Goal: Information Seeking & Learning: Learn about a topic

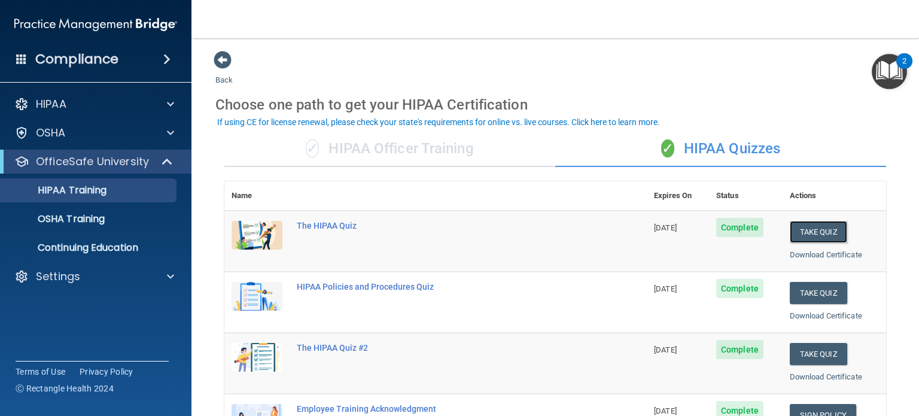
drag, startPoint x: 823, startPoint y: 228, endPoint x: 708, endPoint y: 244, distance: 116.5
click at [680, 248] on tr "The HIPAA Quiz [DATE] Complete Take Quiz Download Certificate" at bounding box center [555, 241] width 662 height 61
click at [729, 224] on span "Complete" at bounding box center [739, 227] width 47 height 19
click at [790, 232] on button "Take Quiz" at bounding box center [818, 232] width 57 height 22
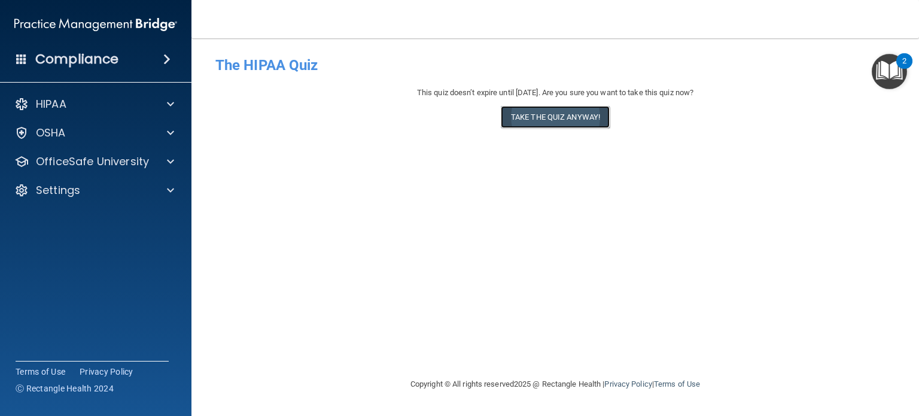
click at [543, 118] on button "Take the quiz anyway!" at bounding box center [555, 117] width 109 height 22
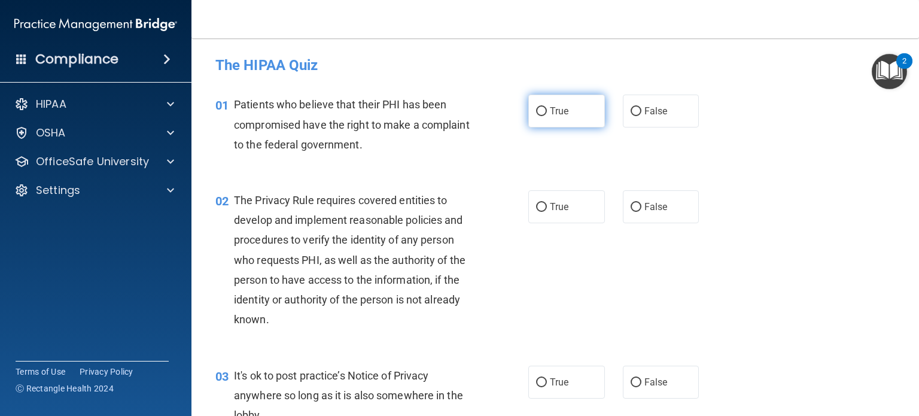
click at [556, 119] on label "True" at bounding box center [566, 111] width 77 height 33
click at [547, 116] on input "True" at bounding box center [541, 111] width 11 height 9
radio input "true"
click at [540, 201] on label "True" at bounding box center [566, 206] width 77 height 33
click at [540, 203] on input "True" at bounding box center [541, 207] width 11 height 9
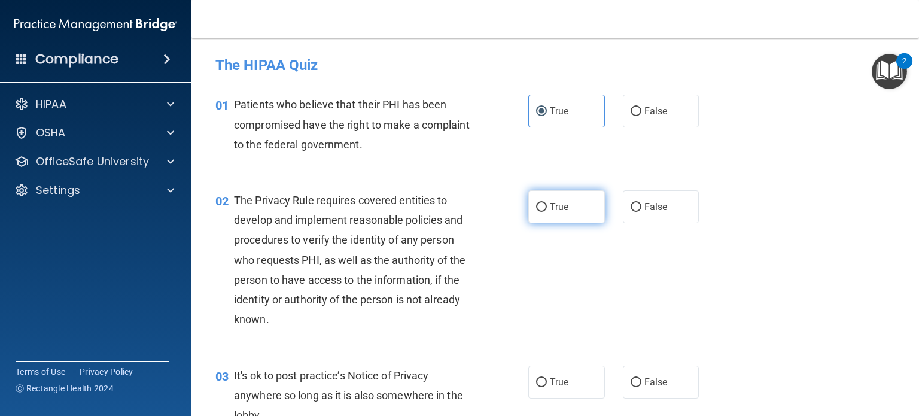
radio input "true"
click at [542, 213] on label "True" at bounding box center [566, 206] width 77 height 33
click at [542, 212] on input "True" at bounding box center [541, 207] width 11 height 9
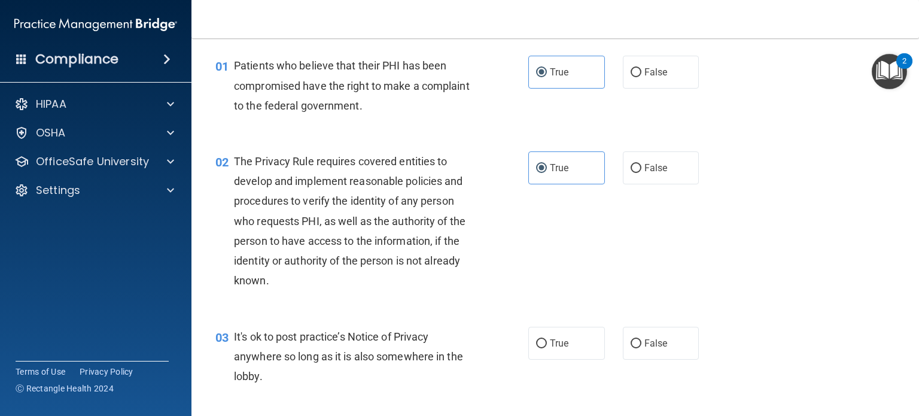
scroll to position [60, 0]
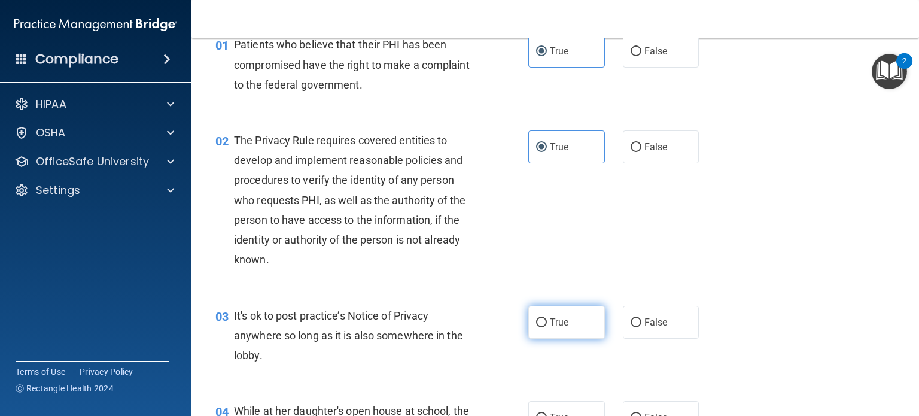
click at [538, 327] on input "True" at bounding box center [541, 322] width 11 height 9
radio input "true"
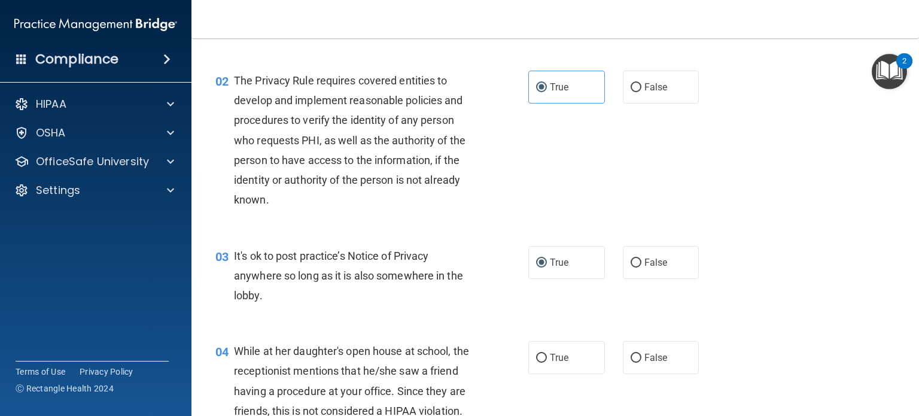
scroll to position [179, 0]
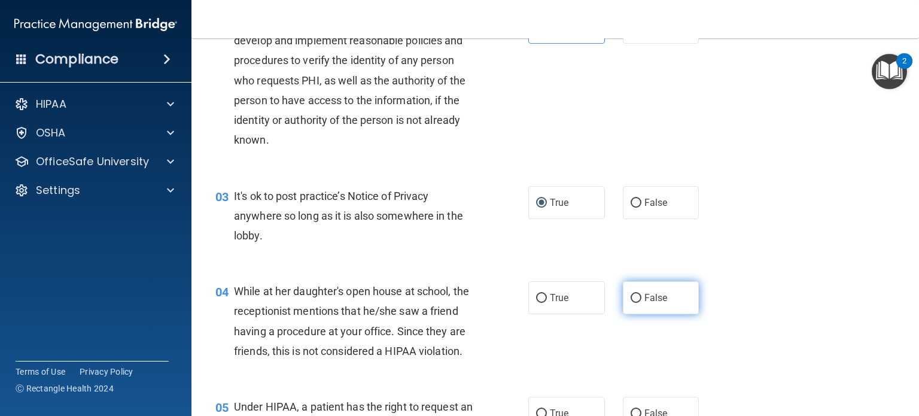
click at [631, 299] on input "False" at bounding box center [636, 298] width 11 height 9
radio input "true"
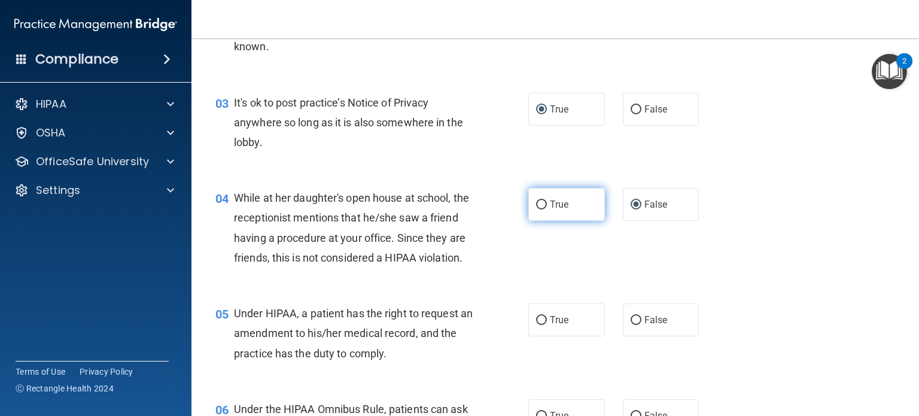
scroll to position [299, 0]
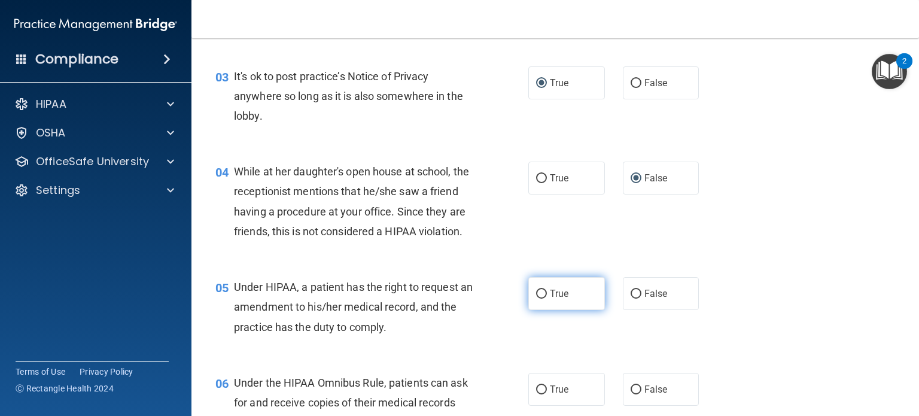
click at [565, 310] on label "True" at bounding box center [566, 293] width 77 height 33
click at [547, 299] on input "True" at bounding box center [541, 294] width 11 height 9
radio input "true"
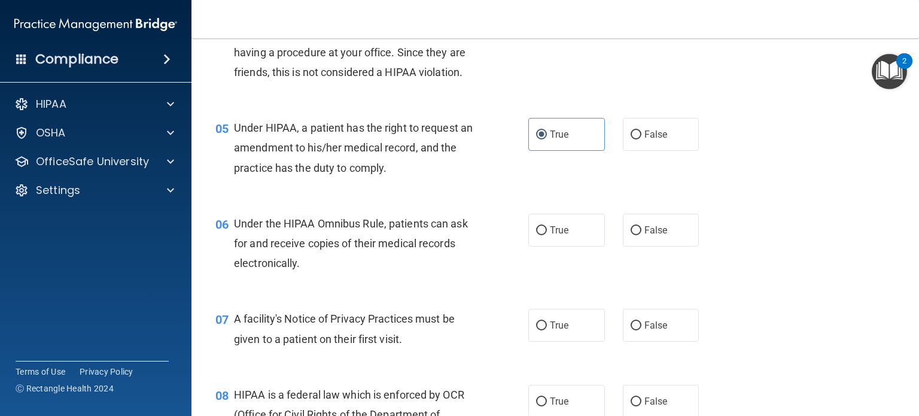
scroll to position [479, 0]
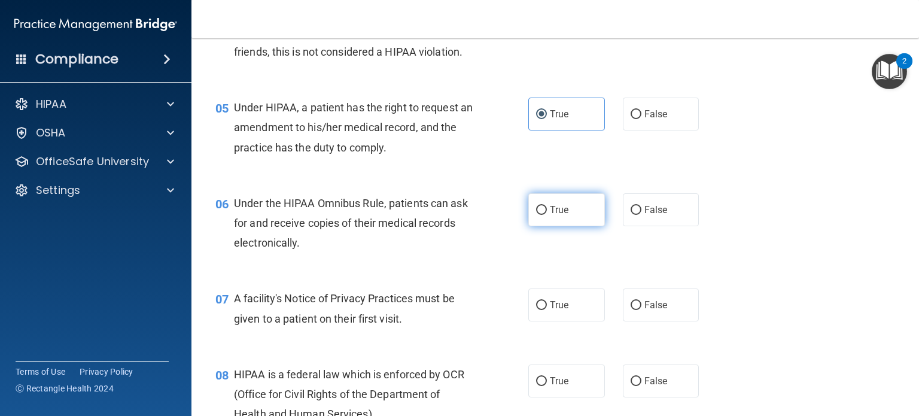
click at [537, 215] on input "True" at bounding box center [541, 210] width 11 height 9
radio input "true"
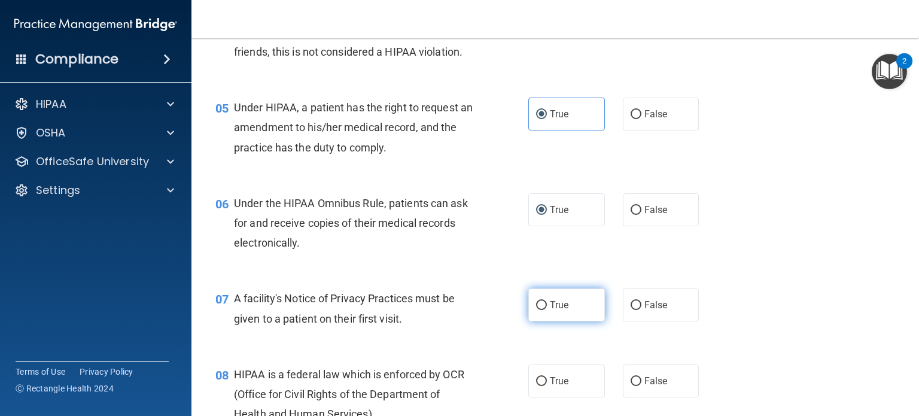
click at [554, 311] on span "True" at bounding box center [559, 304] width 19 height 11
click at [547, 310] on input "True" at bounding box center [541, 305] width 11 height 9
radio input "true"
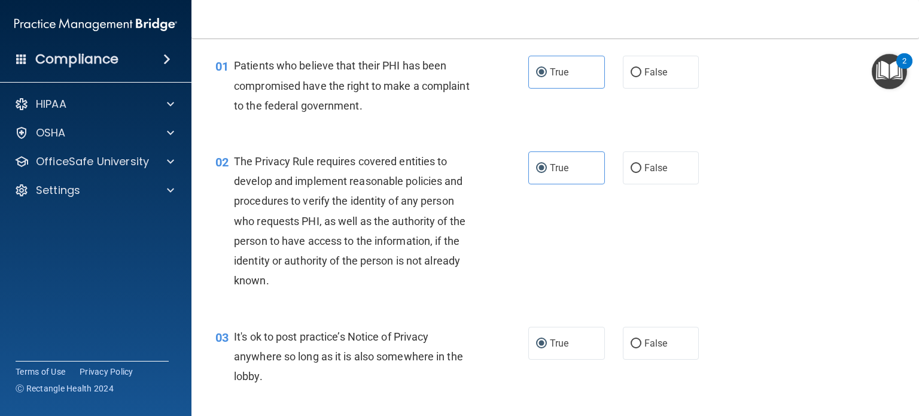
scroll to position [60, 0]
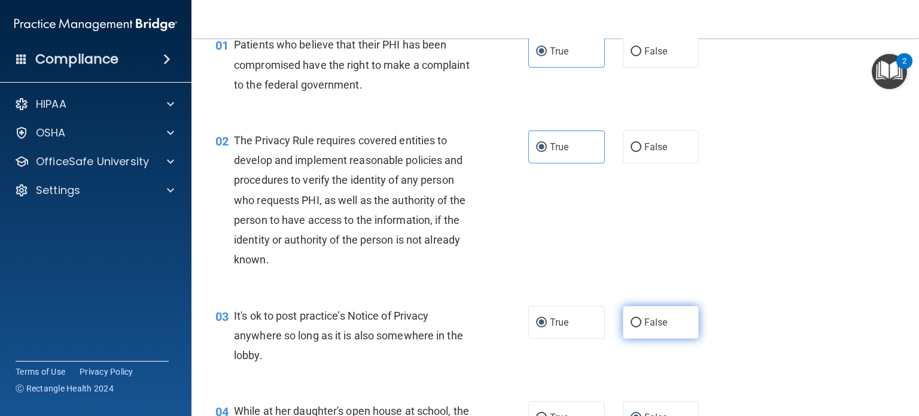
click at [680, 318] on label "False" at bounding box center [661, 322] width 77 height 33
click at [641, 318] on input "False" at bounding box center [636, 322] width 11 height 9
radio input "true"
radio input "false"
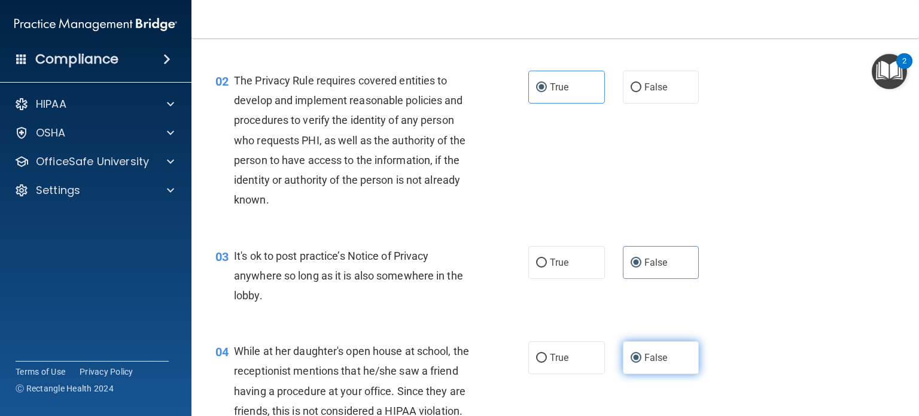
click at [656, 360] on span "False" at bounding box center [655, 357] width 23 height 11
click at [641, 360] on input "False" at bounding box center [636, 358] width 11 height 9
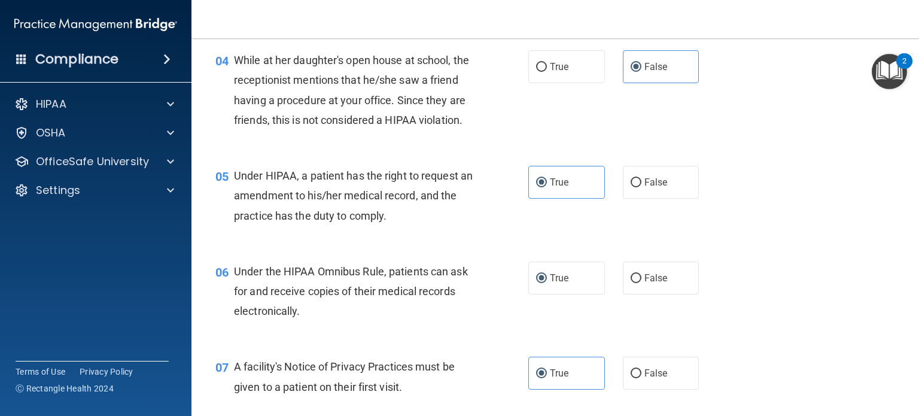
scroll to position [419, 0]
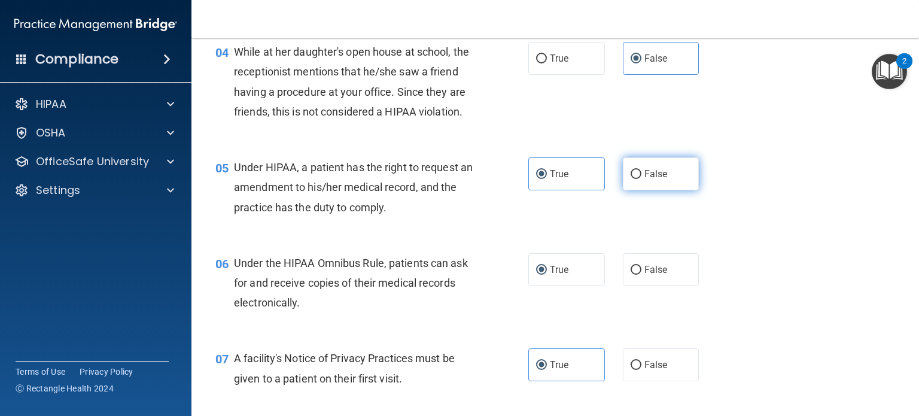
click at [659, 179] on span "False" at bounding box center [655, 173] width 23 height 11
click at [641, 179] on input "False" at bounding box center [636, 174] width 11 height 9
radio input "true"
radio input "false"
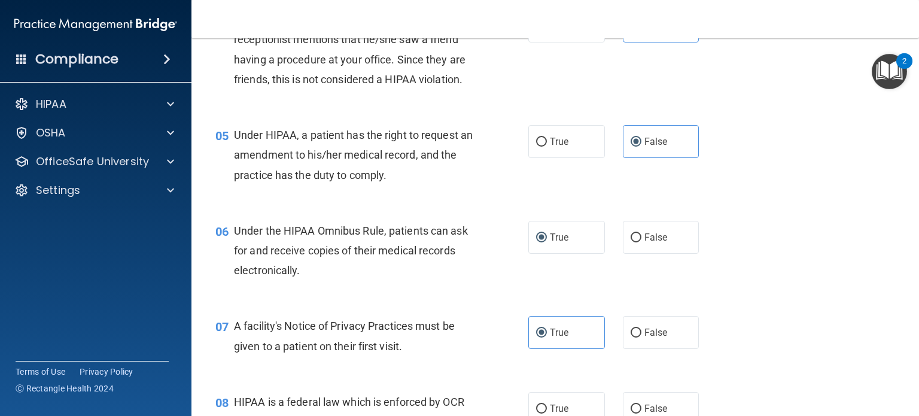
scroll to position [479, 0]
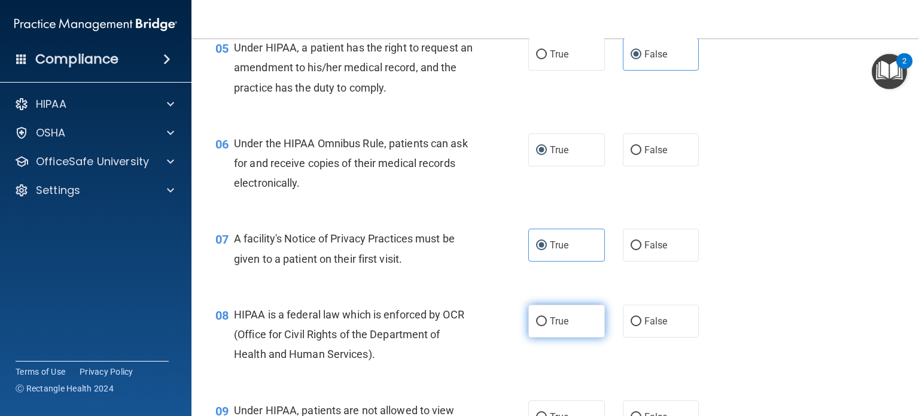
click at [574, 330] on label "True" at bounding box center [566, 321] width 77 height 33
click at [547, 326] on input "True" at bounding box center [541, 321] width 11 height 9
radio input "true"
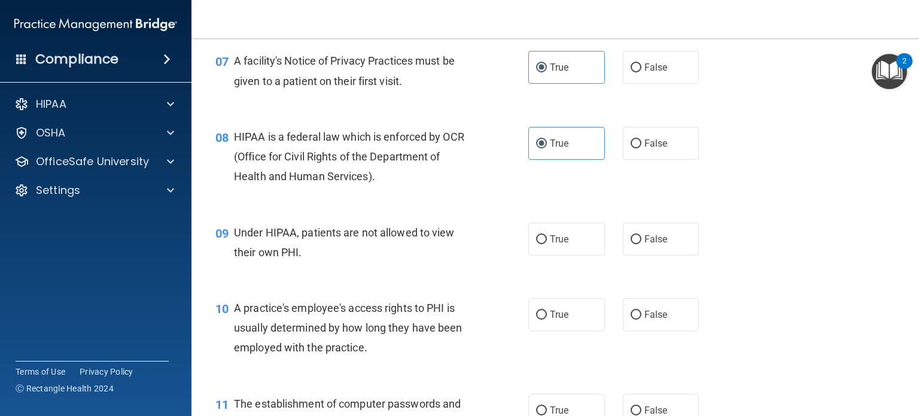
scroll to position [718, 0]
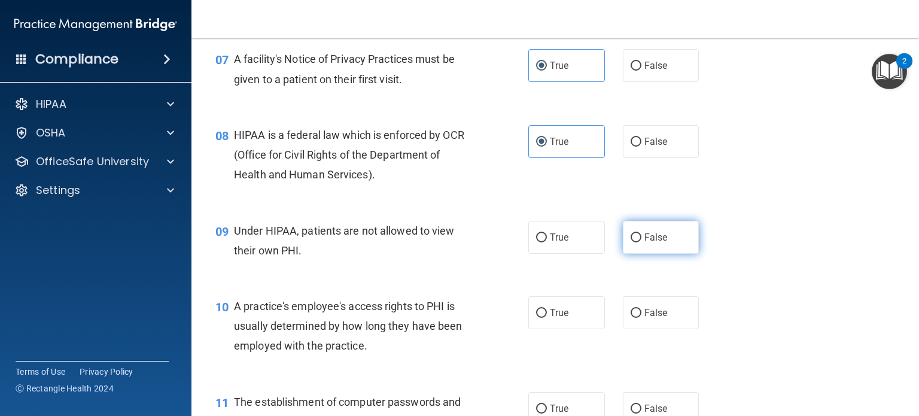
click at [662, 254] on label "False" at bounding box center [661, 237] width 77 height 33
click at [641, 242] on input "False" at bounding box center [636, 237] width 11 height 9
radio input "true"
drag, startPoint x: 658, startPoint y: 327, endPoint x: 711, endPoint y: 323, distance: 53.4
click at [658, 318] on span "False" at bounding box center [655, 312] width 23 height 11
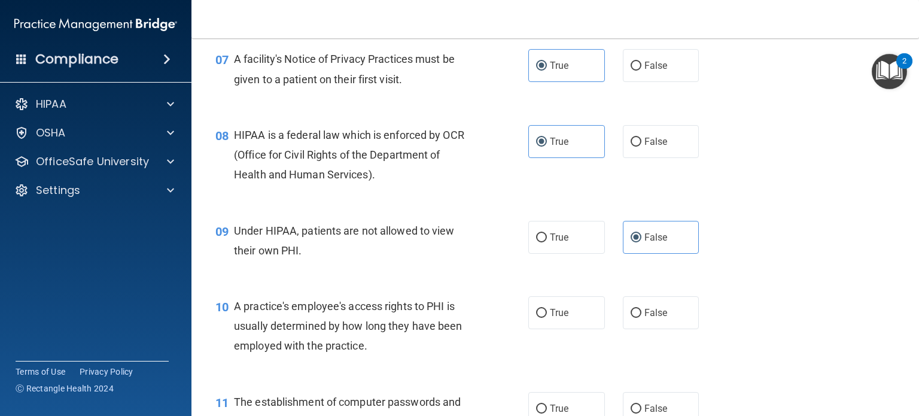
click at [641, 318] on input "False" at bounding box center [636, 313] width 11 height 9
radio input "true"
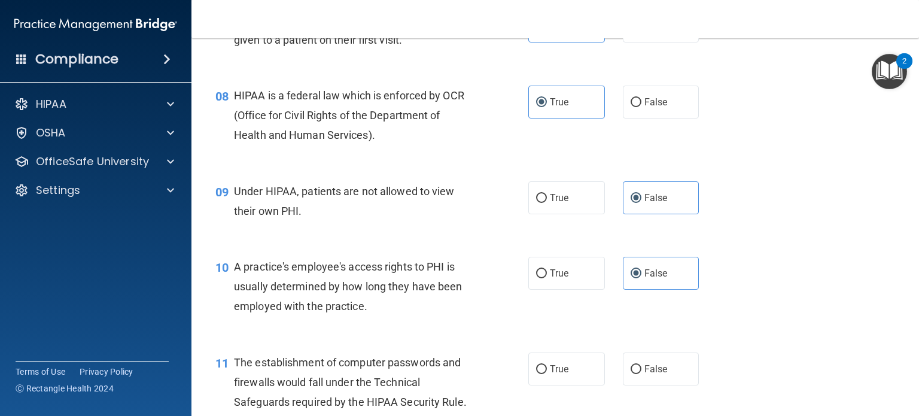
scroll to position [838, 0]
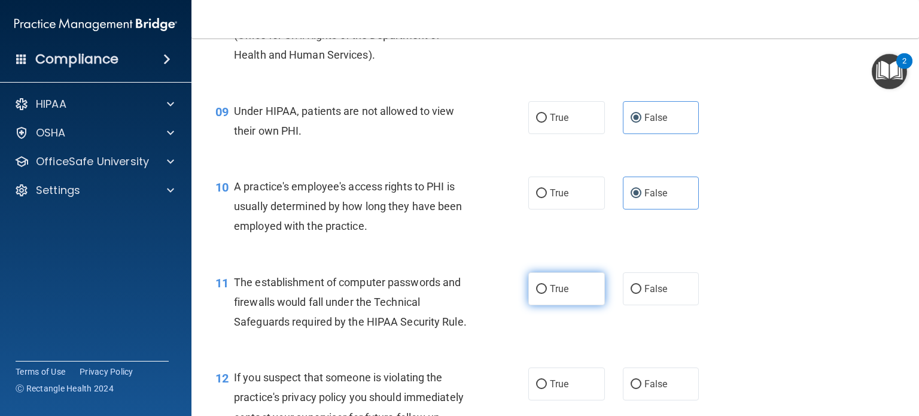
click at [567, 299] on label "True" at bounding box center [566, 288] width 77 height 33
click at [547, 294] on input "True" at bounding box center [541, 289] width 11 height 9
radio input "true"
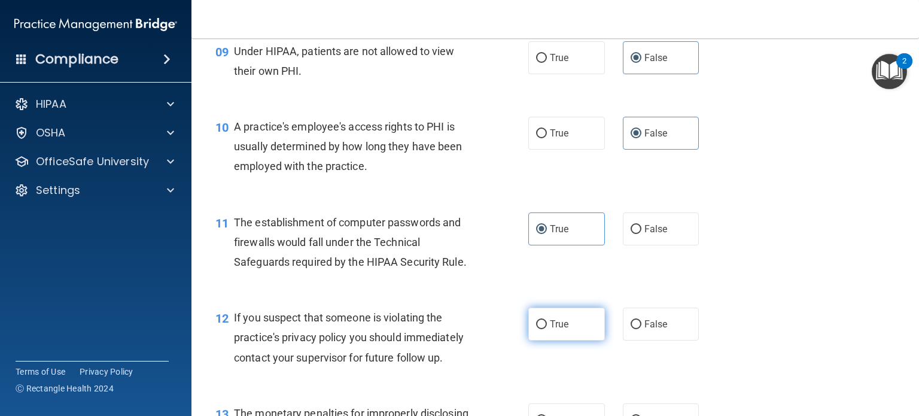
click at [561, 330] on span "True" at bounding box center [559, 323] width 19 height 11
click at [547, 329] on input "True" at bounding box center [541, 324] width 11 height 9
radio input "true"
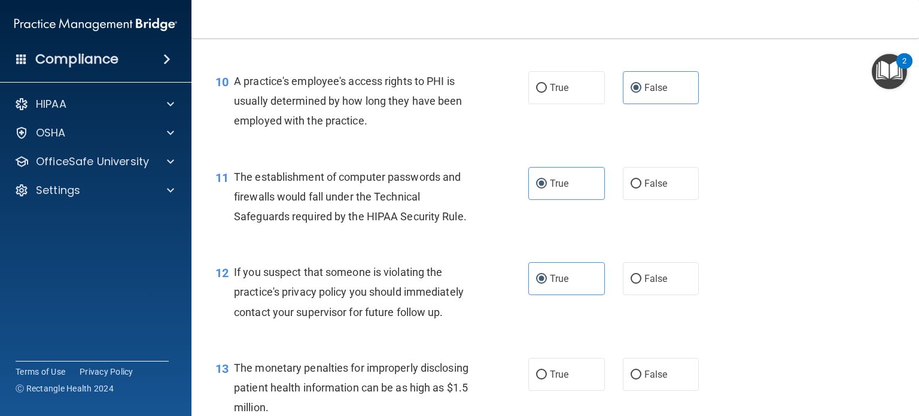
scroll to position [1017, 0]
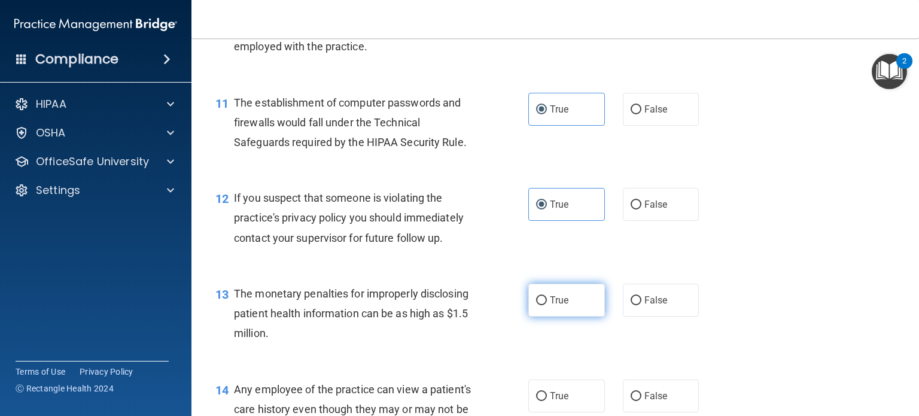
click at [589, 317] on label "True" at bounding box center [566, 300] width 77 height 33
click at [547, 305] on input "True" at bounding box center [541, 300] width 11 height 9
radio input "true"
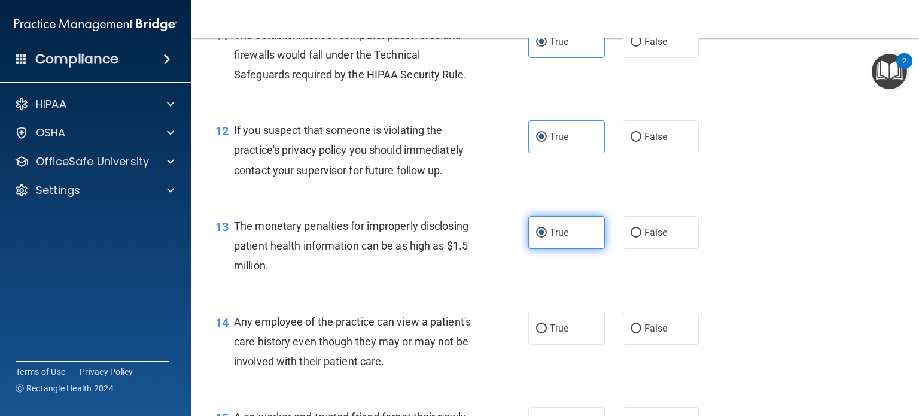
scroll to position [1137, 0]
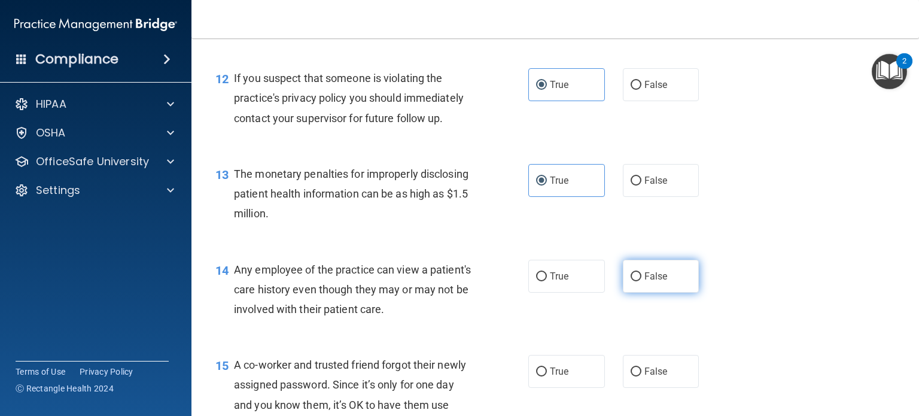
click at [652, 282] on span "False" at bounding box center [655, 275] width 23 height 11
click at [641, 281] on input "False" at bounding box center [636, 276] width 11 height 9
radio input "true"
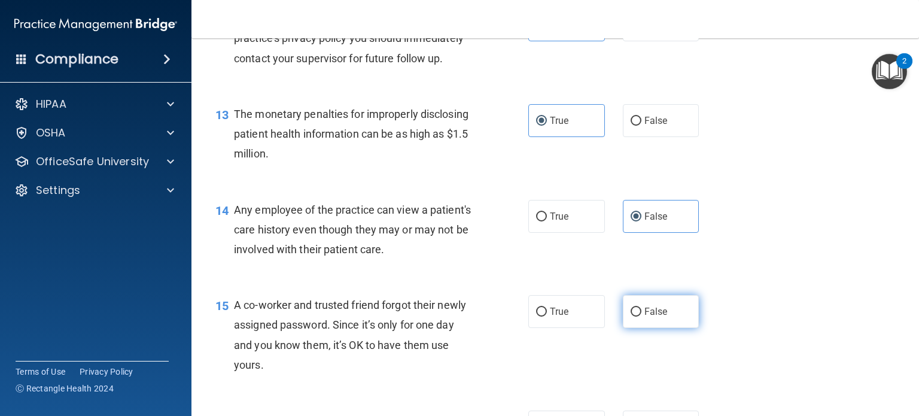
click at [652, 328] on label "False" at bounding box center [661, 311] width 77 height 33
click at [641, 317] on input "False" at bounding box center [636, 312] width 11 height 9
radio input "true"
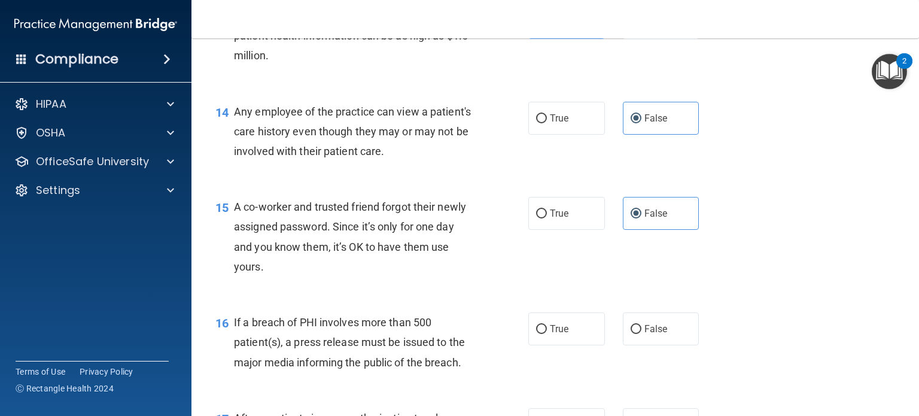
scroll to position [1316, 0]
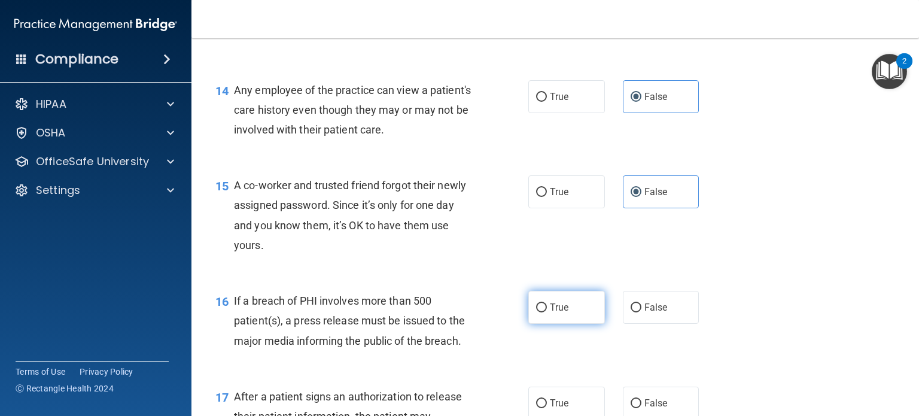
click at [556, 318] on label "True" at bounding box center [566, 307] width 77 height 33
click at [547, 312] on input "True" at bounding box center [541, 307] width 11 height 9
radio input "true"
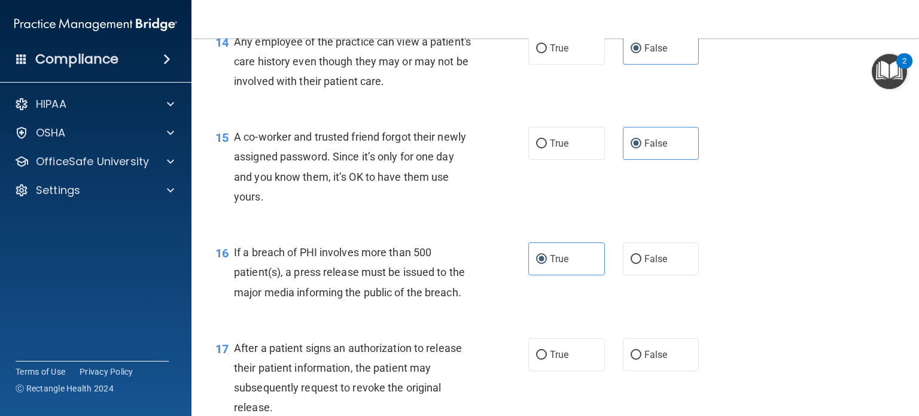
scroll to position [1436, 0]
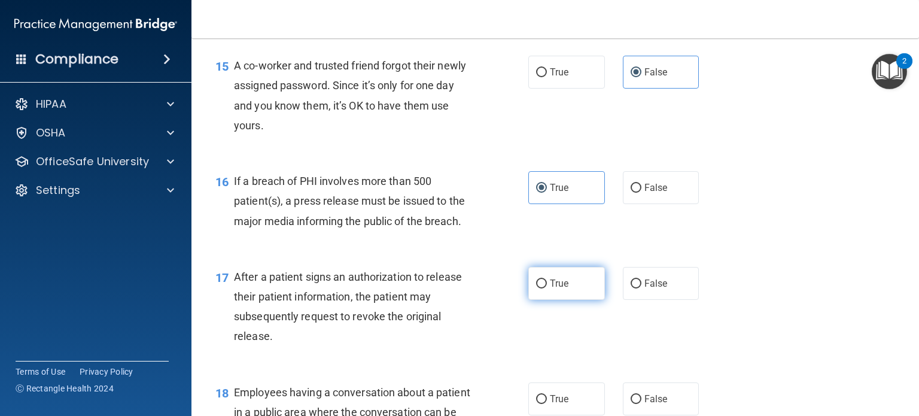
drag, startPoint x: 538, startPoint y: 306, endPoint x: 565, endPoint y: 308, distance: 26.4
click at [541, 288] on input "True" at bounding box center [541, 283] width 11 height 9
radio input "true"
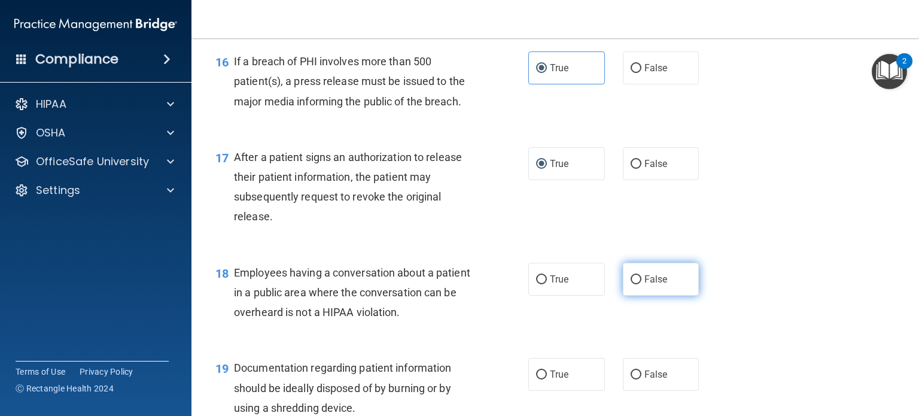
drag, startPoint x: 599, startPoint y: 291, endPoint x: 675, endPoint y: 303, distance: 77.4
click at [610, 295] on div "True False" at bounding box center [620, 279] width 184 height 33
click at [675, 296] on label "False" at bounding box center [661, 279] width 77 height 33
click at [641, 284] on input "False" at bounding box center [636, 279] width 11 height 9
radio input "true"
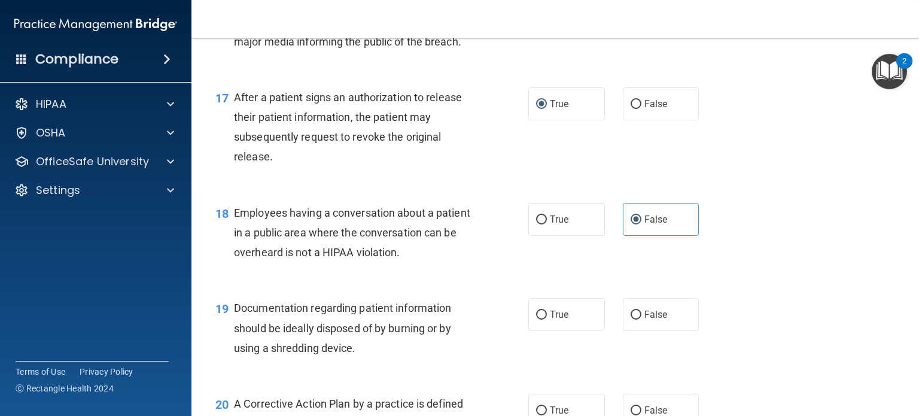
scroll to position [1675, 0]
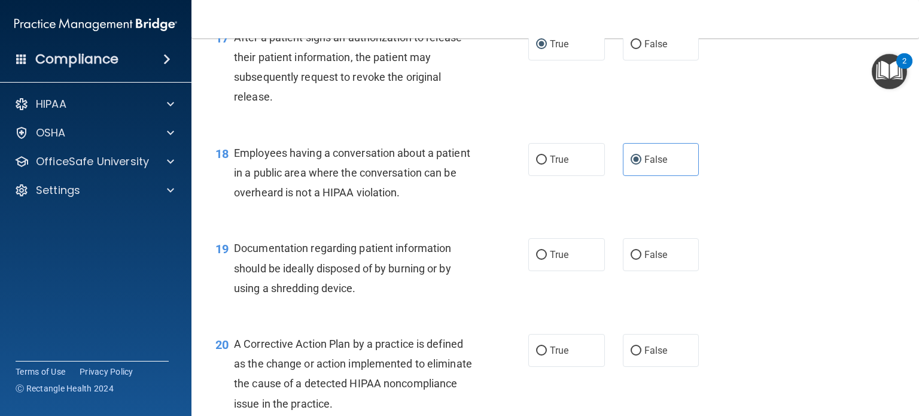
click at [550, 291] on div "19 Documentation regarding patient information should be ideally disposed of by…" at bounding box center [555, 271] width 698 height 96
click at [550, 260] on span "True" at bounding box center [559, 254] width 19 height 11
click at [547, 260] on input "True" at bounding box center [541, 255] width 11 height 9
radio input "true"
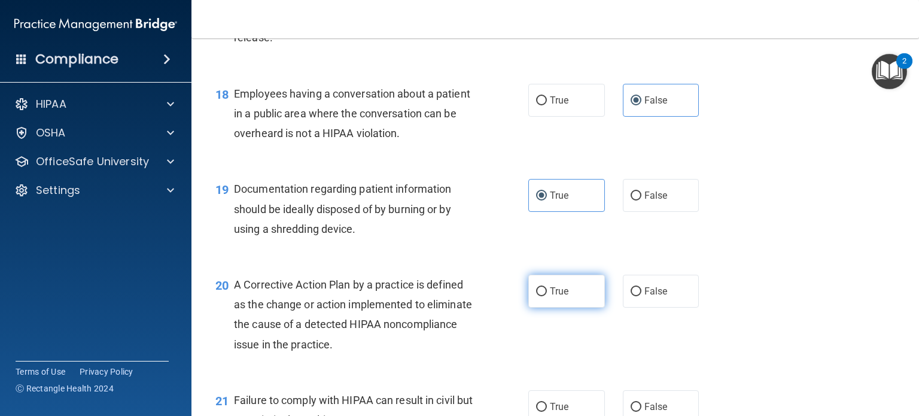
scroll to position [1735, 0]
click at [548, 307] on label "True" at bounding box center [566, 290] width 77 height 33
click at [547, 296] on input "True" at bounding box center [541, 291] width 11 height 9
radio input "true"
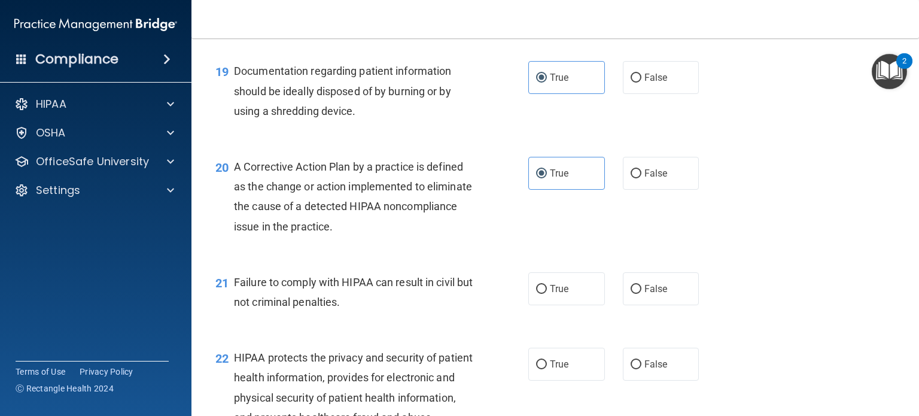
scroll to position [1855, 0]
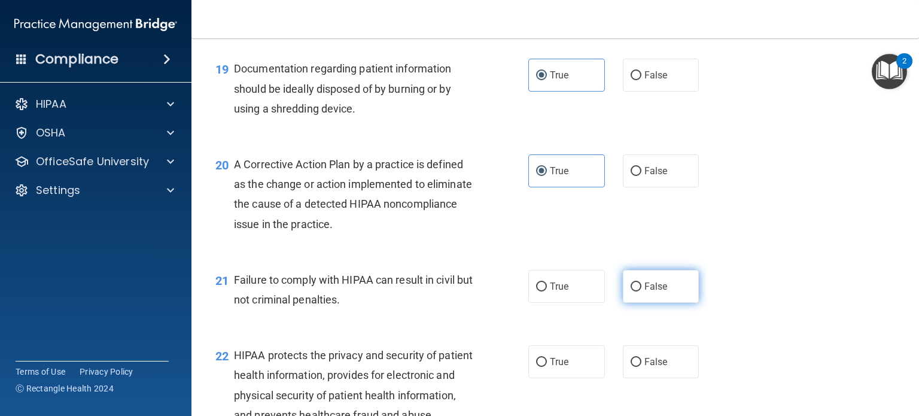
click at [650, 292] on span "False" at bounding box center [655, 286] width 23 height 11
click at [641, 291] on input "False" at bounding box center [636, 286] width 11 height 9
radio input "true"
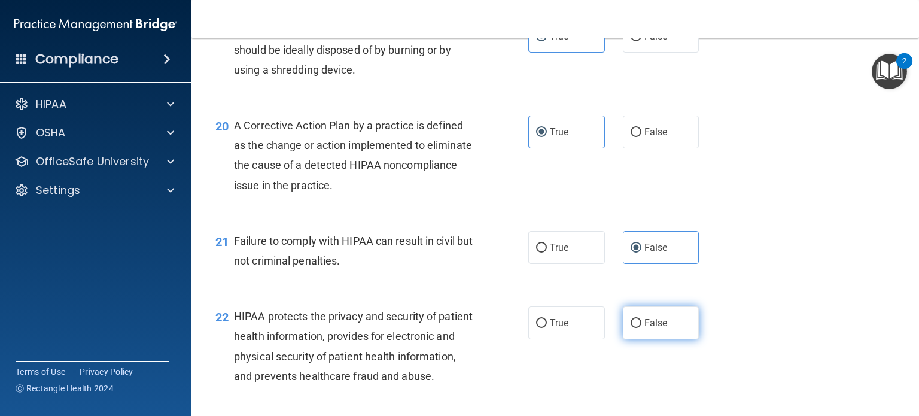
scroll to position [1915, 0]
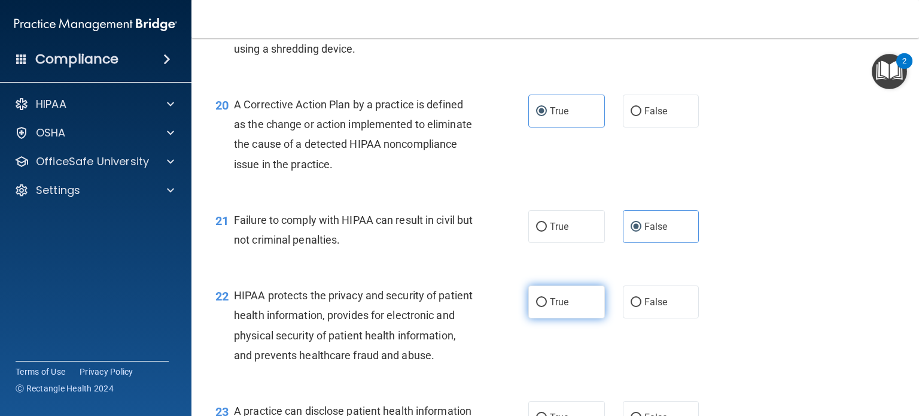
click at [577, 317] on label "True" at bounding box center [566, 301] width 77 height 33
click at [547, 307] on input "True" at bounding box center [541, 302] width 11 height 9
radio input "true"
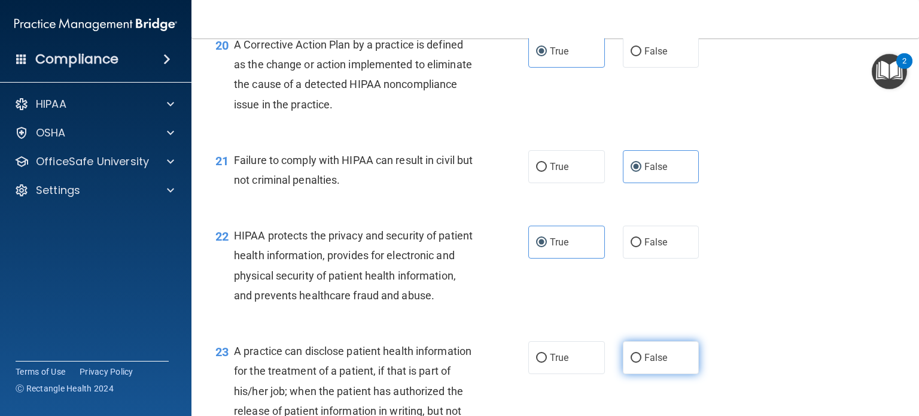
click at [662, 374] on label "False" at bounding box center [661, 357] width 77 height 33
click at [641, 363] on input "False" at bounding box center [636, 358] width 11 height 9
radio input "true"
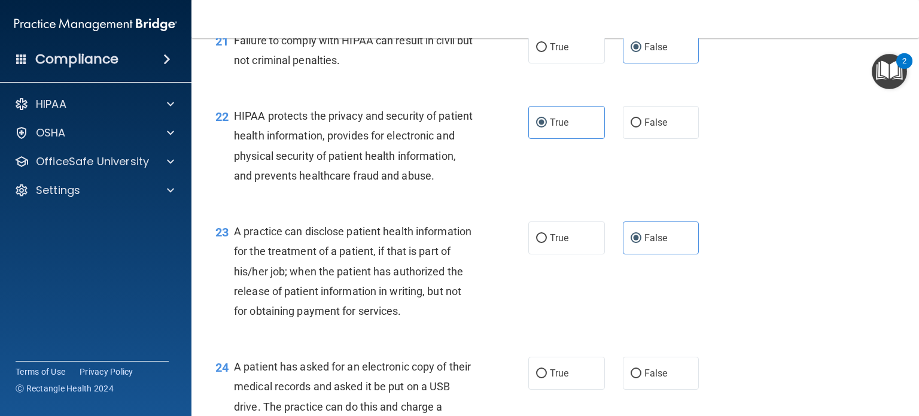
scroll to position [2214, 0]
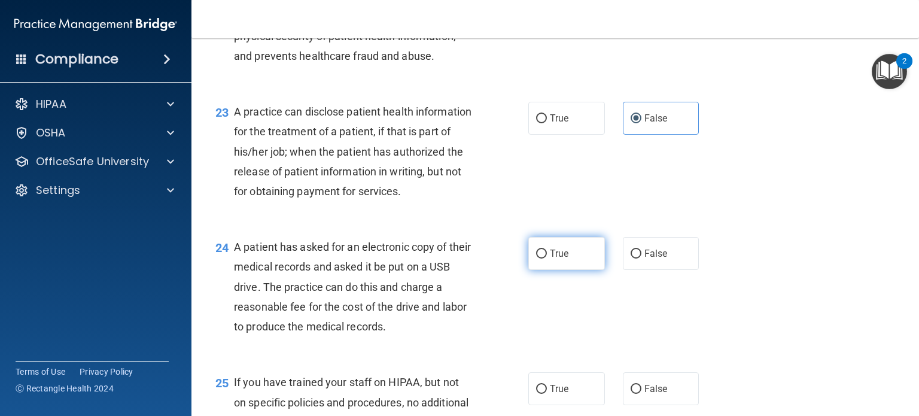
click at [571, 270] on label "True" at bounding box center [566, 253] width 77 height 33
click at [547, 258] on input "True" at bounding box center [541, 253] width 11 height 9
radio input "true"
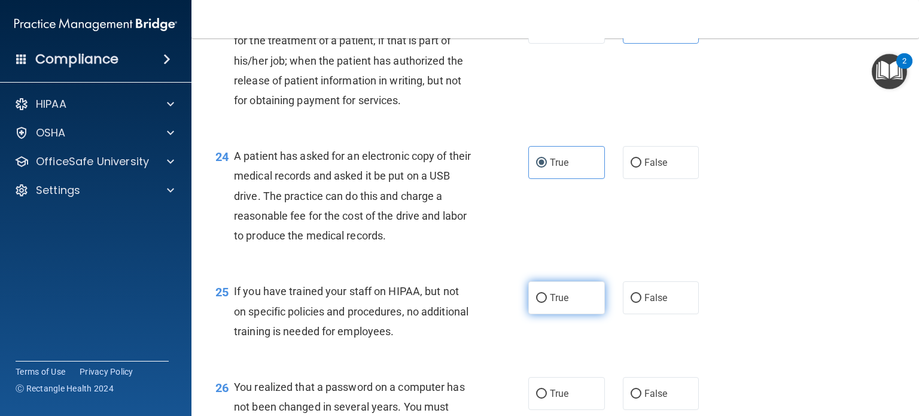
scroll to position [2333, 0]
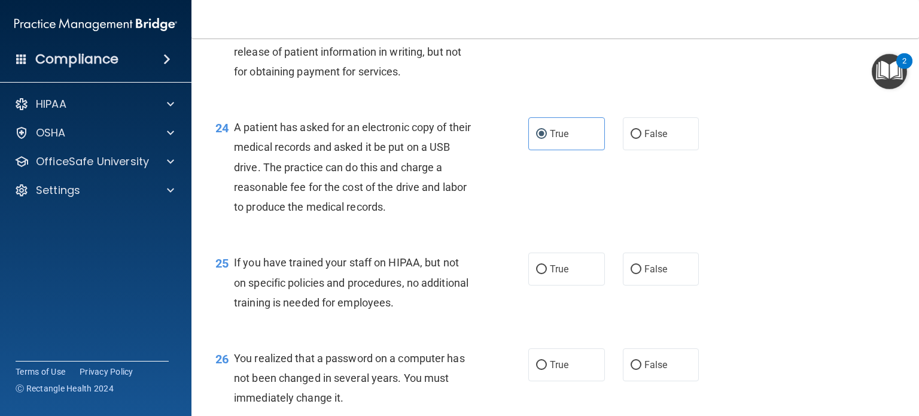
click at [616, 285] on div "True False" at bounding box center [620, 268] width 184 height 33
click at [665, 285] on label "False" at bounding box center [661, 268] width 77 height 33
click at [641, 274] on input "False" at bounding box center [636, 269] width 11 height 9
radio input "true"
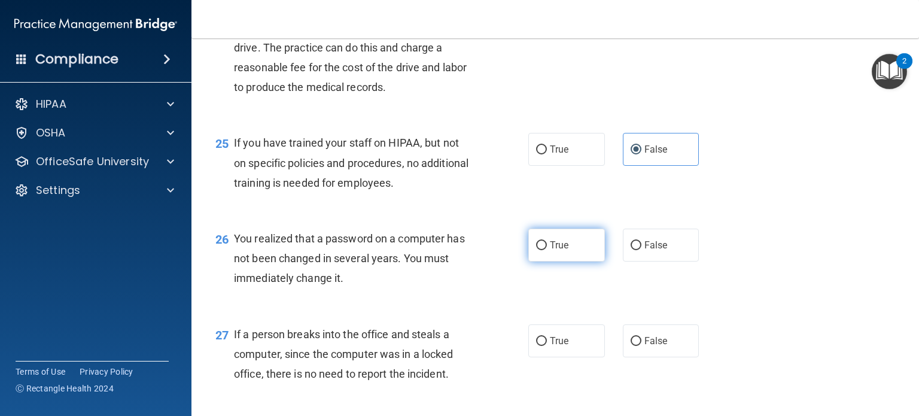
click at [579, 261] on label "True" at bounding box center [566, 245] width 77 height 33
click at [547, 250] on input "True" at bounding box center [541, 245] width 11 height 9
radio input "true"
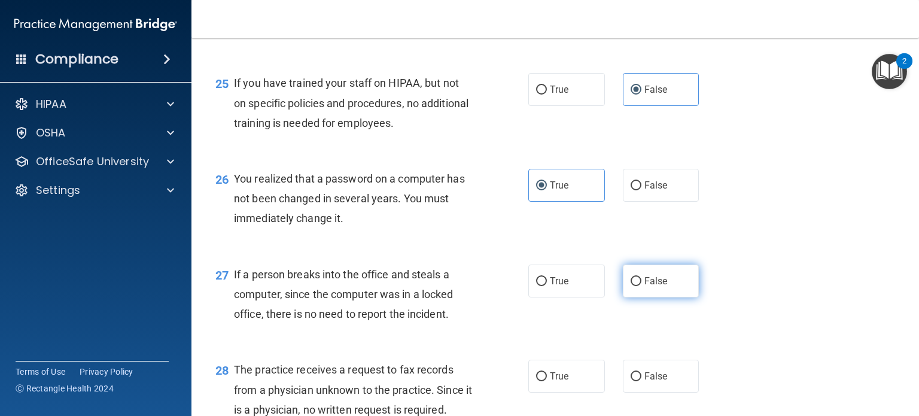
click at [668, 297] on label "False" at bounding box center [661, 280] width 77 height 33
click at [641, 286] on input "False" at bounding box center [636, 281] width 11 height 9
radio input "true"
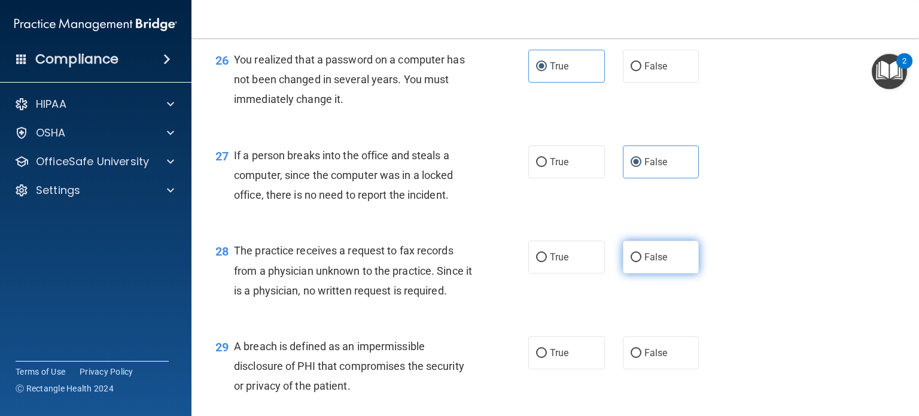
scroll to position [2633, 0]
click at [665, 273] on label "False" at bounding box center [661, 256] width 77 height 33
click at [641, 261] on input "False" at bounding box center [636, 256] width 11 height 9
radio input "true"
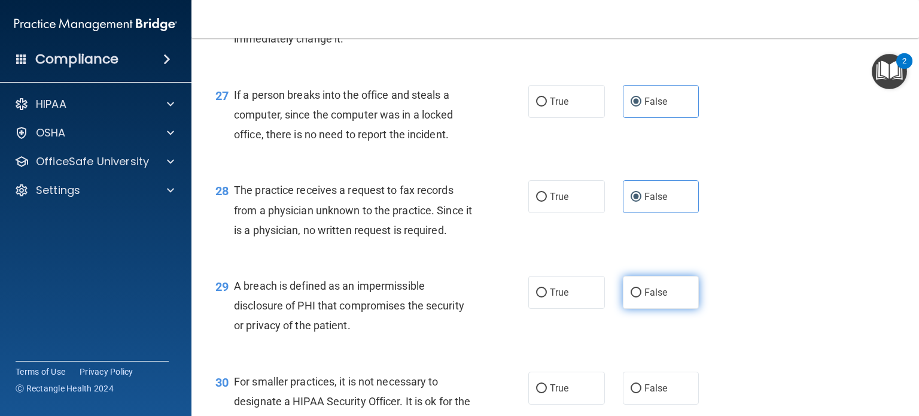
click at [665, 309] on label "False" at bounding box center [661, 292] width 77 height 33
click at [641, 297] on input "False" at bounding box center [636, 292] width 11 height 9
radio input "true"
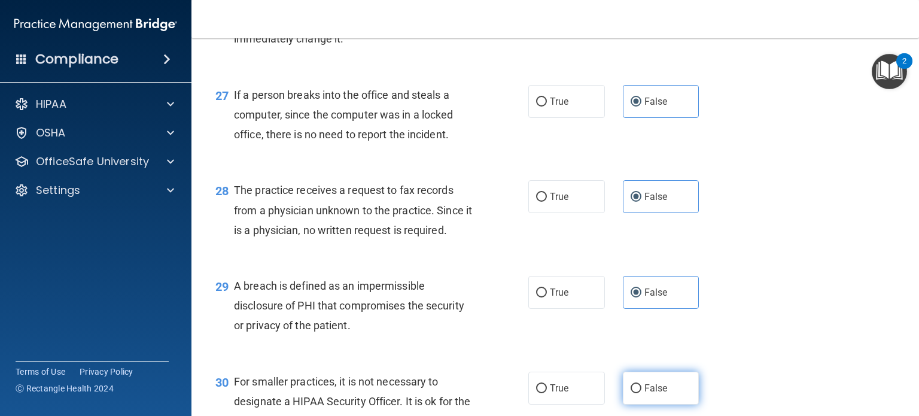
scroll to position [2812, 0]
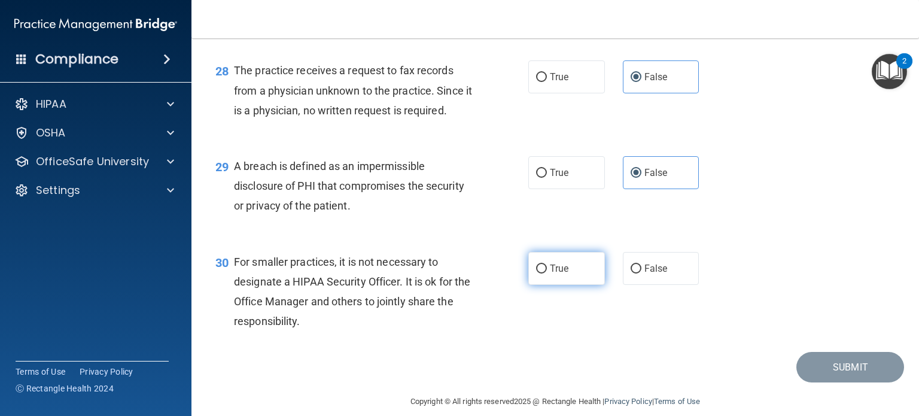
click at [598, 285] on label "True" at bounding box center [566, 268] width 77 height 33
click at [547, 273] on input "True" at bounding box center [541, 268] width 11 height 9
radio input "true"
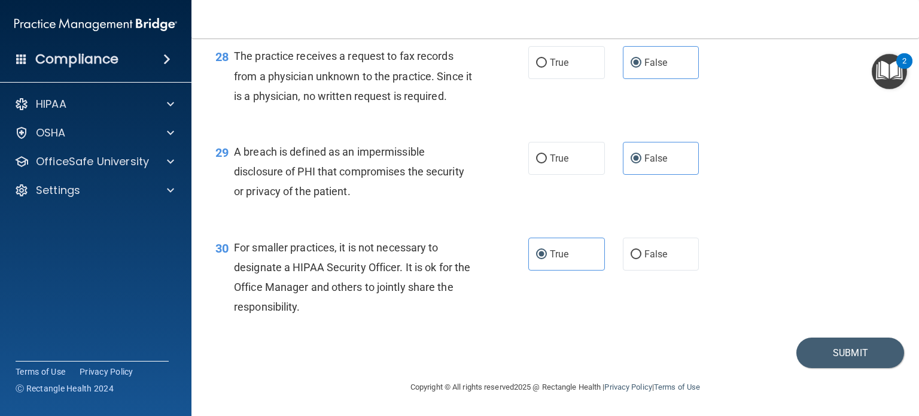
scroll to position [2886, 0]
click at [875, 352] on button "Submit" at bounding box center [850, 352] width 108 height 31
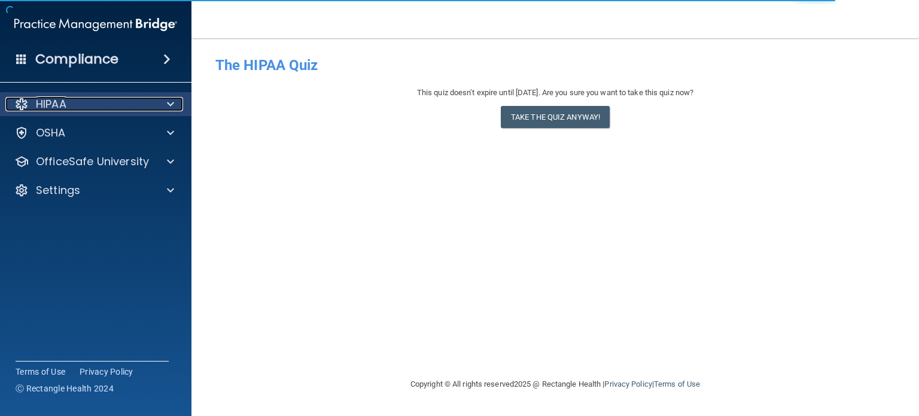
click at [60, 102] on p "HIPAA" at bounding box center [51, 104] width 31 height 14
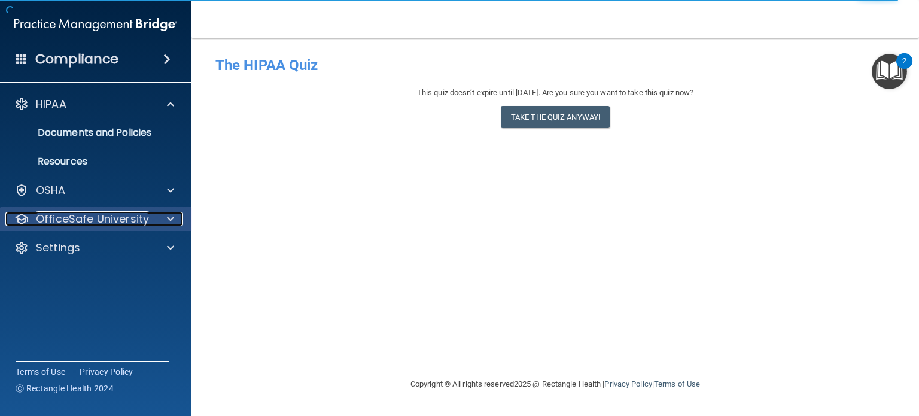
click at [79, 217] on p "OfficeSafe University" at bounding box center [92, 219] width 113 height 14
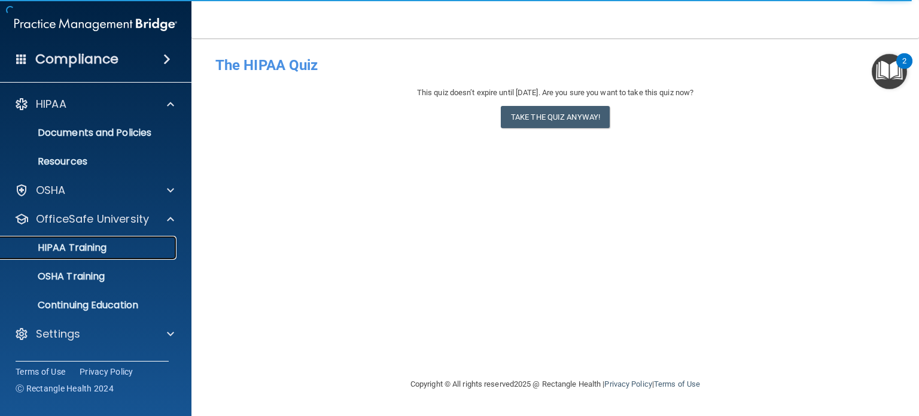
click at [101, 248] on p "HIPAA Training" at bounding box center [57, 248] width 99 height 12
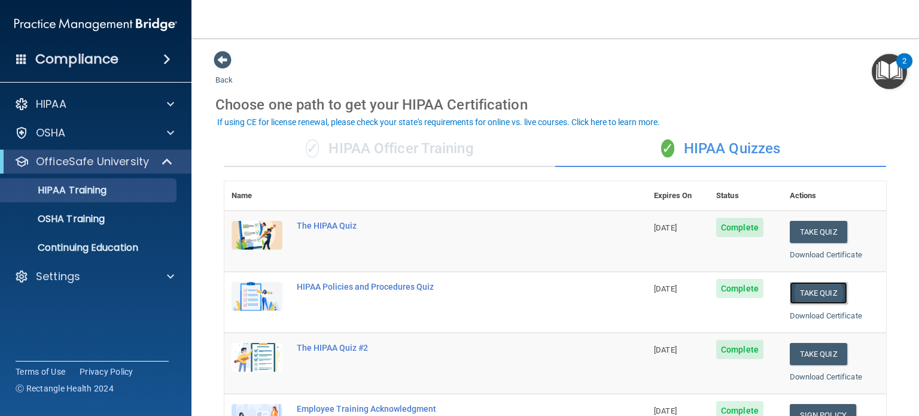
click at [807, 287] on button "Take Quiz" at bounding box center [818, 293] width 57 height 22
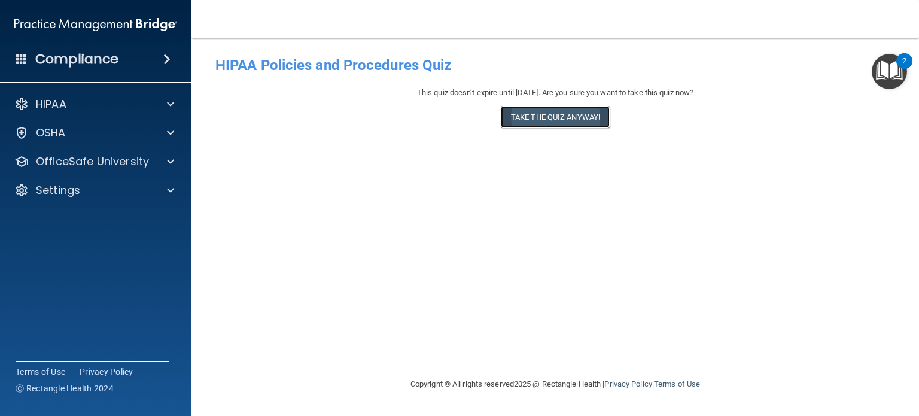
click at [558, 118] on button "Take the quiz anyway!" at bounding box center [555, 117] width 109 height 22
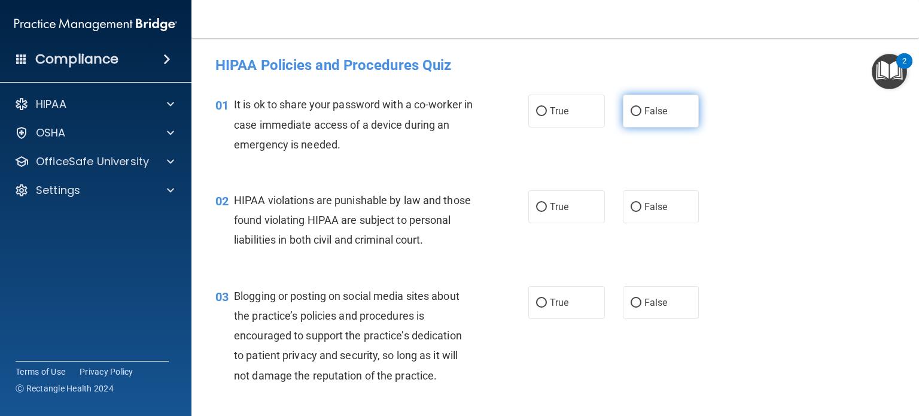
click at [684, 111] on label "False" at bounding box center [661, 111] width 77 height 33
click at [641, 111] on input "False" at bounding box center [636, 111] width 11 height 9
radio input "true"
click at [534, 216] on label "True" at bounding box center [566, 206] width 77 height 33
click at [536, 212] on input "True" at bounding box center [541, 207] width 11 height 9
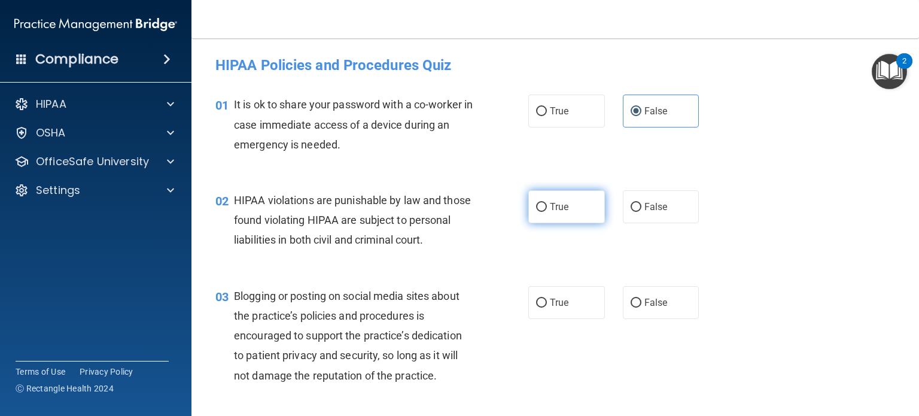
radio input "true"
click at [570, 319] on label "True" at bounding box center [566, 302] width 77 height 33
click at [547, 308] on input "True" at bounding box center [541, 303] width 11 height 9
radio input "true"
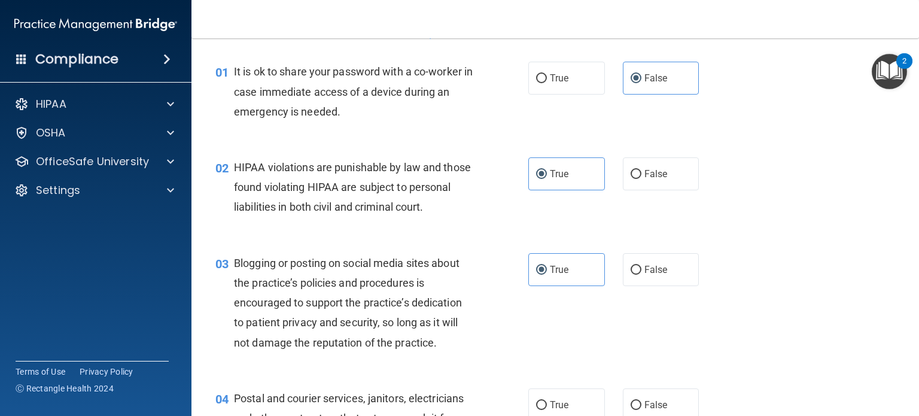
scroll to position [60, 0]
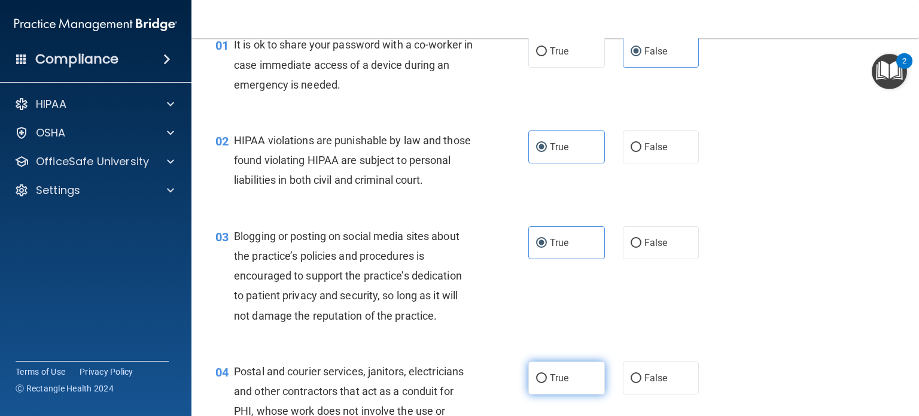
click at [563, 384] on span "True" at bounding box center [559, 377] width 19 height 11
click at [547, 383] on input "True" at bounding box center [541, 378] width 11 height 9
radio input "true"
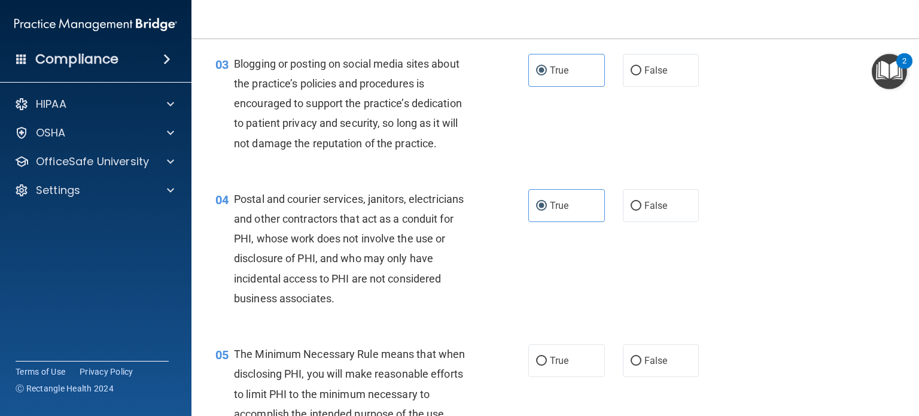
scroll to position [299, 0]
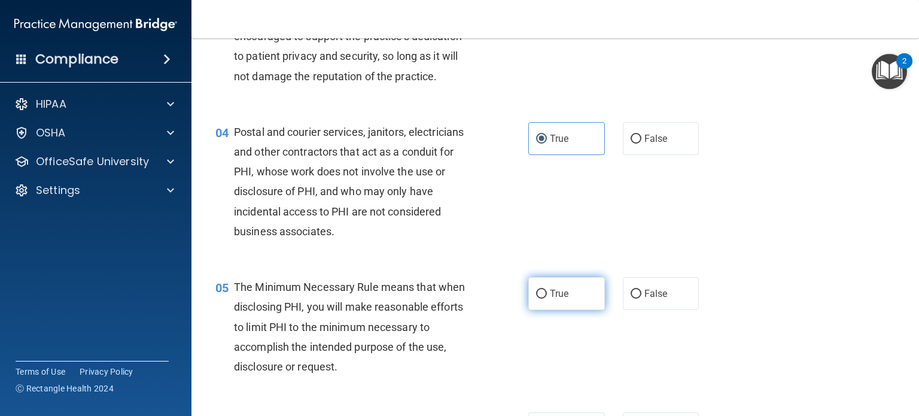
click at [575, 310] on label "True" at bounding box center [566, 293] width 77 height 33
click at [547, 299] on input "True" at bounding box center [541, 294] width 11 height 9
radio input "true"
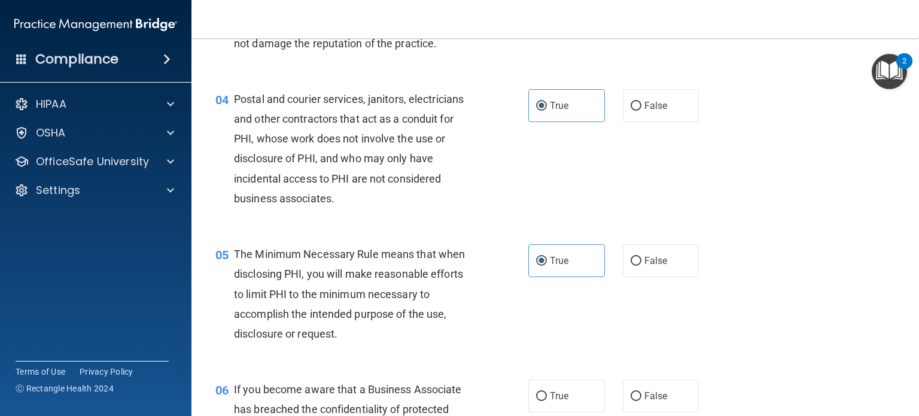
scroll to position [419, 0]
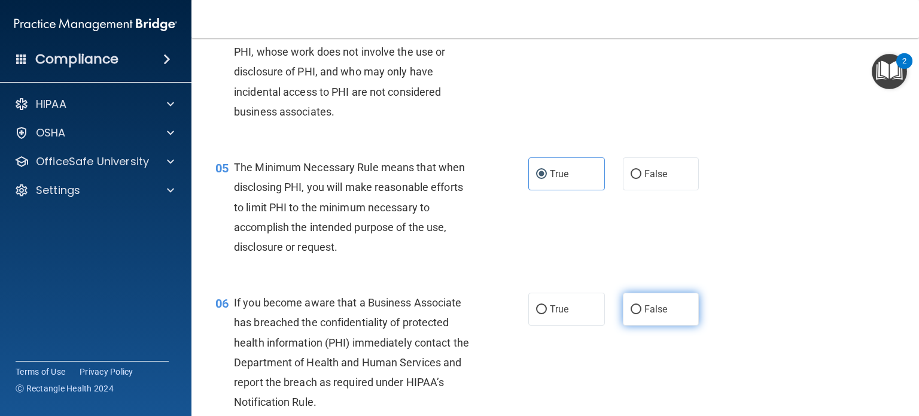
click at [648, 325] on label "False" at bounding box center [661, 309] width 77 height 33
click at [641, 314] on input "False" at bounding box center [636, 309] width 11 height 9
radio input "true"
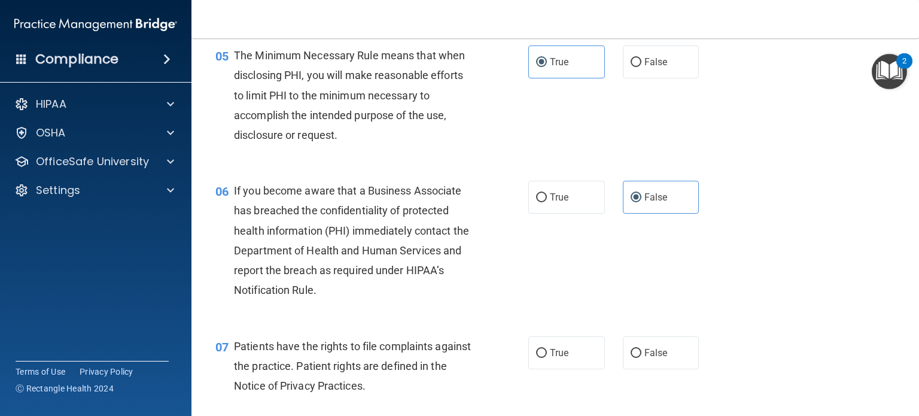
scroll to position [538, 0]
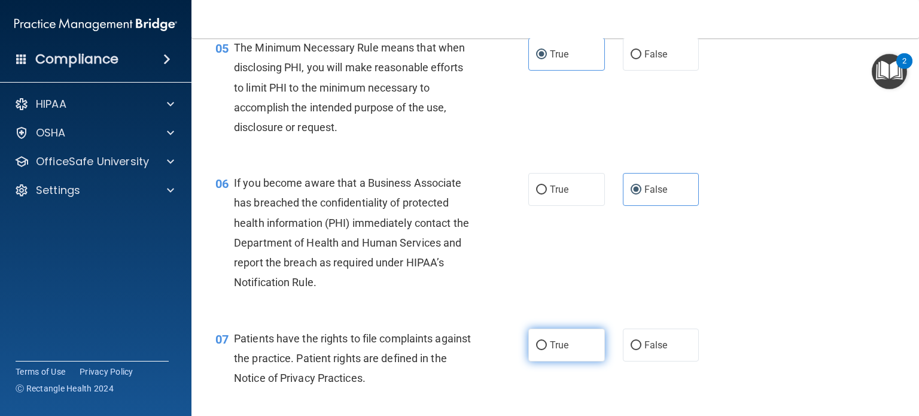
click at [556, 354] on label "True" at bounding box center [566, 344] width 77 height 33
click at [547, 350] on input "True" at bounding box center [541, 345] width 11 height 9
radio input "true"
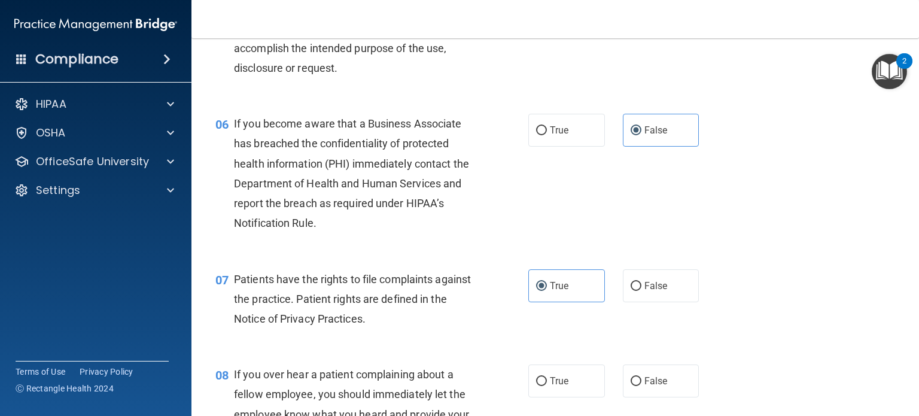
scroll to position [598, 0]
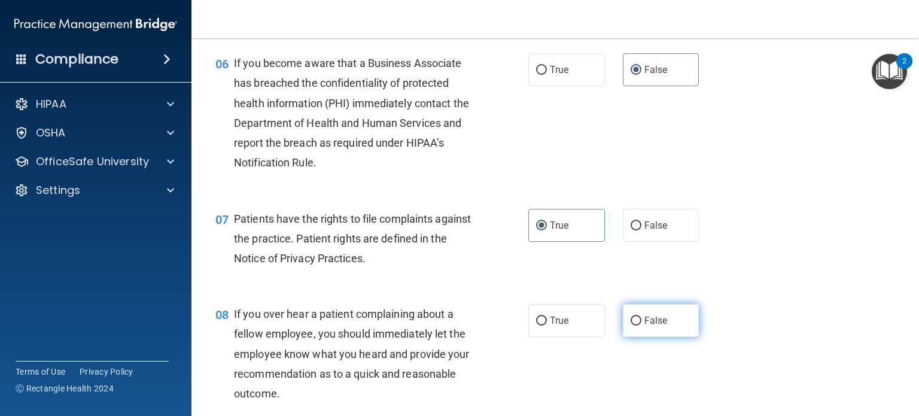
click at [658, 326] on span "False" at bounding box center [655, 320] width 23 height 11
click at [641, 325] on input "False" at bounding box center [636, 321] width 11 height 9
radio input "true"
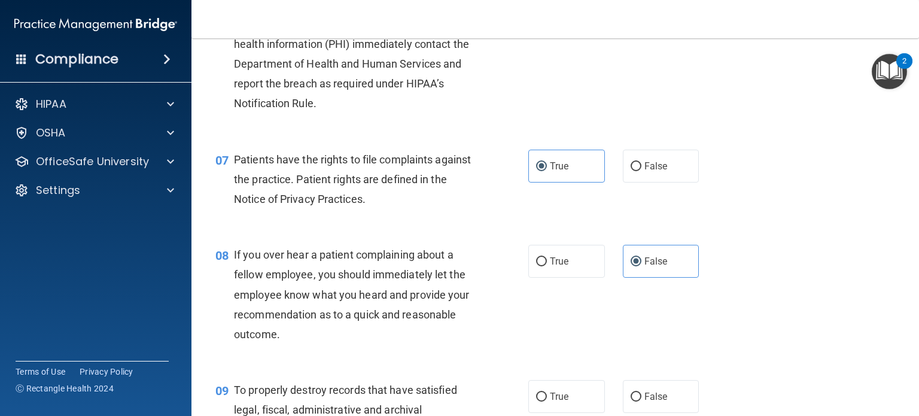
scroll to position [778, 0]
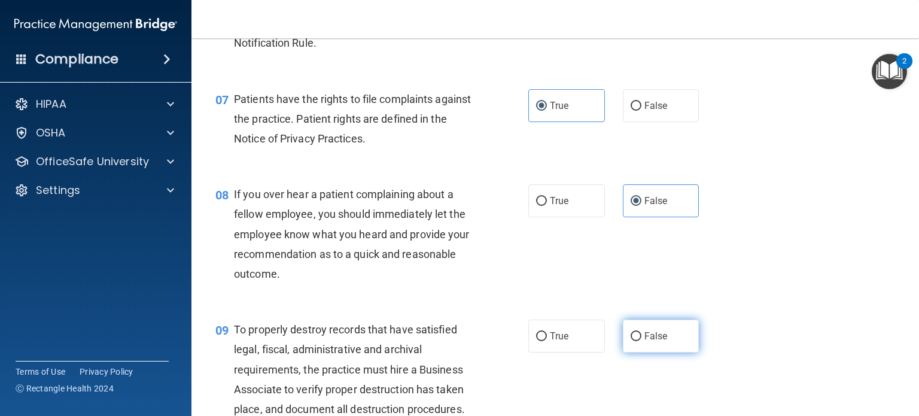
click at [659, 342] on span "False" at bounding box center [655, 335] width 23 height 11
click at [641, 341] on input "False" at bounding box center [636, 336] width 11 height 9
radio input "true"
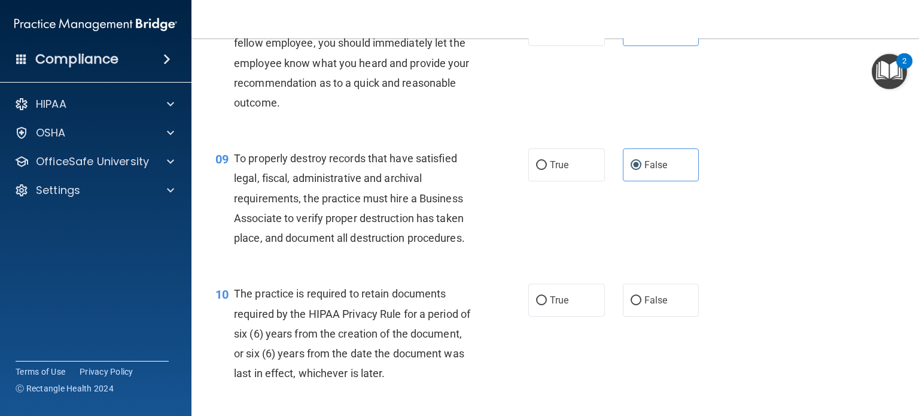
scroll to position [957, 0]
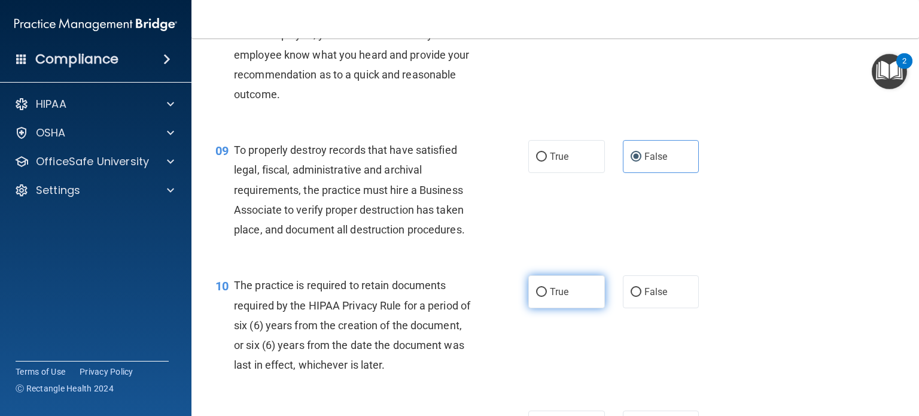
click at [538, 308] on label "True" at bounding box center [566, 291] width 77 height 33
click at [538, 297] on input "True" at bounding box center [541, 292] width 11 height 9
radio input "true"
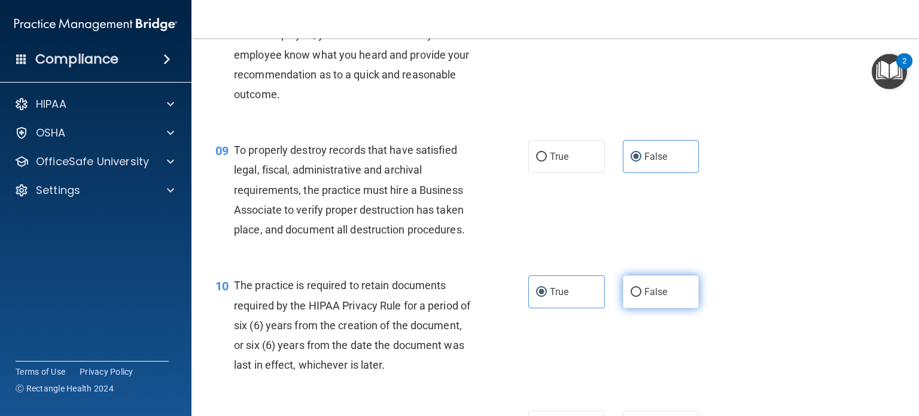
click at [651, 308] on label "False" at bounding box center [661, 291] width 77 height 33
click at [641, 297] on input "False" at bounding box center [636, 292] width 11 height 9
radio input "true"
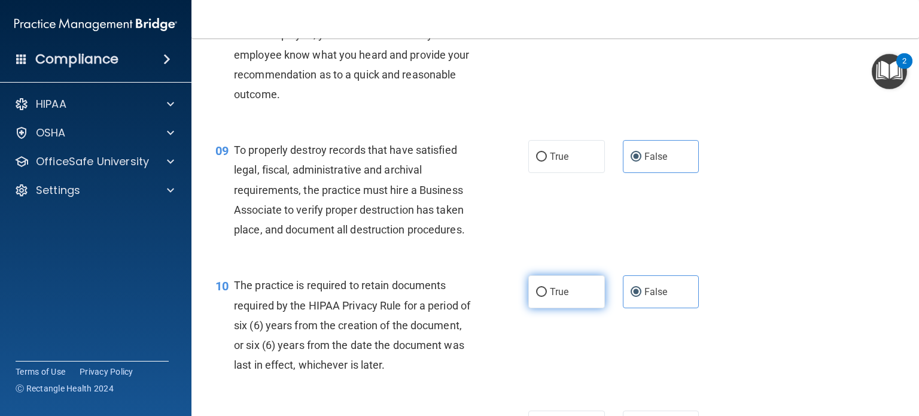
click at [564, 308] on label "True" at bounding box center [566, 291] width 77 height 33
click at [547, 297] on input "True" at bounding box center [541, 292] width 11 height 9
radio input "true"
radio input "false"
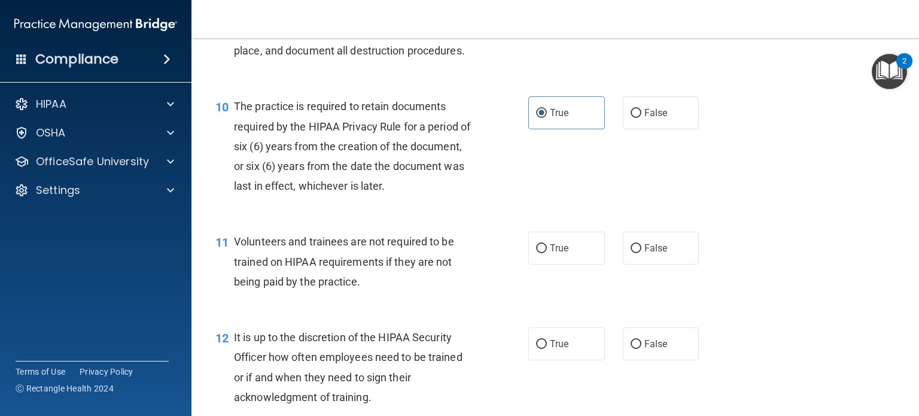
scroll to position [1137, 0]
drag, startPoint x: 652, startPoint y: 258, endPoint x: 665, endPoint y: 332, distance: 75.3
click at [658, 264] on label "False" at bounding box center [661, 247] width 77 height 33
click at [632, 252] on input "False" at bounding box center [636, 248] width 11 height 9
radio input "true"
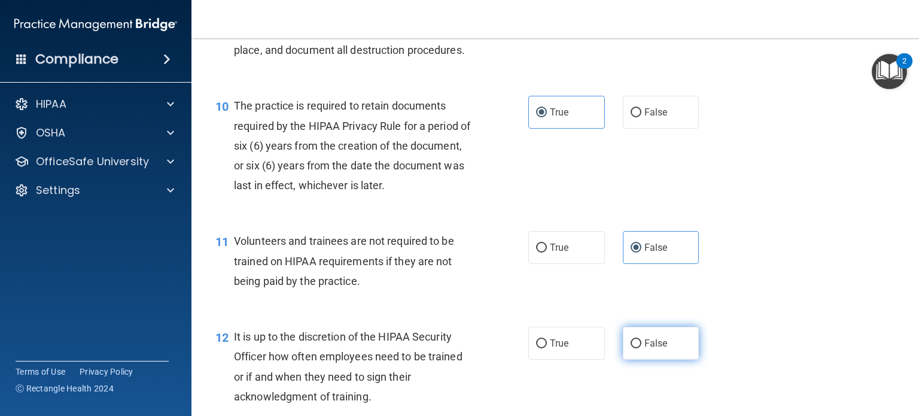
click at [637, 360] on label "False" at bounding box center [661, 343] width 77 height 33
click at [637, 348] on input "False" at bounding box center [636, 343] width 11 height 9
radio input "true"
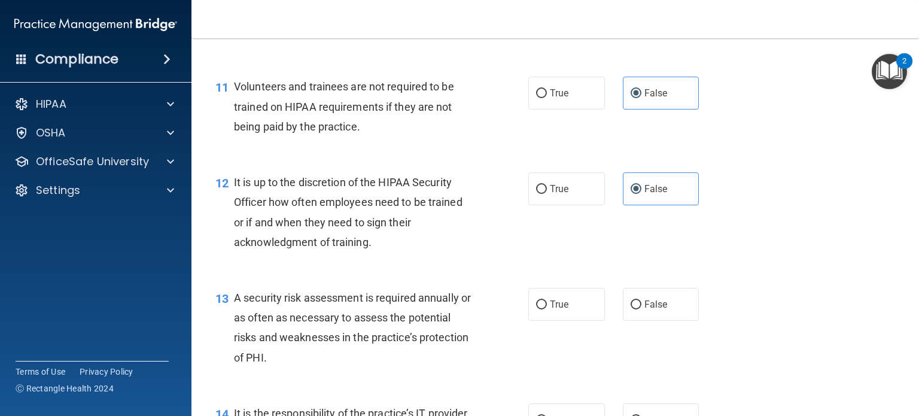
scroll to position [1316, 0]
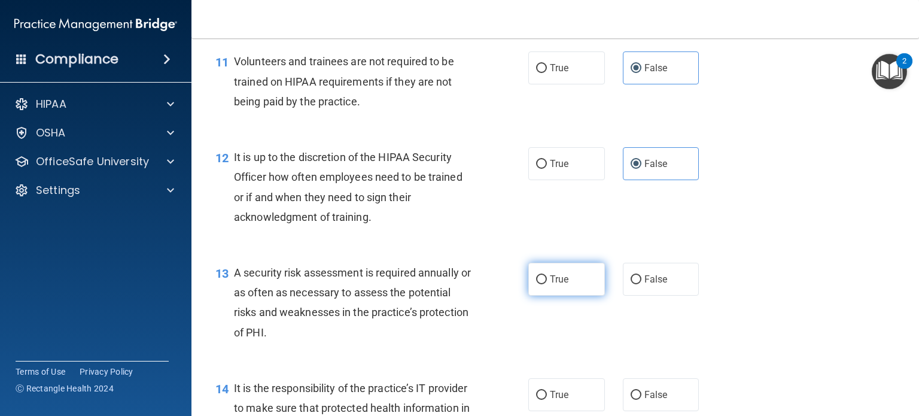
click at [542, 296] on label "True" at bounding box center [566, 279] width 77 height 33
click at [542, 284] on input "True" at bounding box center [541, 279] width 11 height 9
radio input "true"
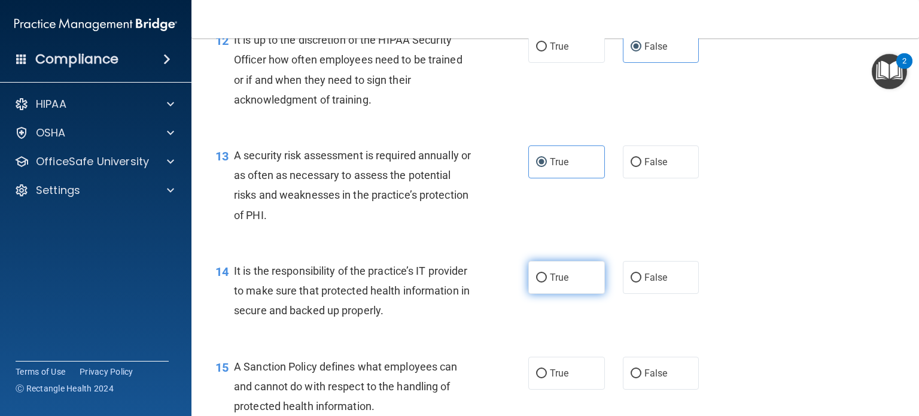
scroll to position [1436, 0]
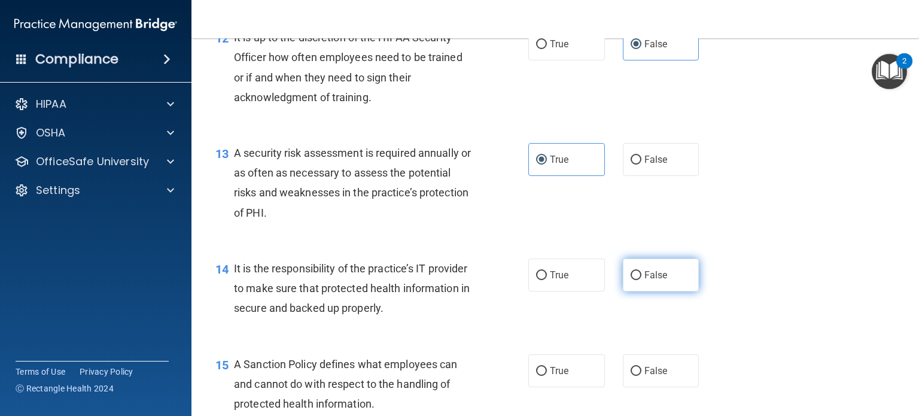
click at [662, 291] on label "False" at bounding box center [661, 274] width 77 height 33
click at [641, 280] on input "False" at bounding box center [636, 275] width 11 height 9
radio input "true"
click at [655, 376] on span "False" at bounding box center [655, 370] width 23 height 11
click at [641, 376] on input "False" at bounding box center [636, 371] width 11 height 9
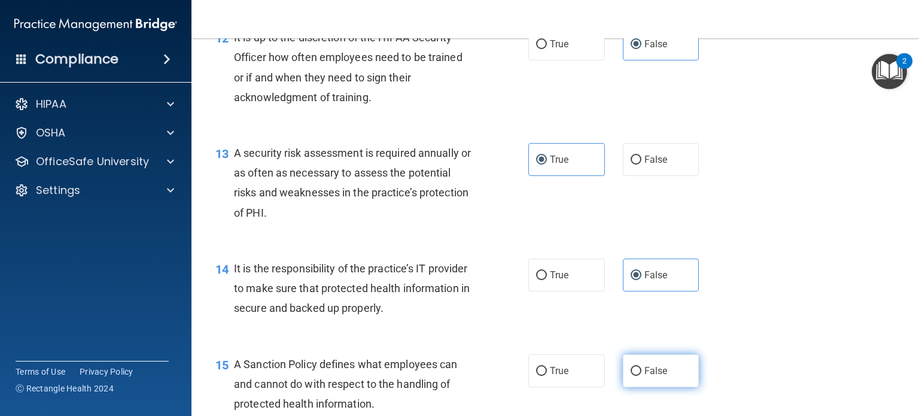
radio input "true"
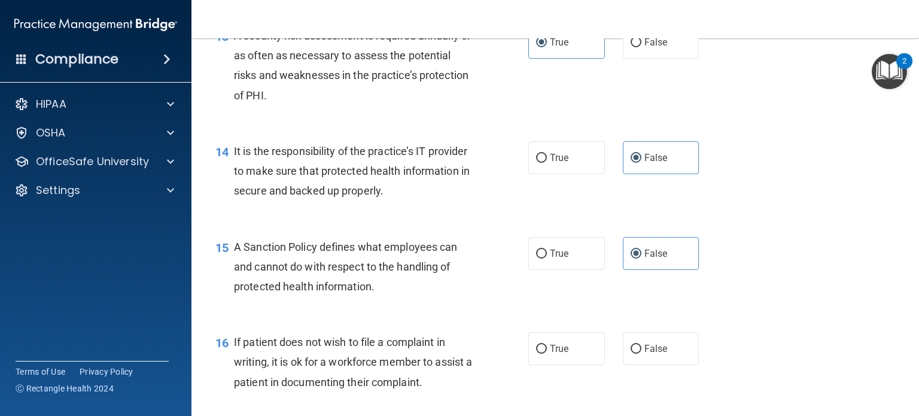
scroll to position [1556, 0]
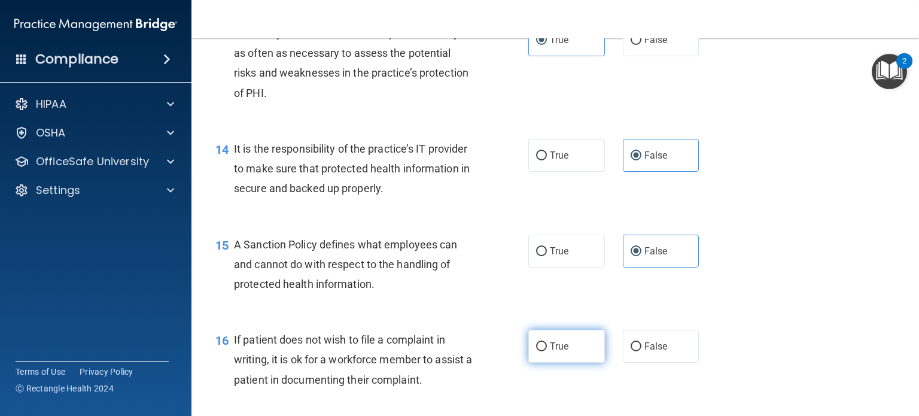
click at [572, 363] on label "True" at bounding box center [566, 346] width 77 height 33
click at [547, 351] on input "True" at bounding box center [541, 346] width 11 height 9
radio input "true"
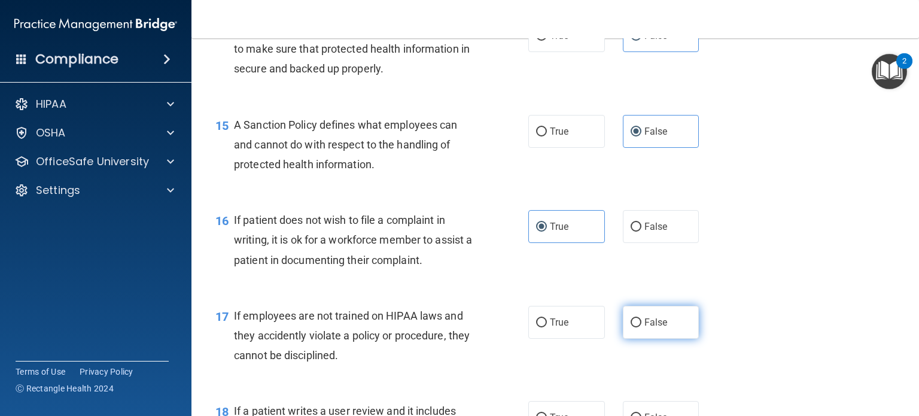
click at [663, 338] on label "False" at bounding box center [661, 322] width 77 height 33
click at [641, 327] on input "False" at bounding box center [636, 322] width 11 height 9
radio input "true"
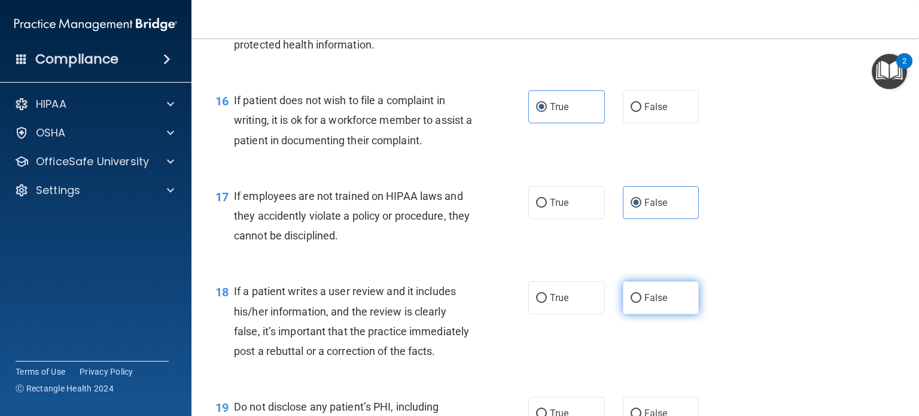
click at [656, 303] on span "False" at bounding box center [655, 297] width 23 height 11
click at [641, 303] on input "False" at bounding box center [636, 298] width 11 height 9
radio input "true"
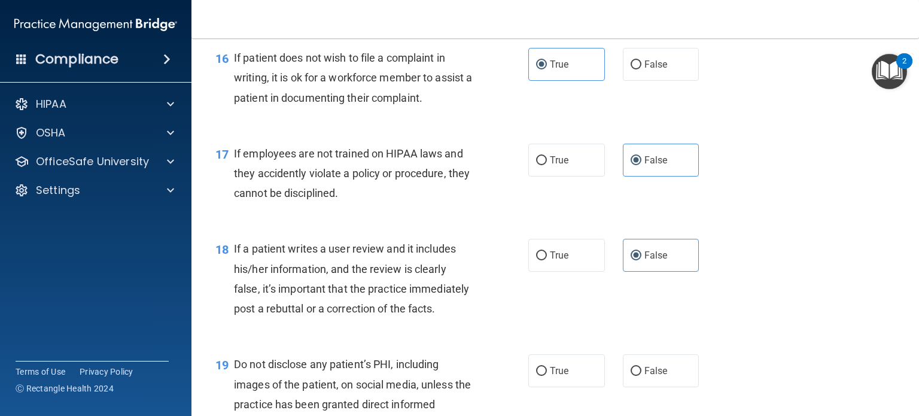
scroll to position [1974, 0]
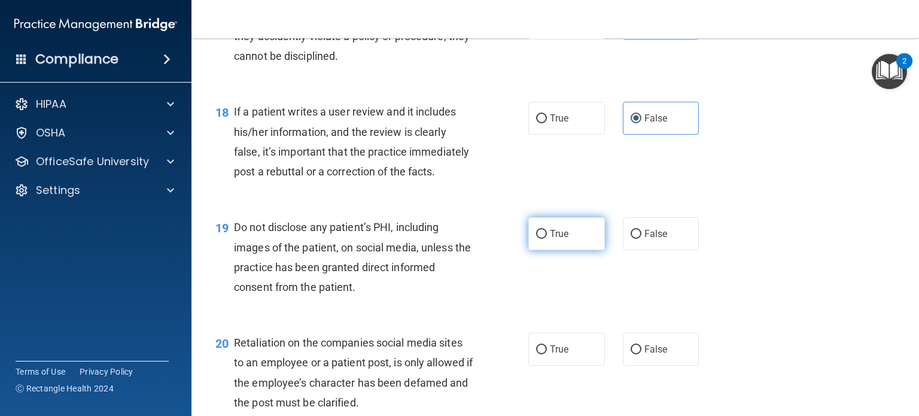
click at [544, 250] on label "True" at bounding box center [566, 233] width 77 height 33
click at [544, 239] on input "True" at bounding box center [541, 234] width 11 height 9
radio input "true"
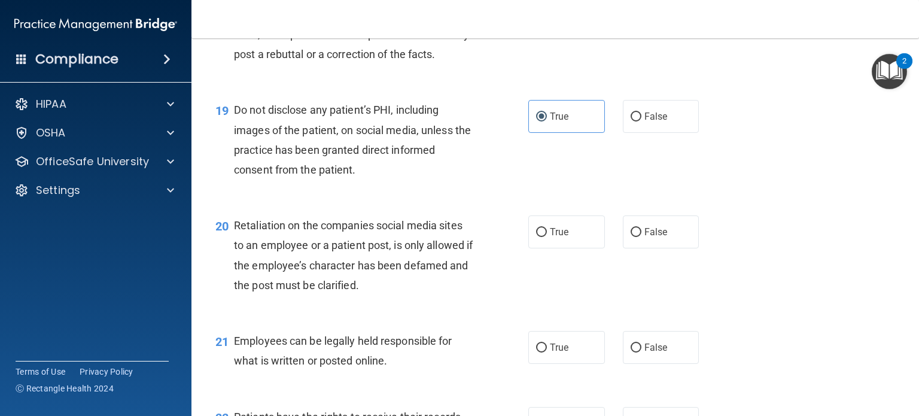
scroll to position [2094, 0]
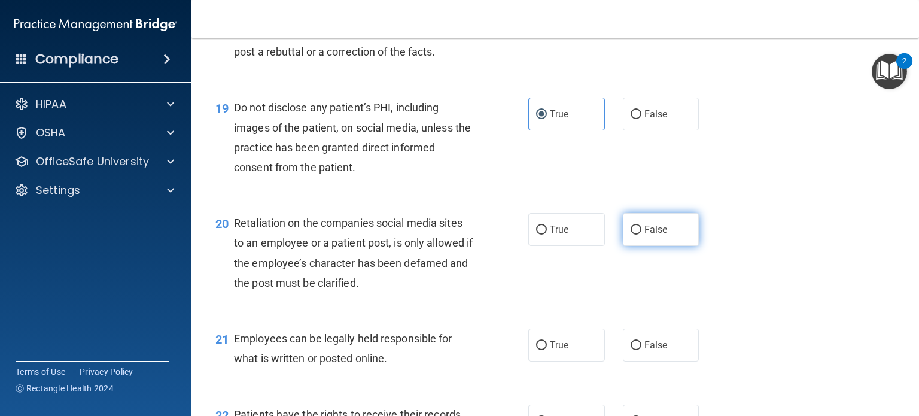
click at [657, 246] on label "False" at bounding box center [661, 229] width 77 height 33
click at [641, 235] on input "False" at bounding box center [636, 230] width 11 height 9
radio input "true"
click at [571, 361] on label "True" at bounding box center [566, 344] width 77 height 33
click at [547, 350] on input "True" at bounding box center [541, 345] width 11 height 9
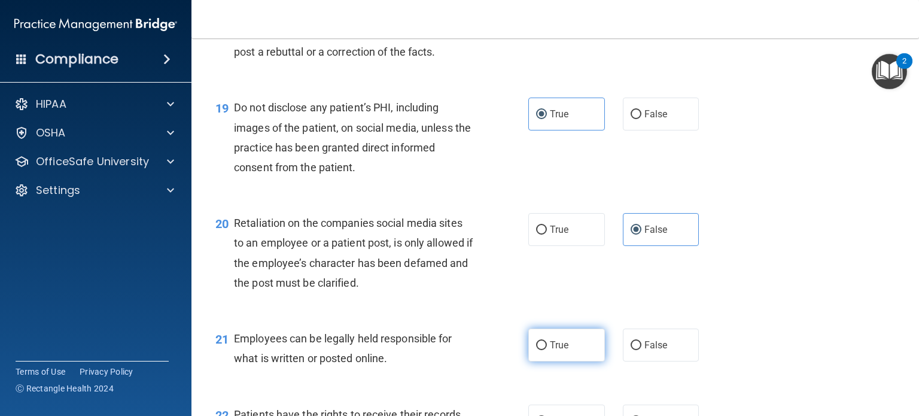
radio input "true"
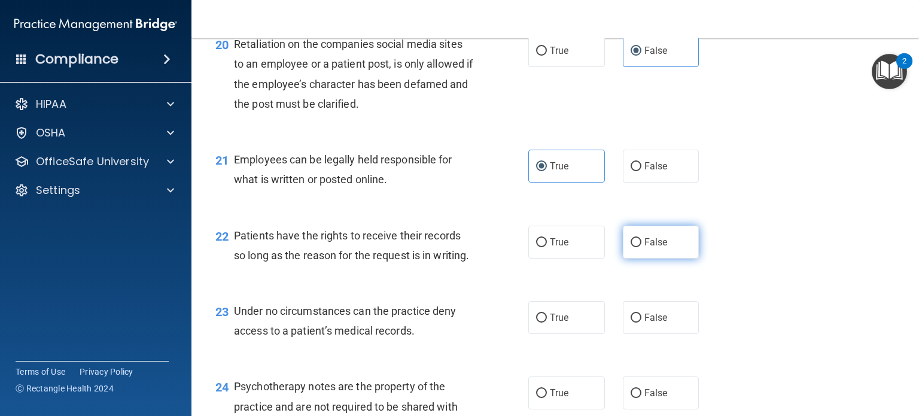
scroll to position [2274, 0]
click at [646, 258] on label "False" at bounding box center [661, 241] width 77 height 33
click at [641, 247] on input "False" at bounding box center [636, 242] width 11 height 9
radio input "true"
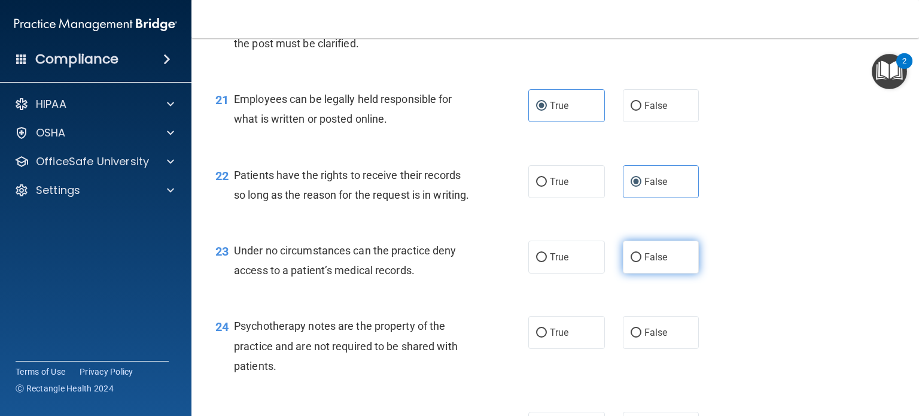
click at [646, 263] on span "False" at bounding box center [655, 256] width 23 height 11
click at [641, 262] on input "False" at bounding box center [636, 257] width 11 height 9
radio input "true"
click at [585, 349] on label "True" at bounding box center [566, 332] width 77 height 33
click at [547, 337] on input "True" at bounding box center [541, 332] width 11 height 9
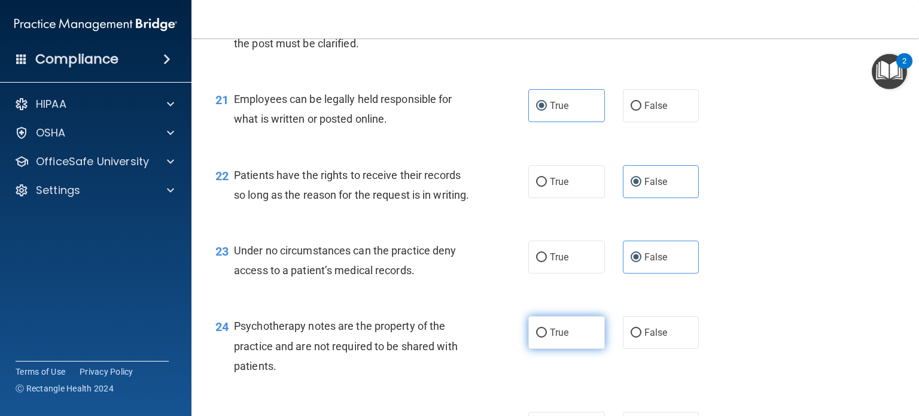
radio input "true"
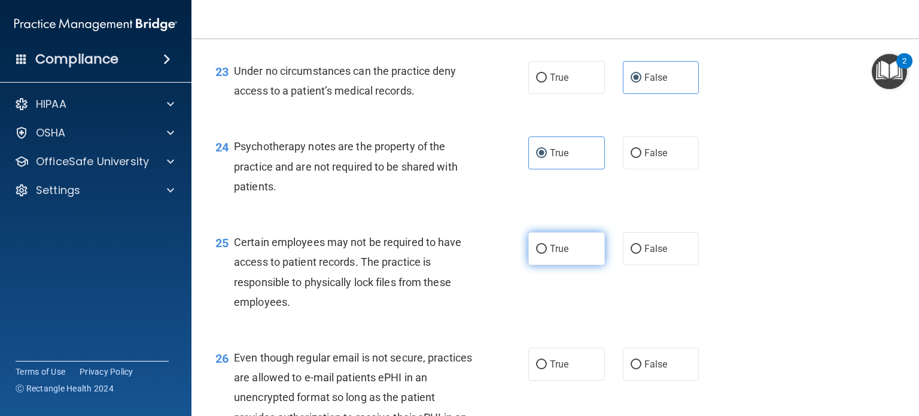
click at [556, 254] on span "True" at bounding box center [559, 248] width 19 height 11
click at [547, 254] on input "True" at bounding box center [541, 249] width 11 height 9
radio input "true"
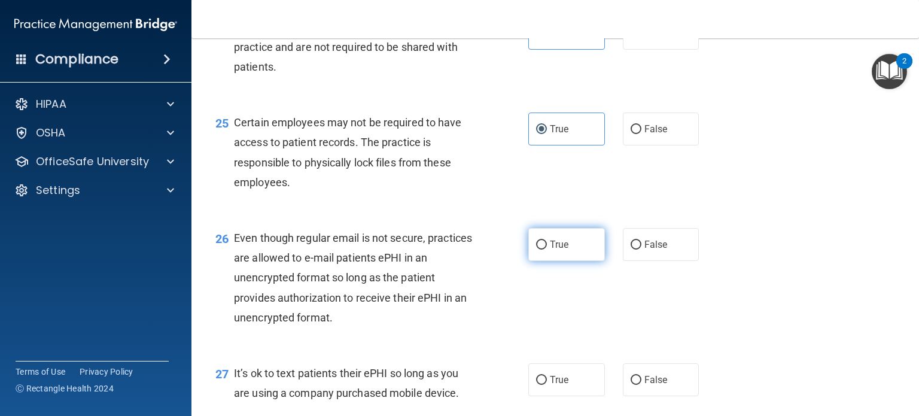
click at [559, 261] on label "True" at bounding box center [566, 244] width 77 height 33
click at [547, 249] on input "True" at bounding box center [541, 245] width 11 height 9
radio input "true"
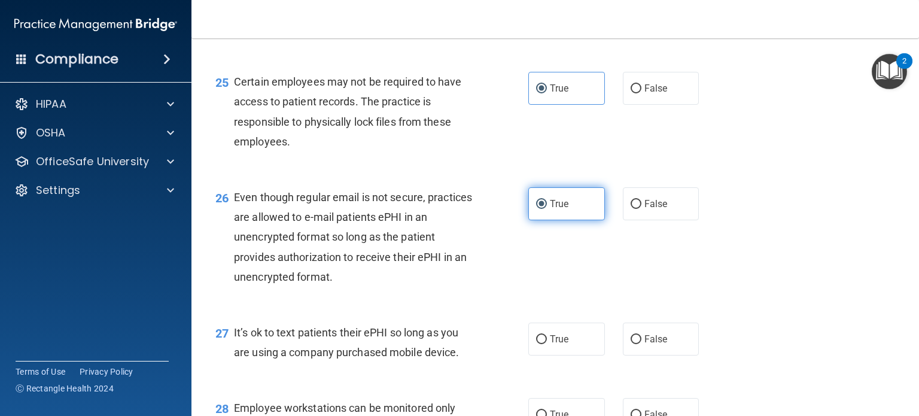
scroll to position [2752, 0]
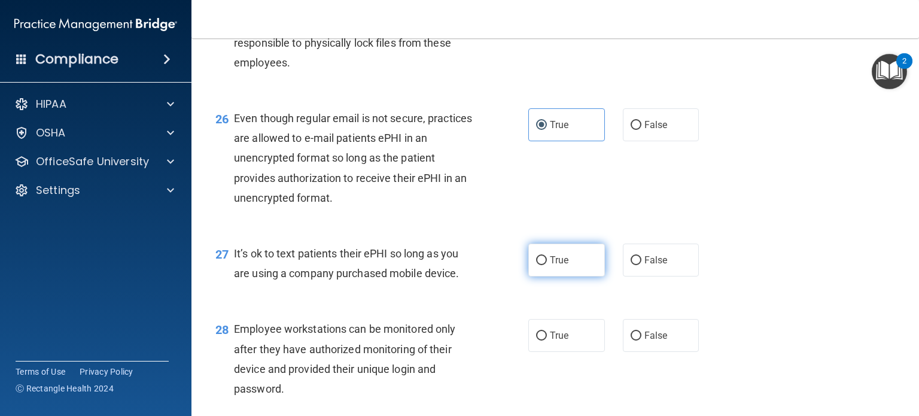
click at [556, 276] on label "True" at bounding box center [566, 260] width 77 height 33
click at [547, 265] on input "True" at bounding box center [541, 260] width 11 height 9
radio input "true"
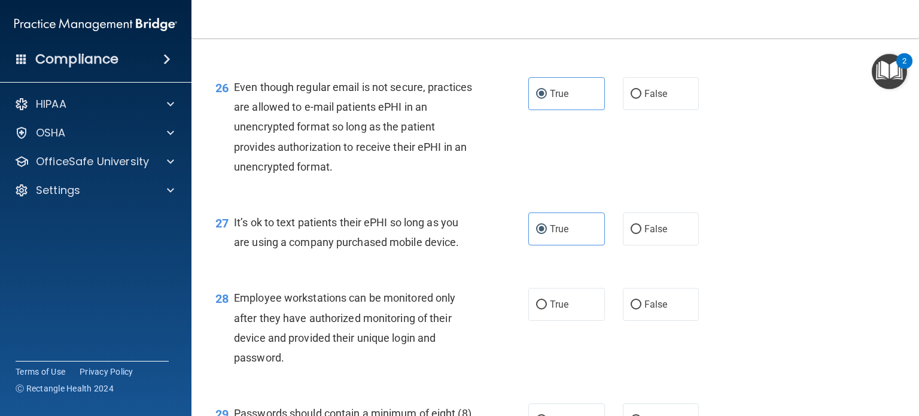
scroll to position [2812, 0]
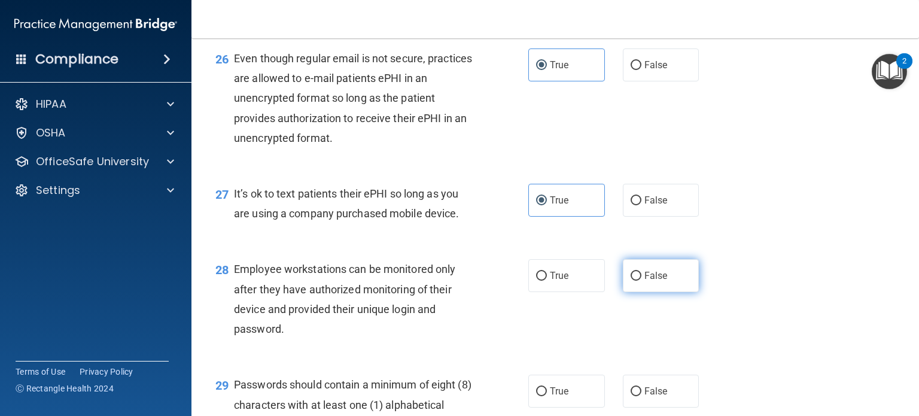
click at [649, 281] on span "False" at bounding box center [655, 275] width 23 height 11
click at [641, 281] on input "False" at bounding box center [636, 276] width 11 height 9
radio input "true"
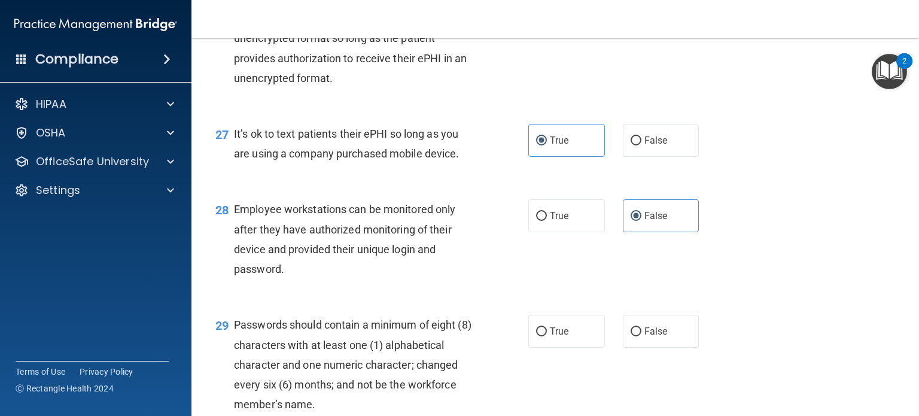
scroll to position [2992, 0]
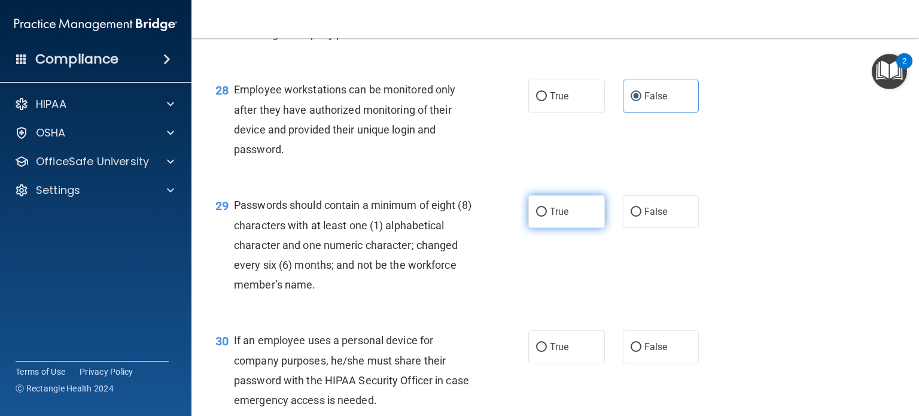
click at [550, 217] on span "True" at bounding box center [559, 211] width 19 height 11
click at [547, 217] on input "True" at bounding box center [541, 212] width 11 height 9
radio input "true"
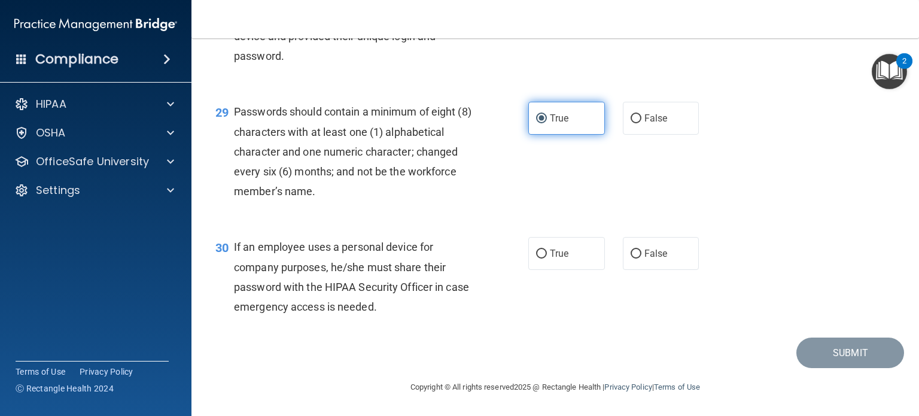
scroll to position [3145, 0]
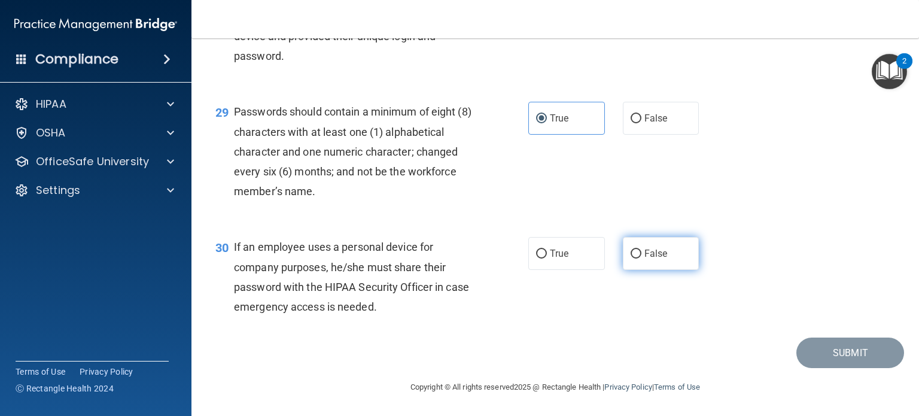
click at [631, 255] on input "False" at bounding box center [636, 253] width 11 height 9
radio input "true"
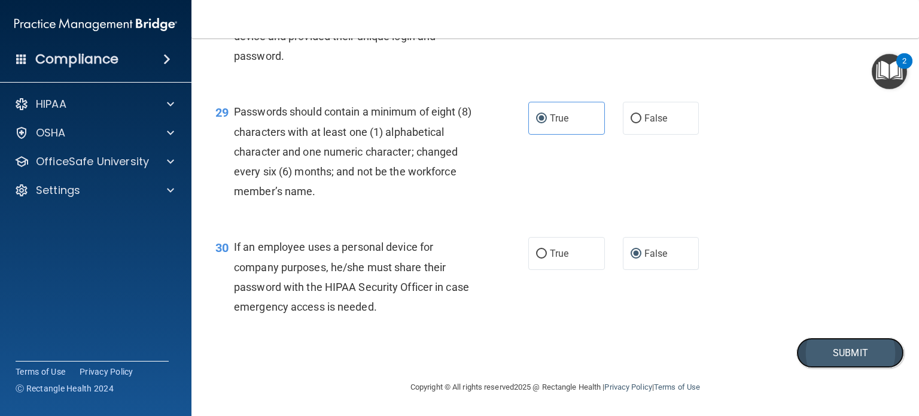
click at [814, 341] on button "Submit" at bounding box center [850, 352] width 108 height 31
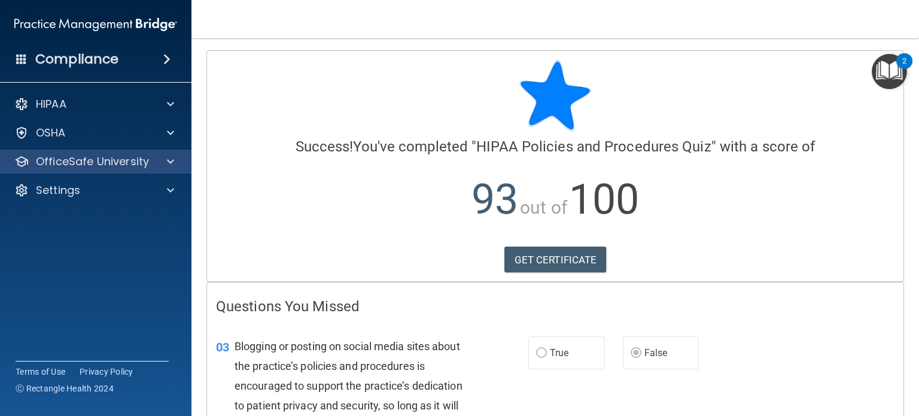
click at [78, 172] on div "OfficeSafe University" at bounding box center [96, 162] width 192 height 24
click at [93, 162] on p "OfficeSafe University" at bounding box center [92, 161] width 113 height 14
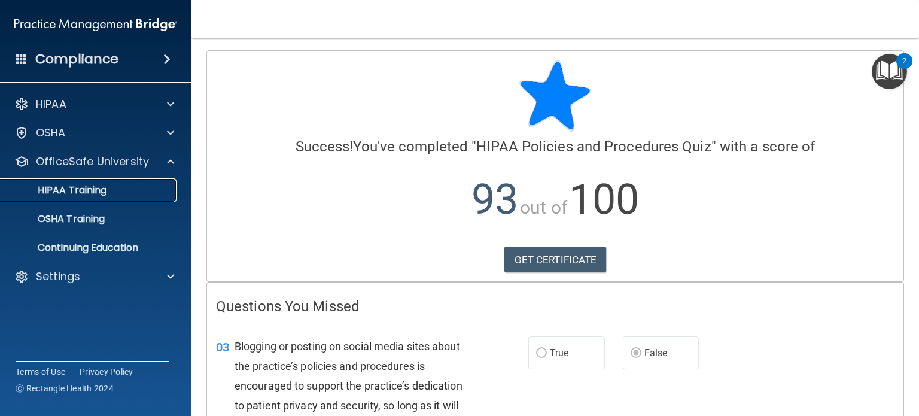
click at [74, 189] on p "HIPAA Training" at bounding box center [57, 190] width 99 height 12
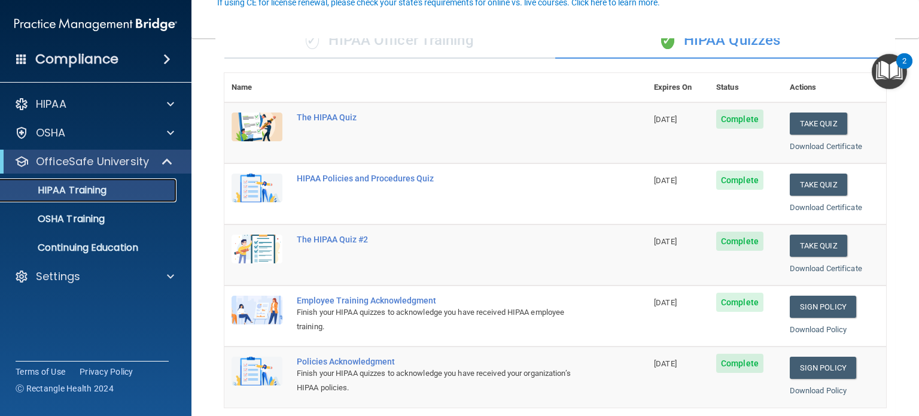
scroll to position [120, 0]
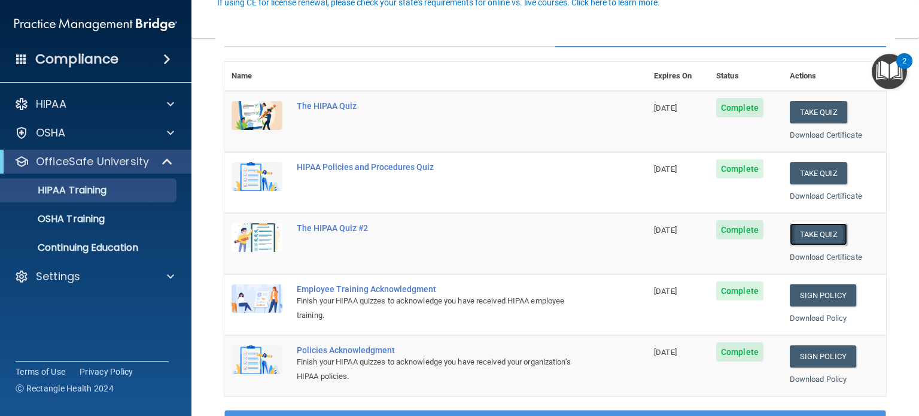
click at [798, 227] on button "Take Quiz" at bounding box center [818, 234] width 57 height 22
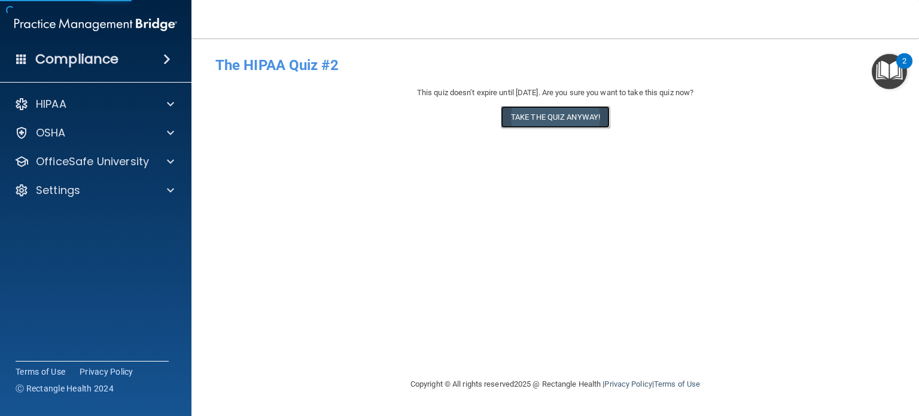
click at [546, 115] on button "Take the quiz anyway!" at bounding box center [555, 117] width 109 height 22
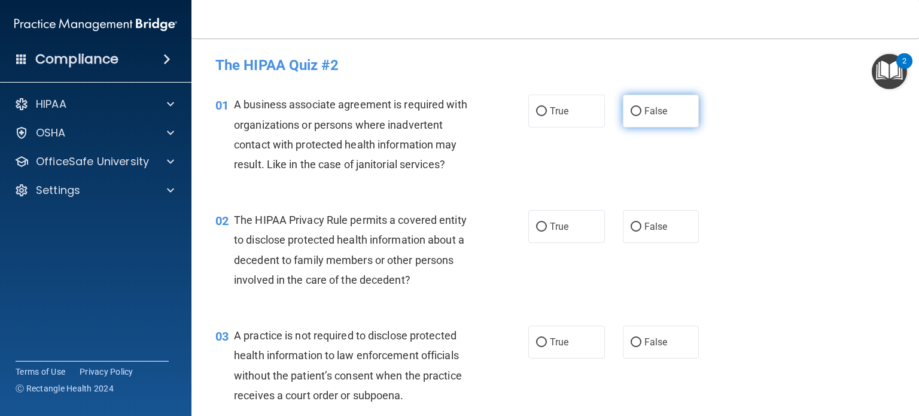
click at [662, 114] on label "False" at bounding box center [661, 111] width 77 height 33
click at [641, 114] on input "False" at bounding box center [636, 111] width 11 height 9
radio input "true"
click at [555, 230] on span "True" at bounding box center [559, 226] width 19 height 11
click at [547, 230] on input "True" at bounding box center [541, 227] width 11 height 9
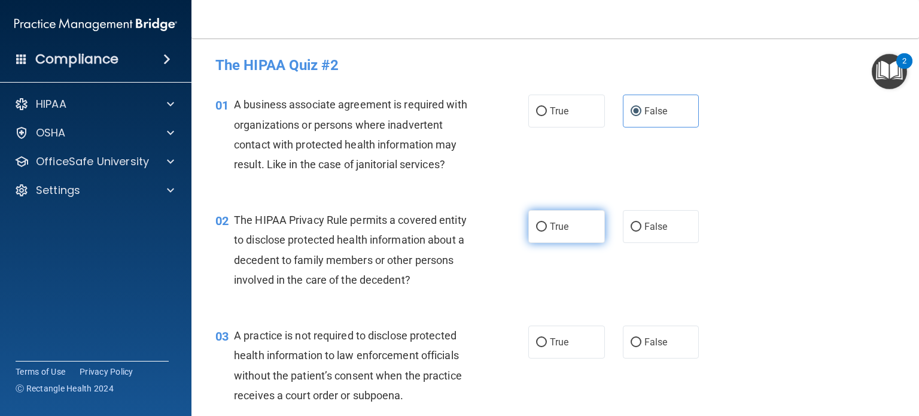
radio input "true"
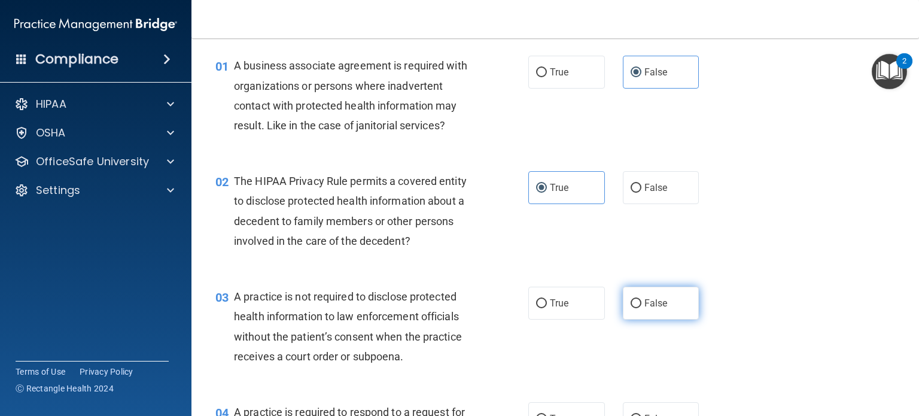
scroll to position [60, 0]
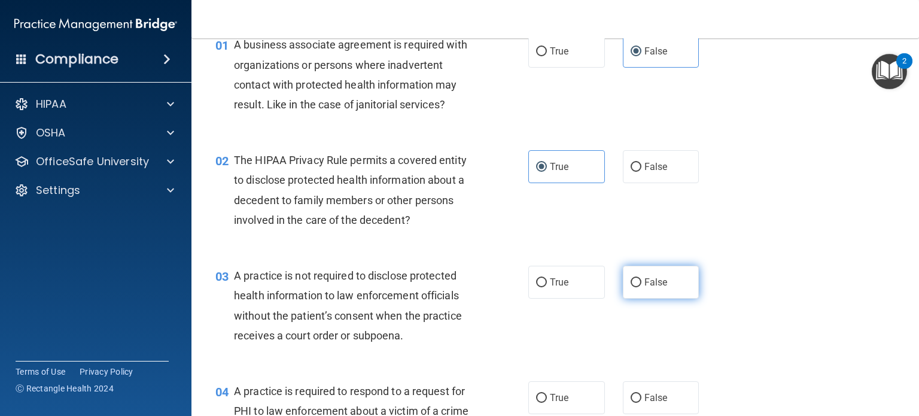
click at [670, 290] on label "False" at bounding box center [661, 282] width 77 height 33
click at [641, 287] on input "False" at bounding box center [636, 282] width 11 height 9
radio input "true"
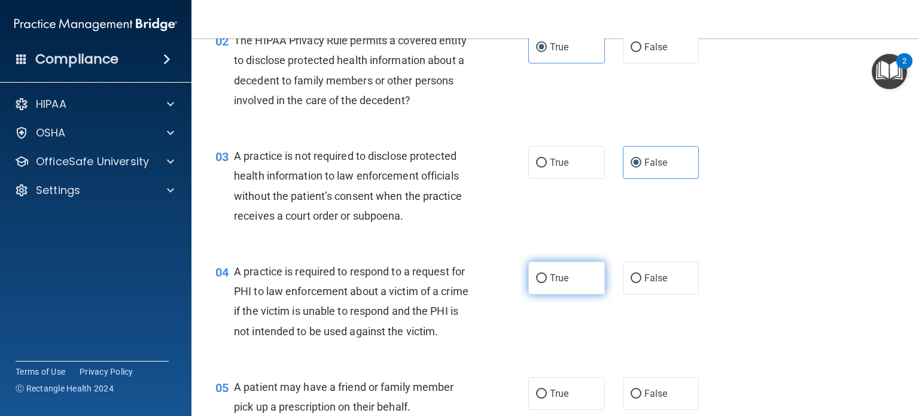
click at [555, 266] on label "True" at bounding box center [566, 277] width 77 height 33
click at [547, 274] on input "True" at bounding box center [541, 278] width 11 height 9
radio input "true"
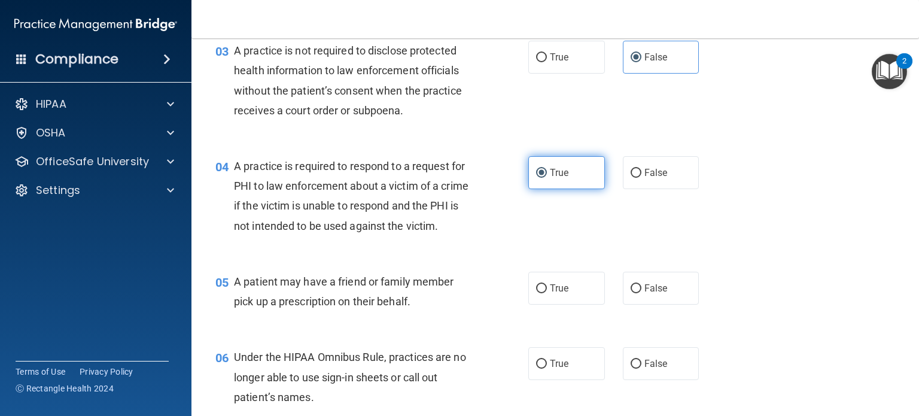
scroll to position [299, 0]
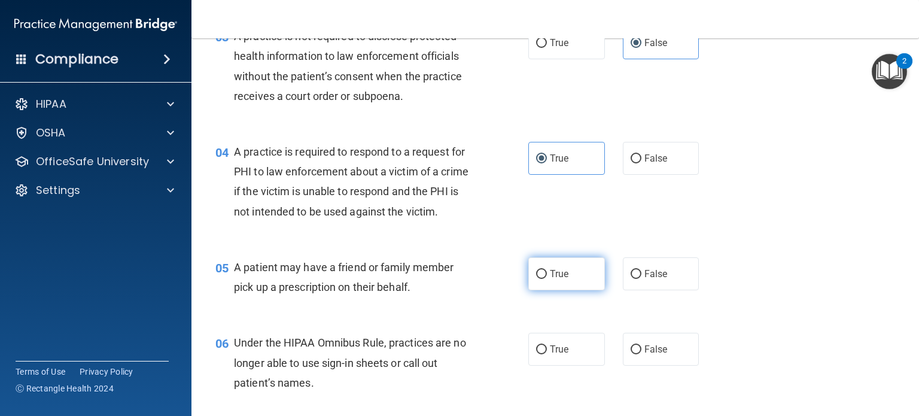
click at [560, 279] on span "True" at bounding box center [559, 273] width 19 height 11
click at [547, 279] on input "True" at bounding box center [541, 274] width 11 height 9
radio input "true"
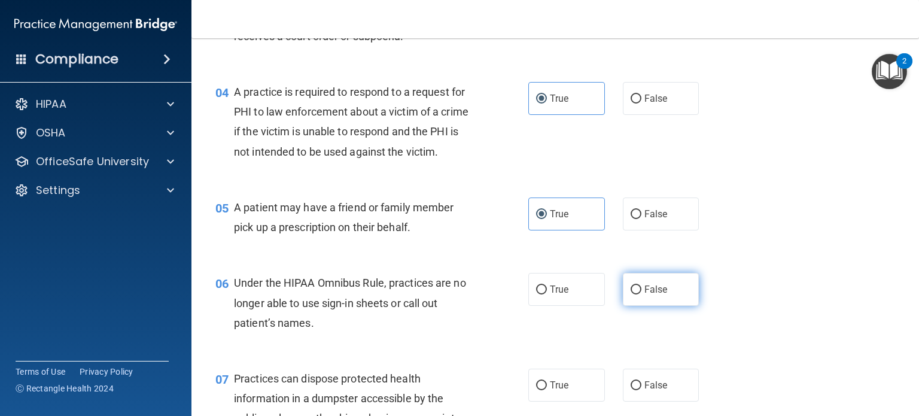
click at [649, 295] on span "False" at bounding box center [655, 289] width 23 height 11
click at [641, 294] on input "False" at bounding box center [636, 289] width 11 height 9
radio input "true"
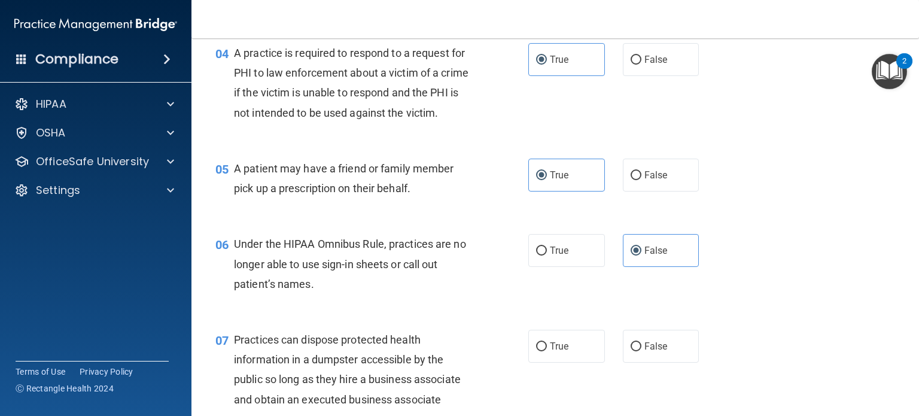
scroll to position [419, 0]
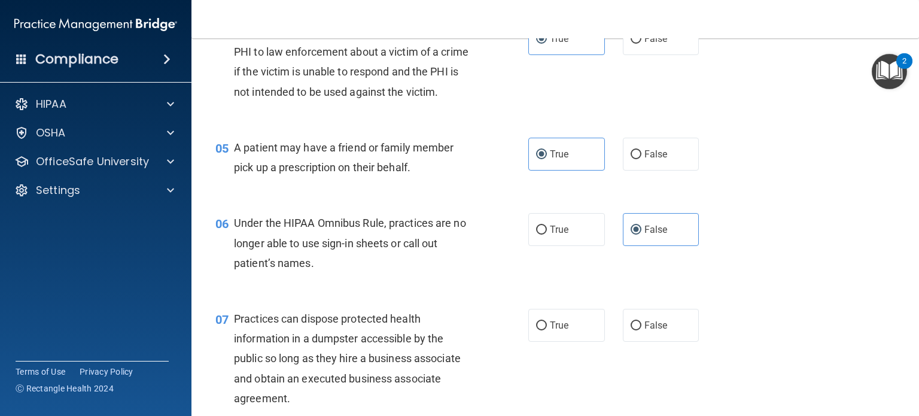
click at [656, 327] on div "07 Practices can dispose protected health information in a dumpster accessible …" at bounding box center [555, 361] width 698 height 135
click at [661, 333] on label "False" at bounding box center [661, 325] width 77 height 33
click at [641, 330] on input "False" at bounding box center [636, 325] width 11 height 9
radio input "true"
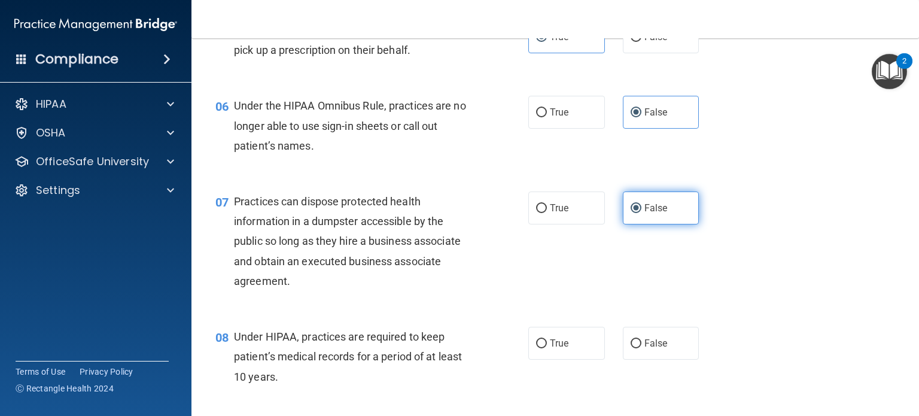
scroll to position [538, 0]
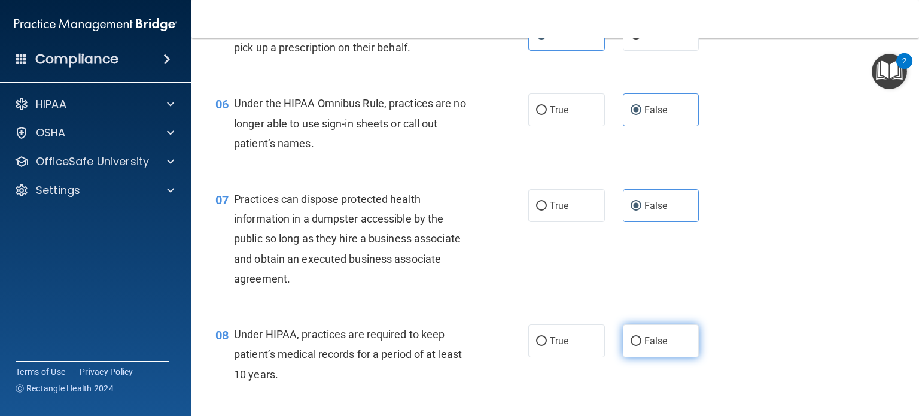
click at [645, 346] on span "False" at bounding box center [655, 340] width 23 height 11
click at [641, 346] on input "False" at bounding box center [636, 341] width 11 height 9
radio input "true"
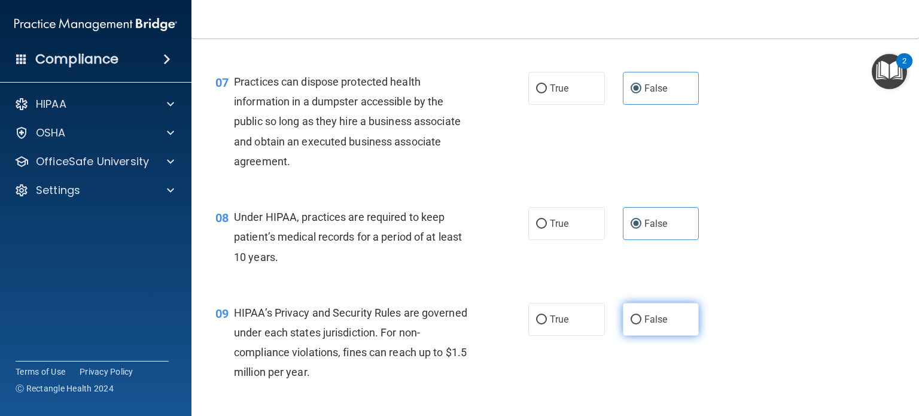
scroll to position [658, 0]
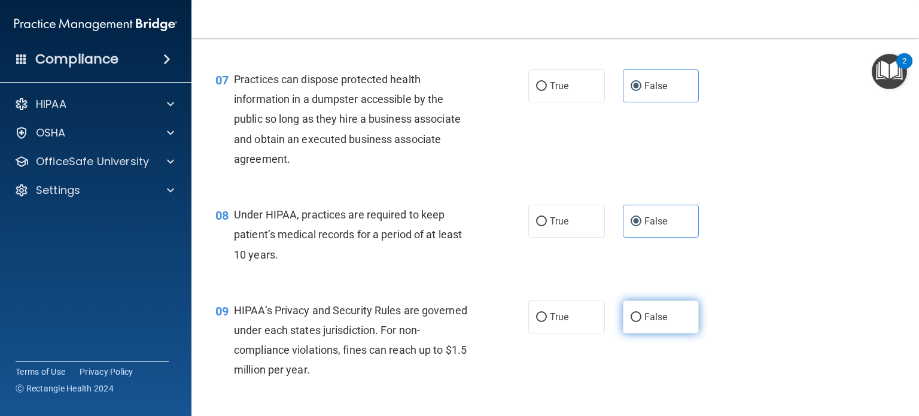
click at [636, 333] on label "False" at bounding box center [661, 316] width 77 height 33
click at [636, 322] on input "False" at bounding box center [636, 317] width 11 height 9
radio input "true"
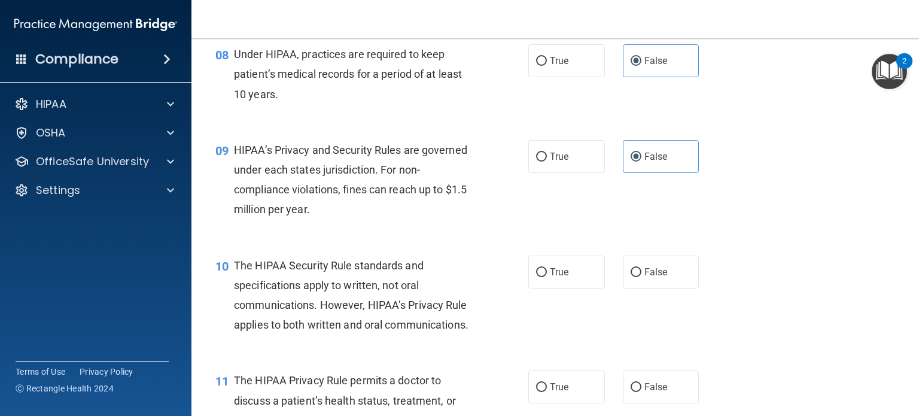
scroll to position [838, 0]
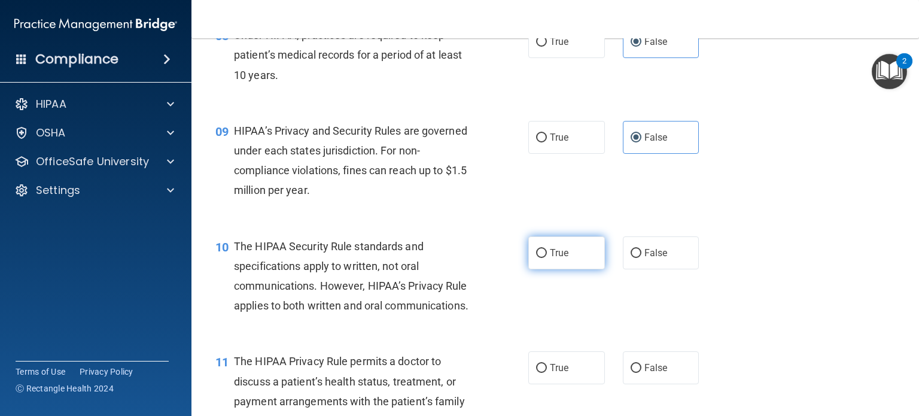
click at [534, 269] on label "True" at bounding box center [566, 252] width 77 height 33
click at [536, 258] on input "True" at bounding box center [541, 253] width 11 height 9
radio input "true"
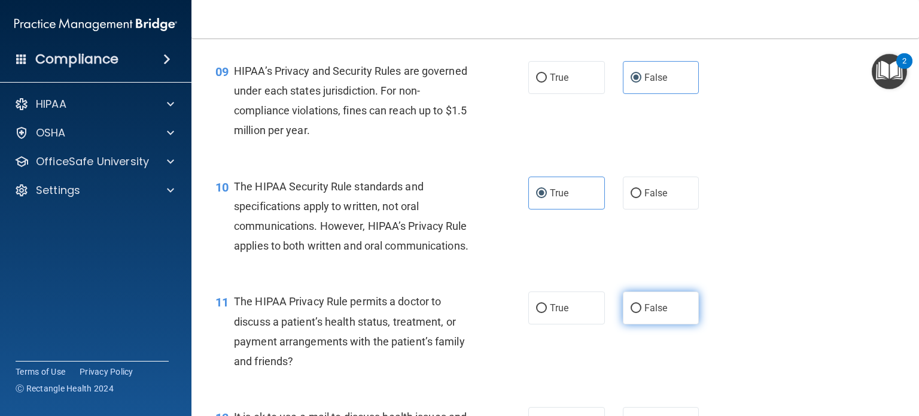
click at [661, 314] on span "False" at bounding box center [655, 307] width 23 height 11
click at [641, 313] on input "False" at bounding box center [636, 308] width 11 height 9
radio input "true"
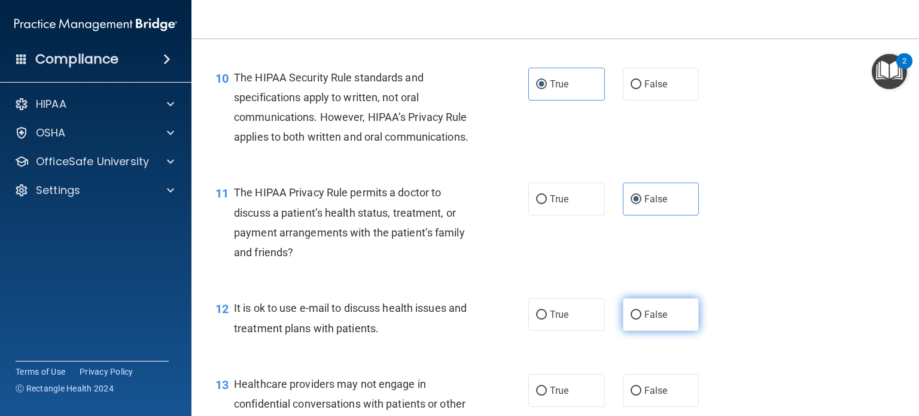
scroll to position [1017, 0]
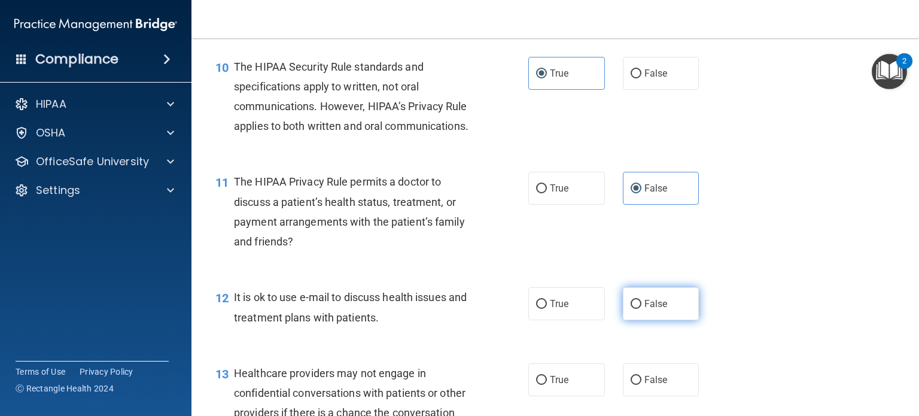
click at [658, 309] on span "False" at bounding box center [655, 303] width 23 height 11
click at [641, 309] on input "False" at bounding box center [636, 304] width 11 height 9
radio input "true"
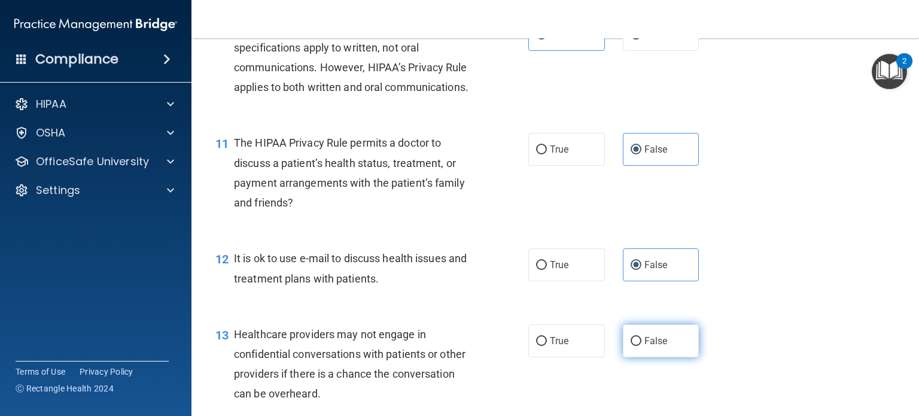
scroll to position [1077, 0]
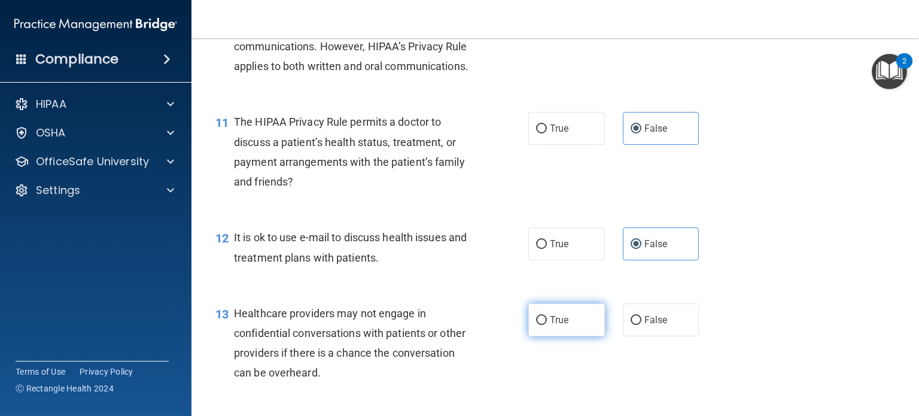
click at [575, 336] on label "True" at bounding box center [566, 319] width 77 height 33
click at [547, 325] on input "True" at bounding box center [541, 320] width 11 height 9
radio input "true"
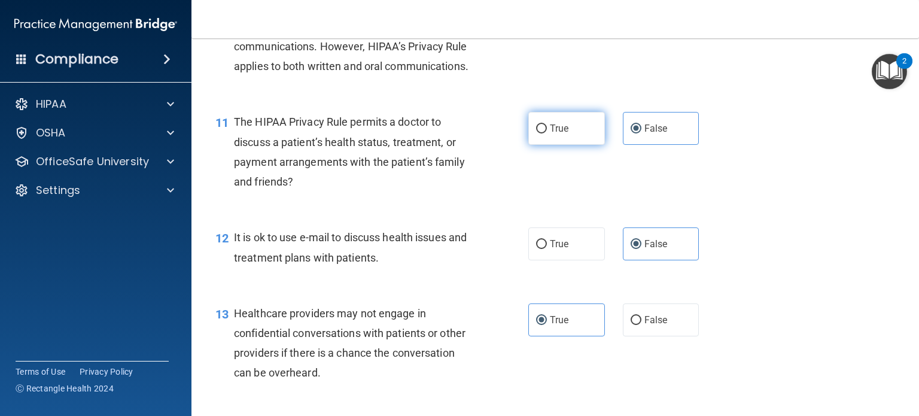
click at [561, 145] on label "True" at bounding box center [566, 128] width 77 height 33
click at [547, 133] on input "True" at bounding box center [541, 128] width 11 height 9
radio input "true"
radio input "false"
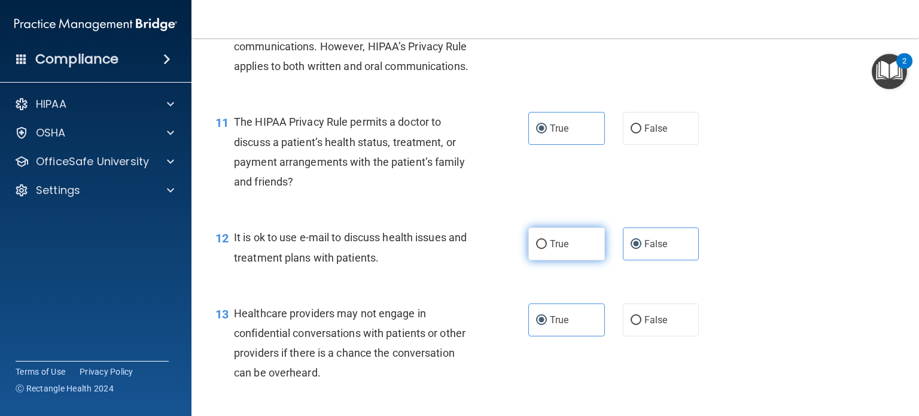
click at [584, 260] on label "True" at bounding box center [566, 243] width 77 height 33
click at [547, 249] on input "True" at bounding box center [541, 244] width 11 height 9
radio input "true"
radio input "false"
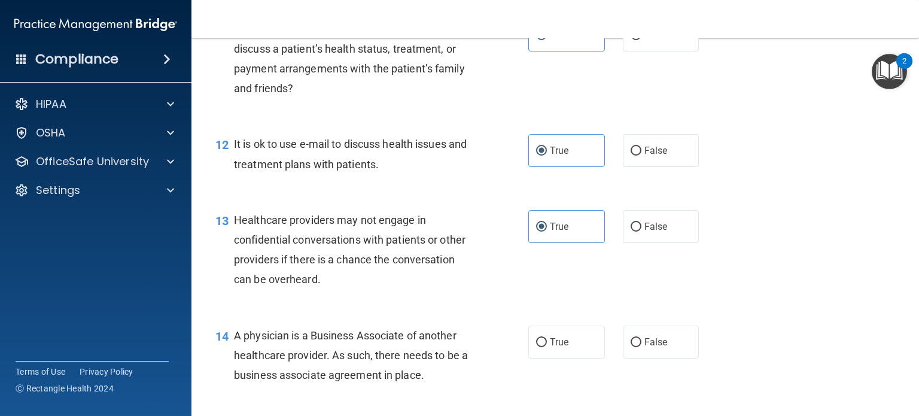
scroll to position [1197, 0]
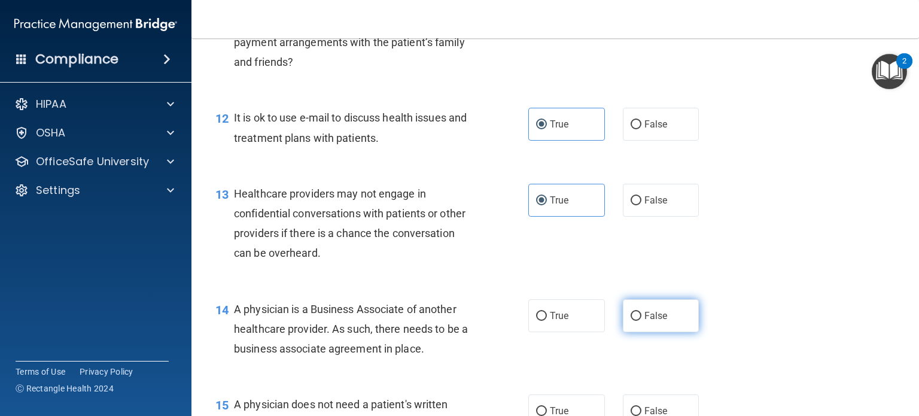
click at [631, 321] on input "False" at bounding box center [636, 316] width 11 height 9
radio input "true"
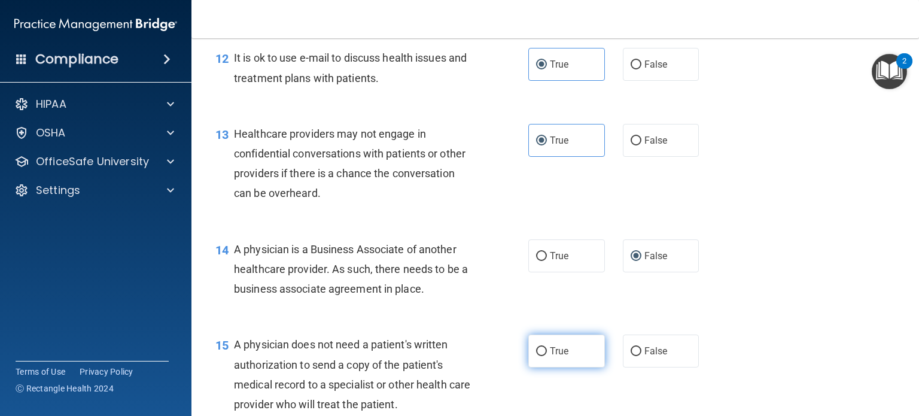
click at [568, 367] on label "True" at bounding box center [566, 350] width 77 height 33
click at [547, 356] on input "True" at bounding box center [541, 351] width 11 height 9
radio input "true"
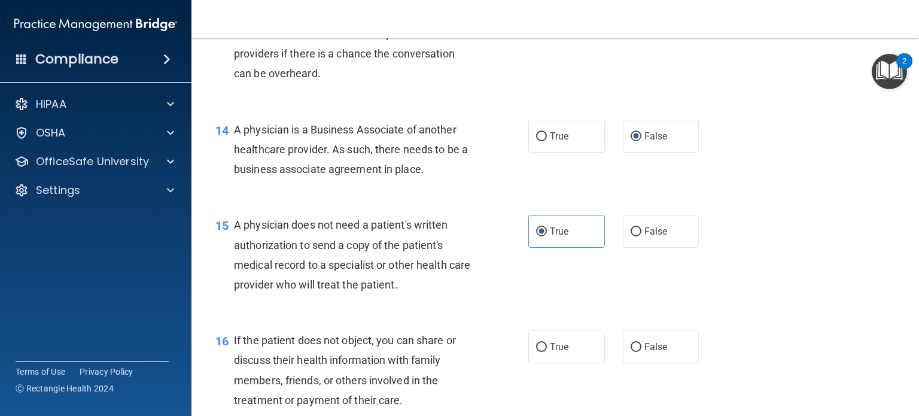
scroll to position [1436, 0]
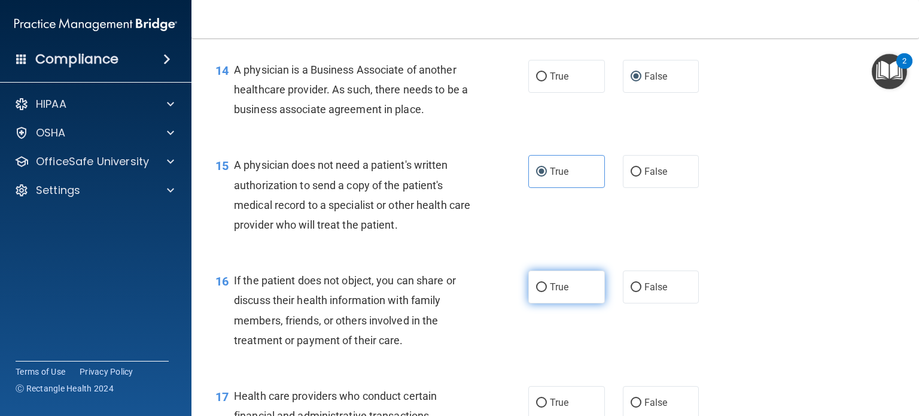
click at [561, 303] on label "True" at bounding box center [566, 286] width 77 height 33
click at [547, 292] on input "True" at bounding box center [541, 287] width 11 height 9
radio input "true"
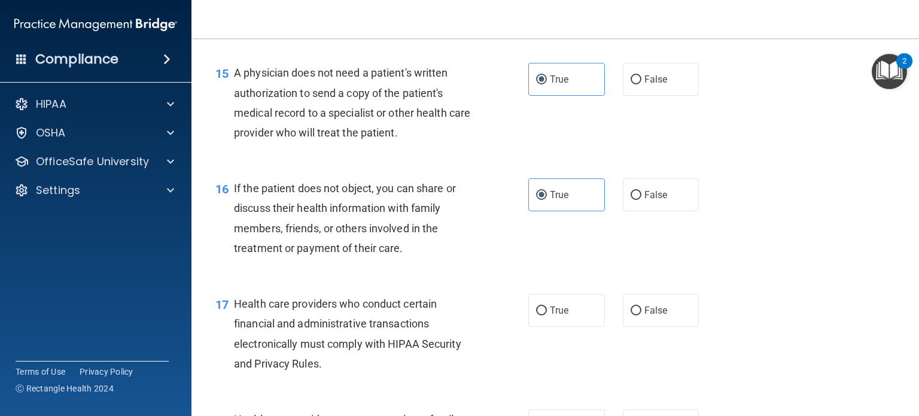
scroll to position [1556, 0]
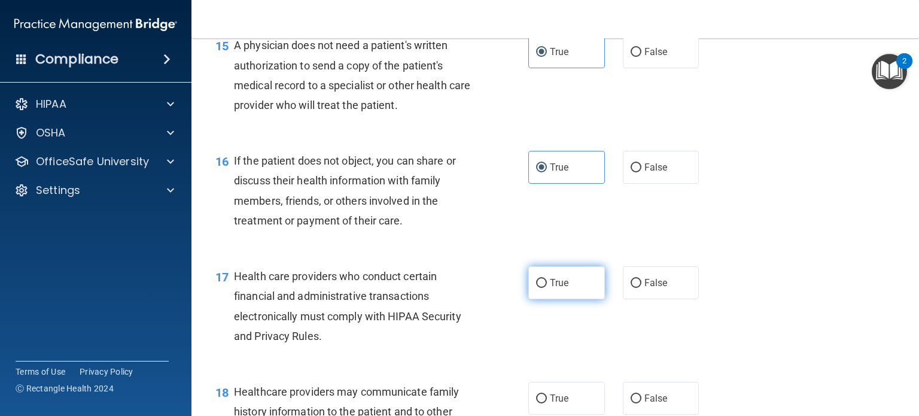
click at [560, 288] on span "True" at bounding box center [559, 282] width 19 height 11
click at [547, 288] on input "True" at bounding box center [541, 283] width 11 height 9
radio input "true"
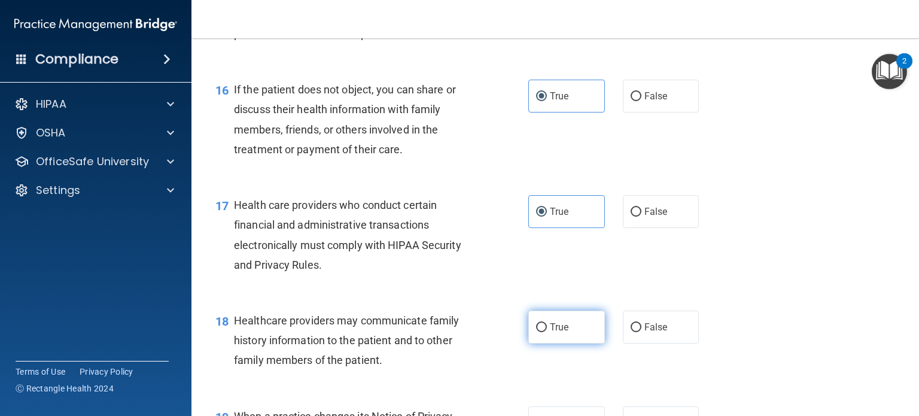
scroll to position [1675, 0]
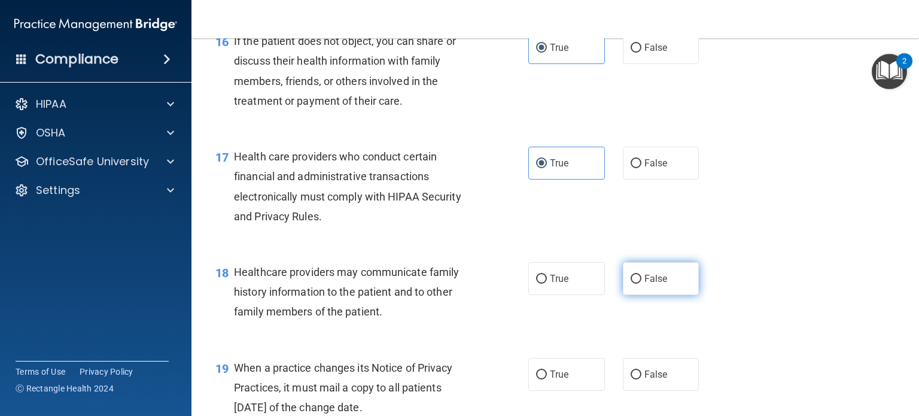
click at [641, 295] on label "False" at bounding box center [661, 278] width 77 height 33
click at [641, 284] on input "False" at bounding box center [636, 279] width 11 height 9
radio input "true"
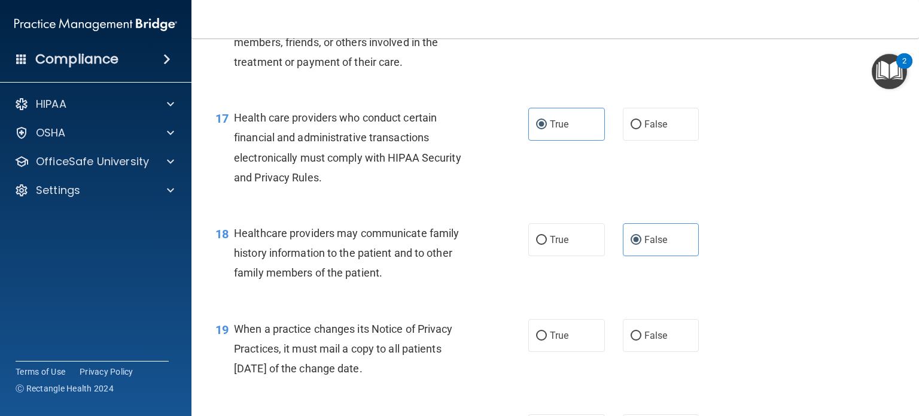
scroll to position [1735, 0]
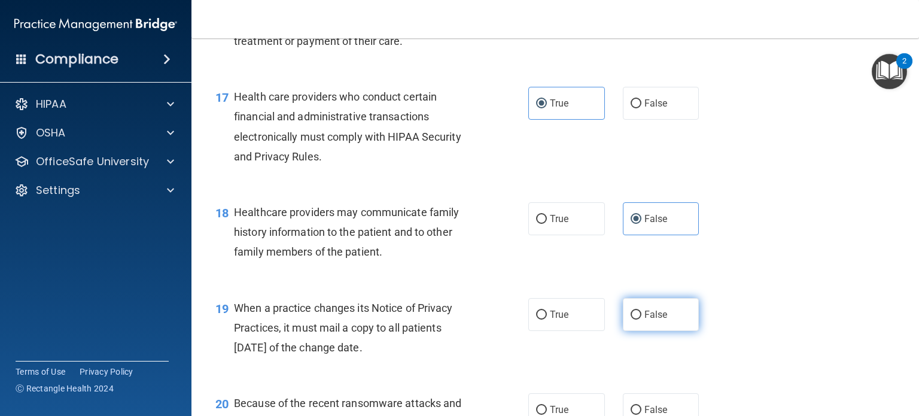
click at [678, 331] on label "False" at bounding box center [661, 314] width 77 height 33
click at [641, 319] on input "False" at bounding box center [636, 315] width 11 height 9
radio input "true"
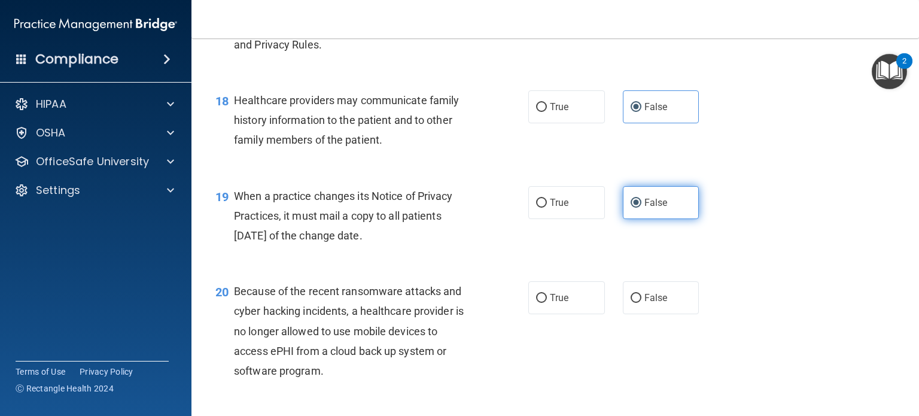
scroll to position [1855, 0]
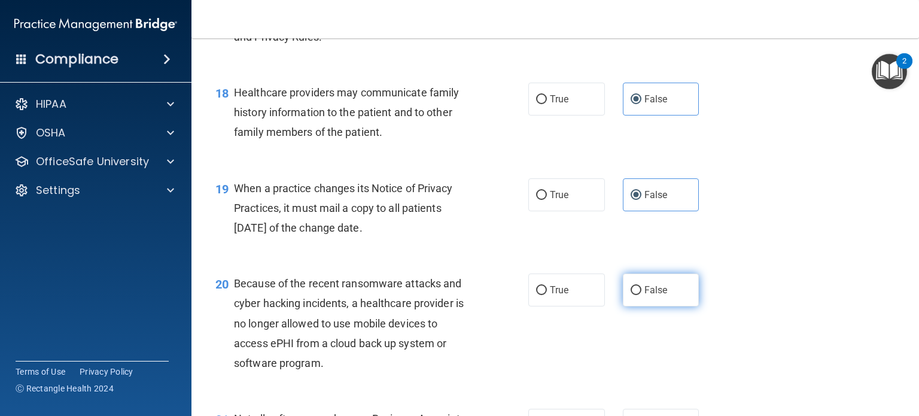
click at [672, 306] on label "False" at bounding box center [661, 289] width 77 height 33
click at [641, 295] on input "False" at bounding box center [636, 290] width 11 height 9
radio input "true"
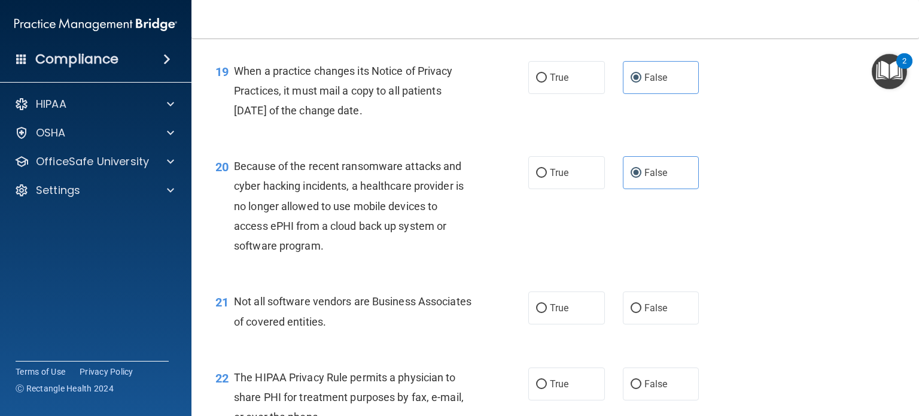
scroll to position [1974, 0]
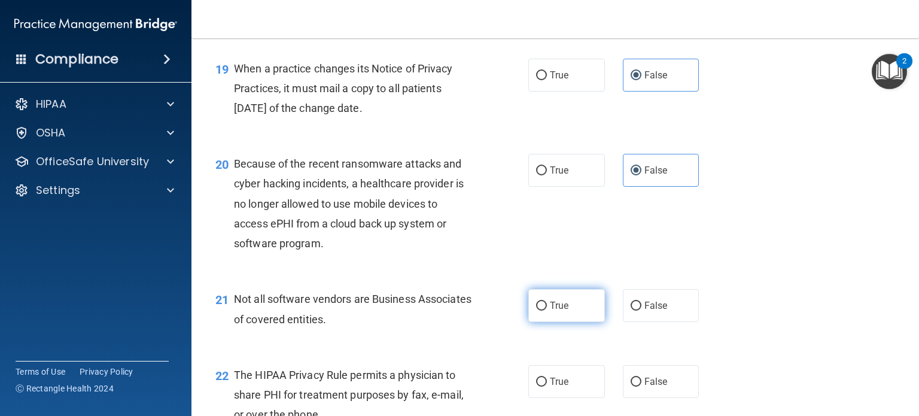
click at [563, 311] on span "True" at bounding box center [559, 305] width 19 height 11
click at [547, 311] on input "True" at bounding box center [541, 306] width 11 height 9
radio input "true"
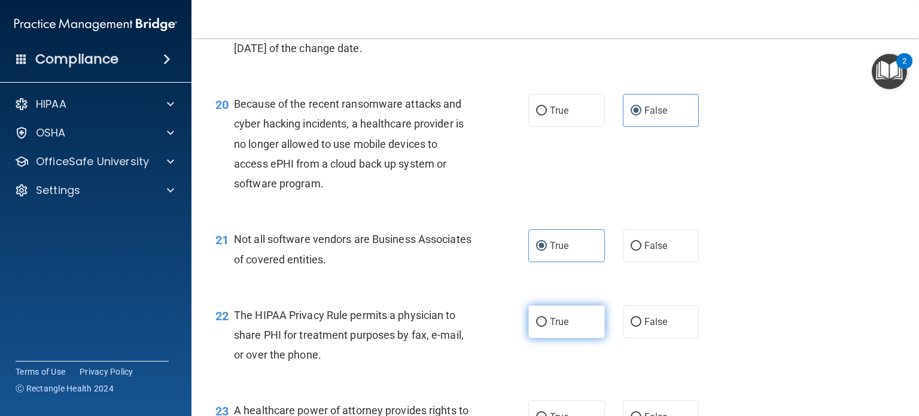
click at [567, 338] on label "True" at bounding box center [566, 321] width 77 height 33
click at [547, 327] on input "True" at bounding box center [541, 322] width 11 height 9
radio input "true"
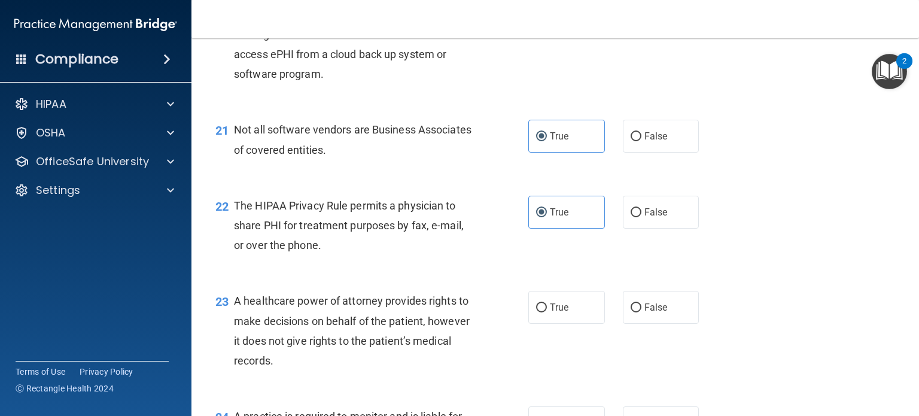
scroll to position [2154, 0]
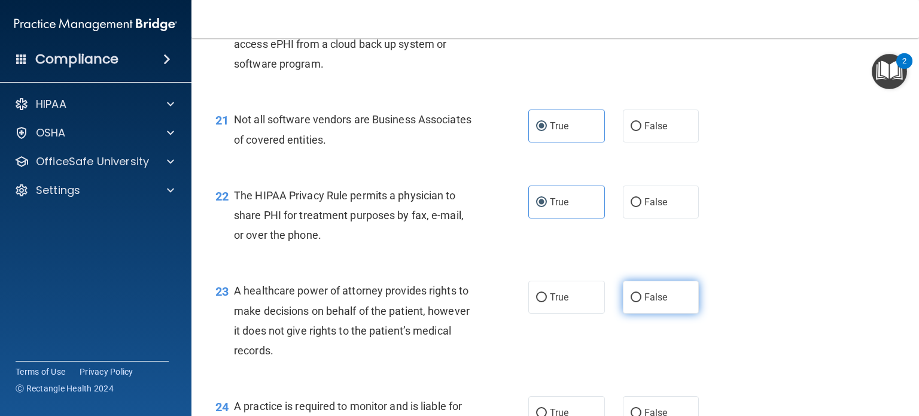
click at [650, 314] on label "False" at bounding box center [661, 297] width 77 height 33
click at [641, 302] on input "False" at bounding box center [636, 297] width 11 height 9
radio input "true"
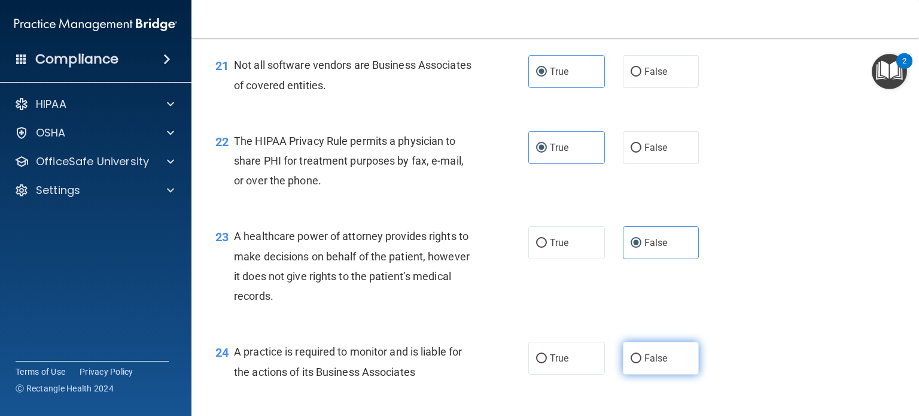
scroll to position [2274, 0]
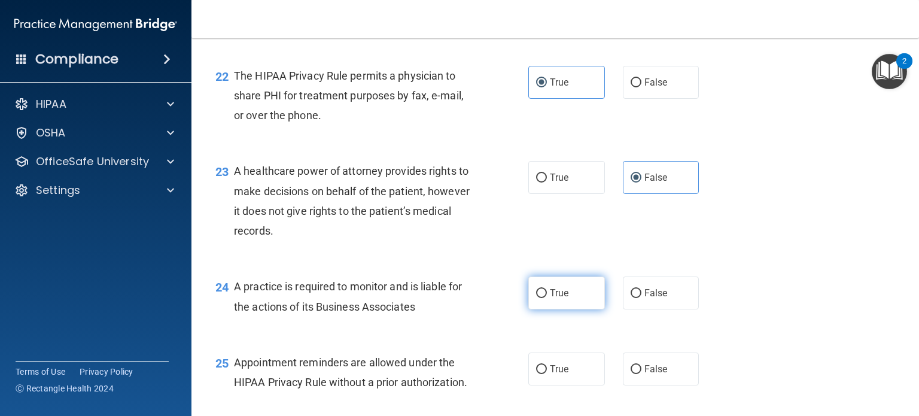
click at [564, 309] on label "True" at bounding box center [566, 292] width 77 height 33
click at [547, 298] on input "True" at bounding box center [541, 293] width 11 height 9
radio input "true"
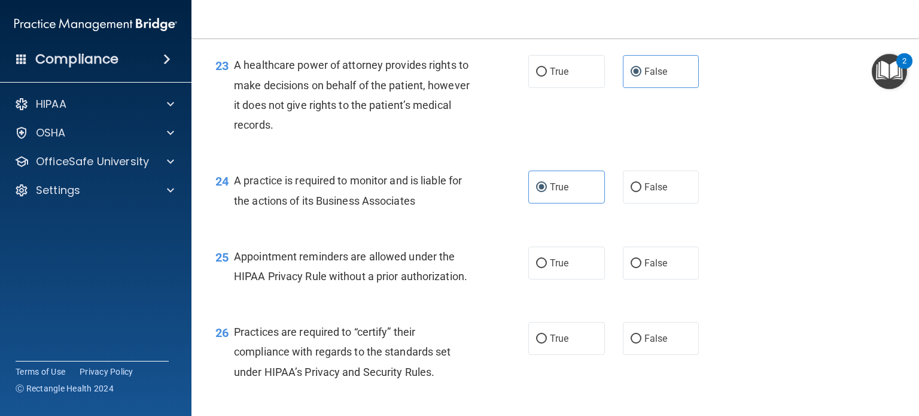
scroll to position [2393, 0]
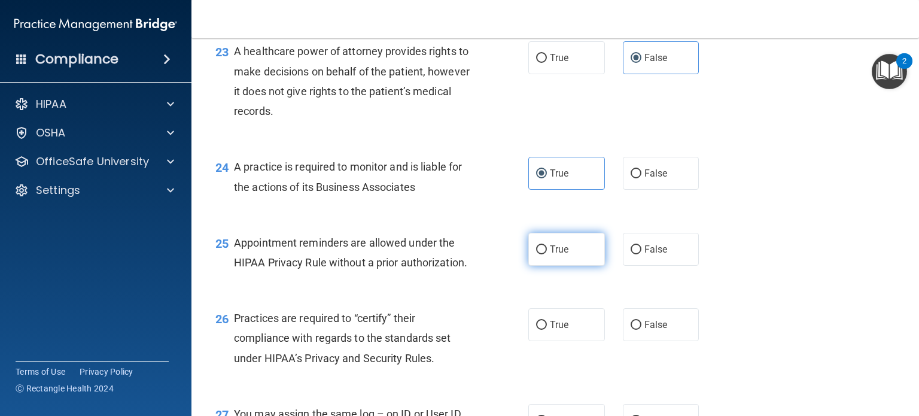
click at [536, 254] on input "True" at bounding box center [541, 249] width 11 height 9
radio input "true"
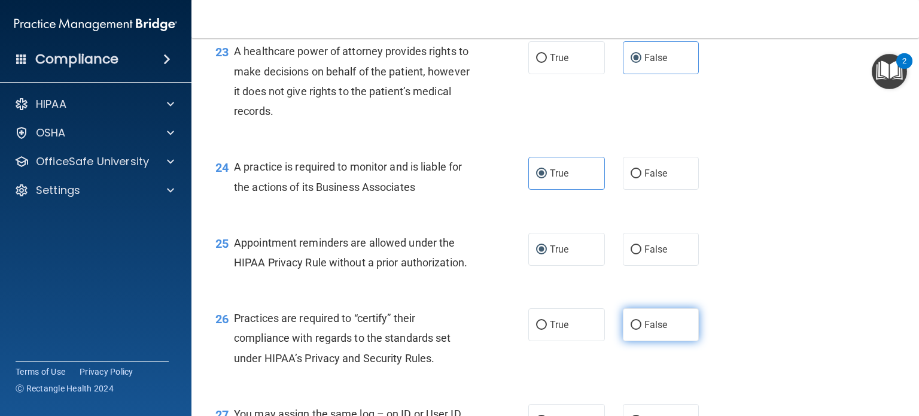
click at [629, 341] on label "False" at bounding box center [661, 324] width 77 height 33
click at [631, 330] on input "False" at bounding box center [636, 325] width 11 height 9
radio input "true"
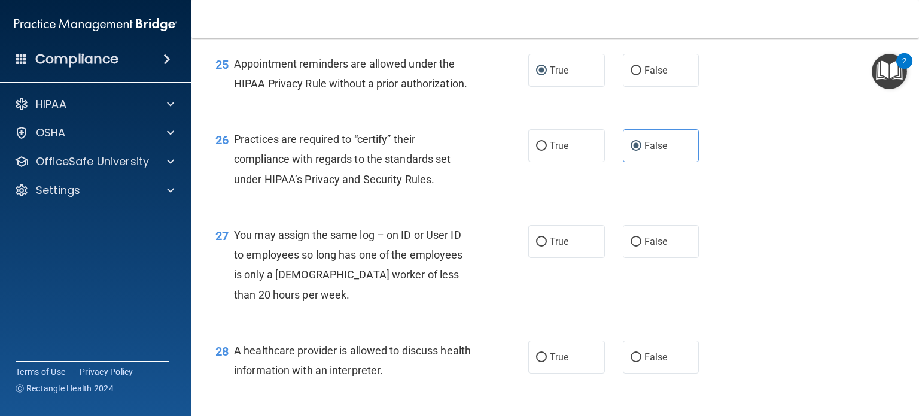
scroll to position [2573, 0]
click at [644, 257] on label "False" at bounding box center [661, 240] width 77 height 33
click at [641, 246] on input "False" at bounding box center [636, 241] width 11 height 9
radio input "true"
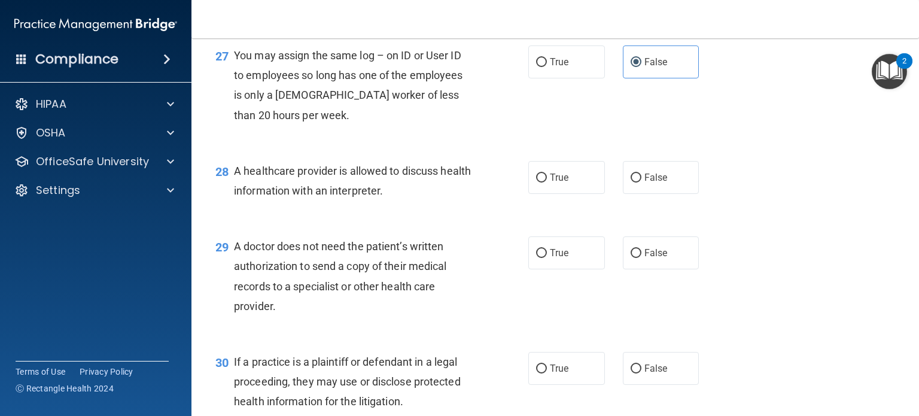
scroll to position [2752, 0]
click at [556, 193] on label "True" at bounding box center [566, 176] width 77 height 33
click at [547, 182] on input "True" at bounding box center [541, 177] width 11 height 9
radio input "true"
click at [560, 258] on span "True" at bounding box center [559, 252] width 19 height 11
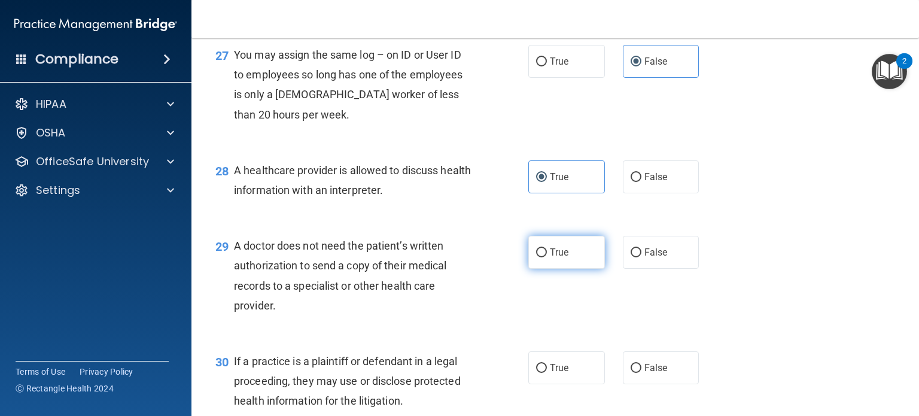
click at [547, 257] on input "True" at bounding box center [541, 252] width 11 height 9
radio input "true"
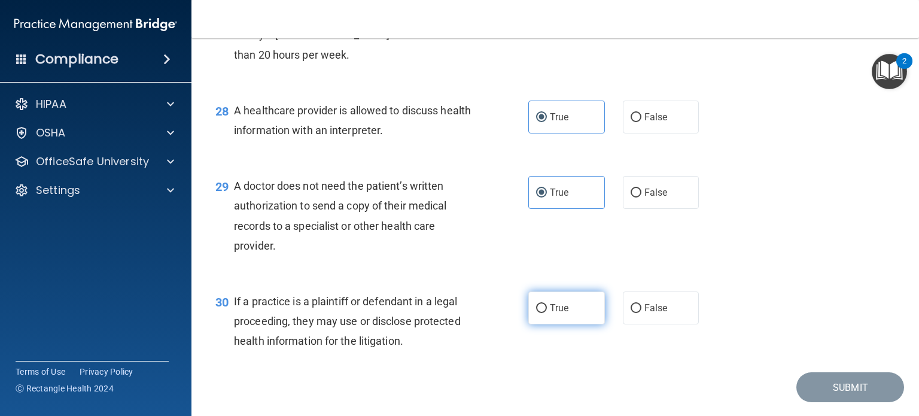
click at [562, 324] on label "True" at bounding box center [566, 307] width 77 height 33
click at [547, 313] on input "True" at bounding box center [541, 308] width 11 height 9
radio input "true"
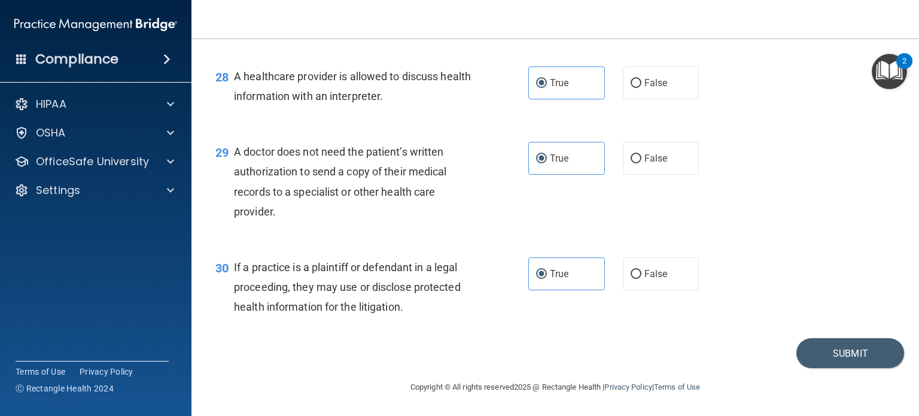
scroll to position [2886, 0]
click at [811, 346] on button "Submit" at bounding box center [850, 353] width 108 height 31
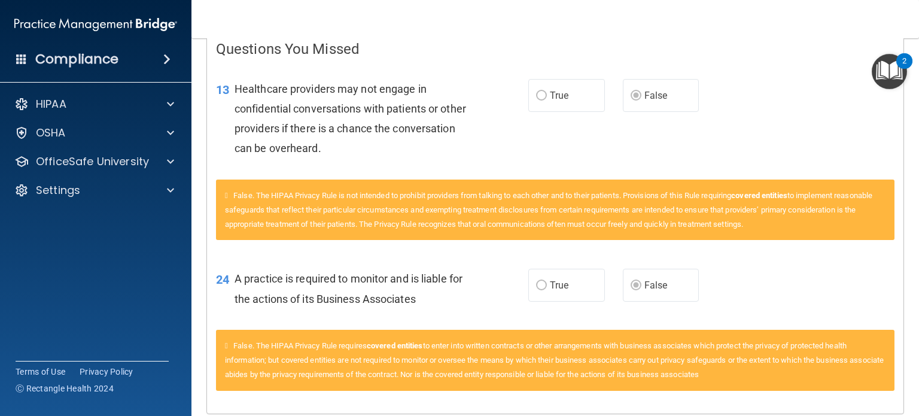
scroll to position [302, 0]
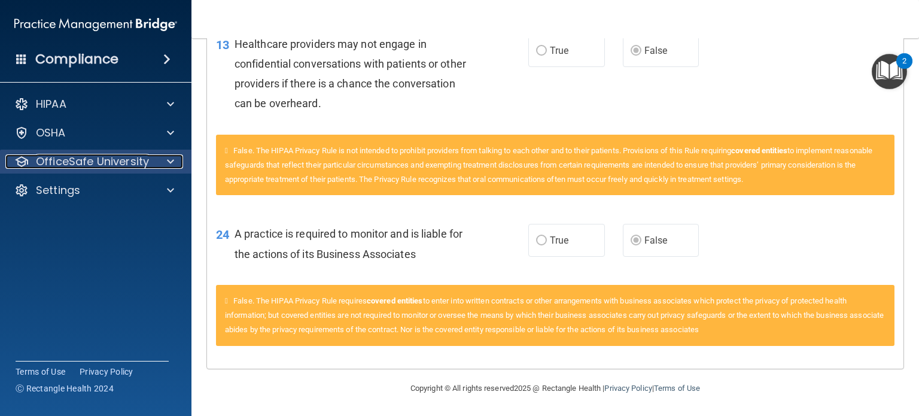
click at [57, 157] on p "OfficeSafe University" at bounding box center [92, 161] width 113 height 14
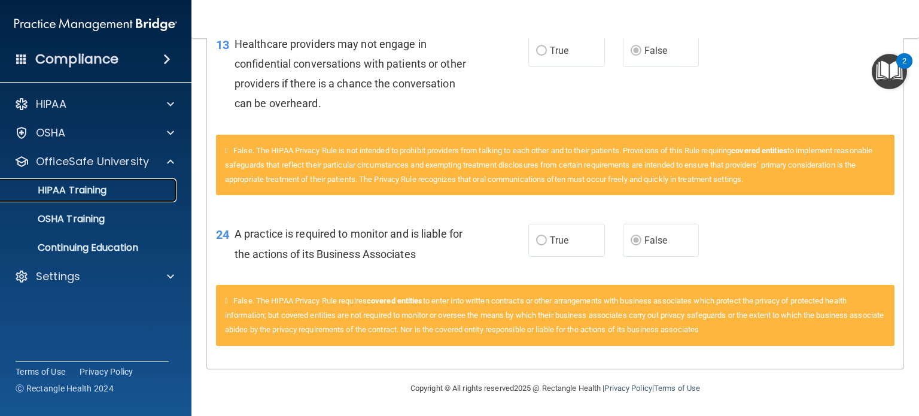
click at [86, 194] on p "HIPAA Training" at bounding box center [57, 190] width 99 height 12
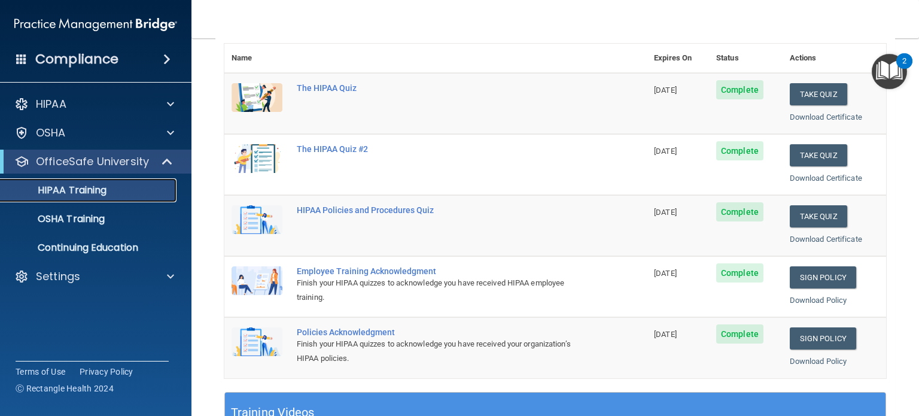
scroll to position [123, 0]
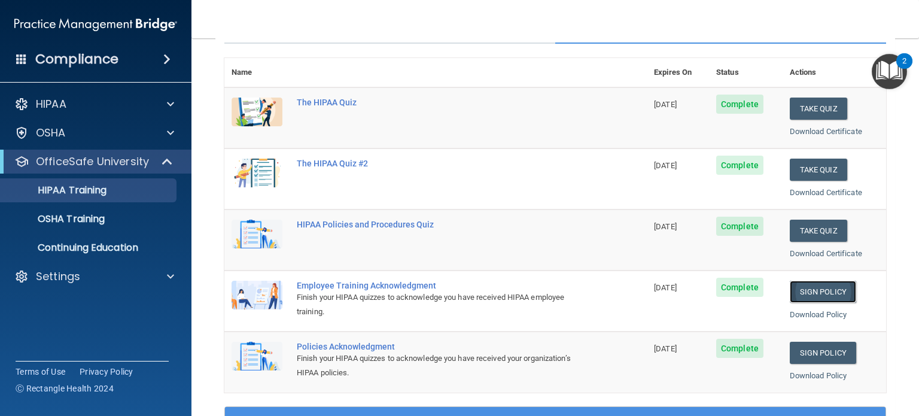
click at [792, 294] on link "Sign Policy" at bounding box center [823, 292] width 66 height 22
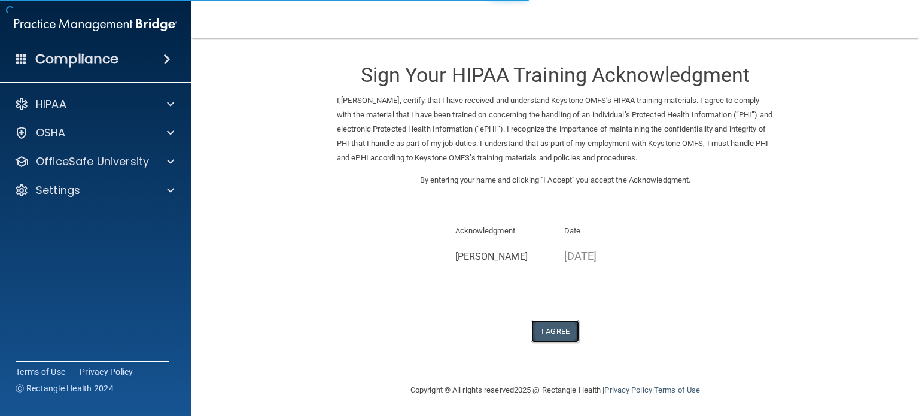
click at [539, 336] on button "I Agree" at bounding box center [555, 331] width 48 height 22
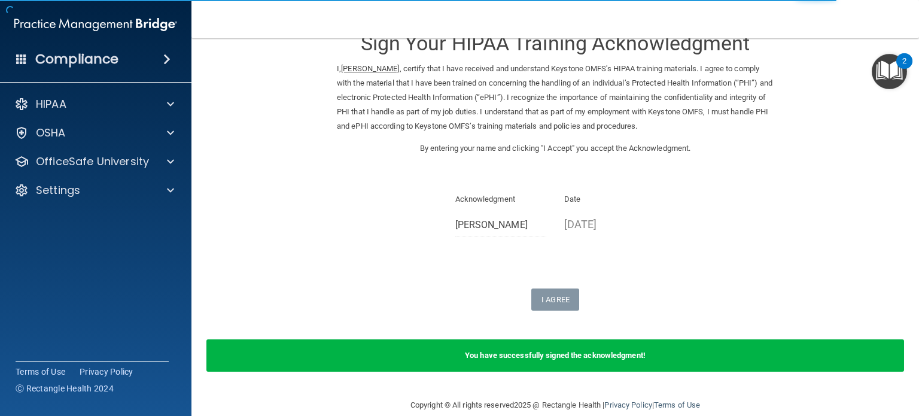
scroll to position [49, 0]
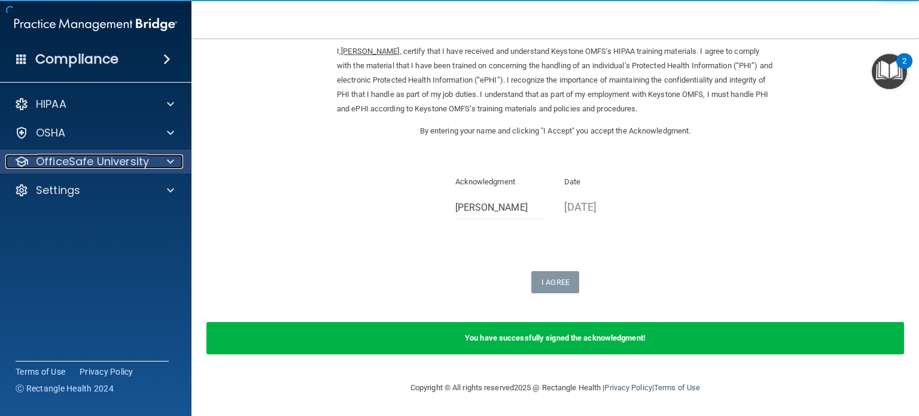
click at [60, 154] on p "OfficeSafe University" at bounding box center [92, 161] width 113 height 14
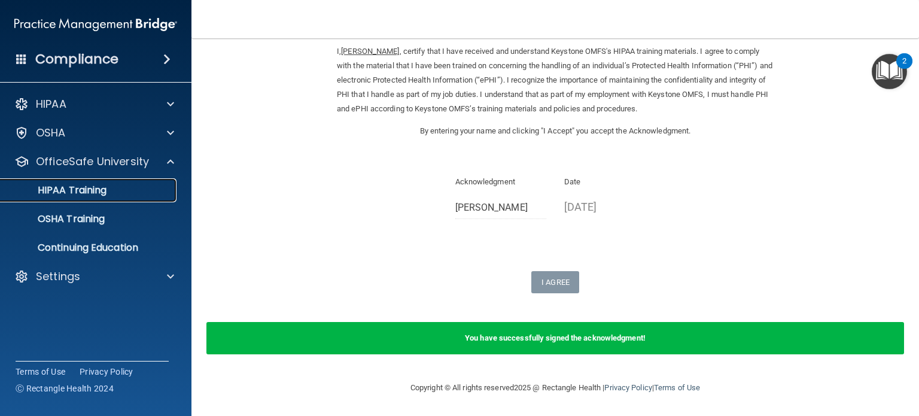
click at [71, 185] on p "HIPAA Training" at bounding box center [57, 190] width 99 height 12
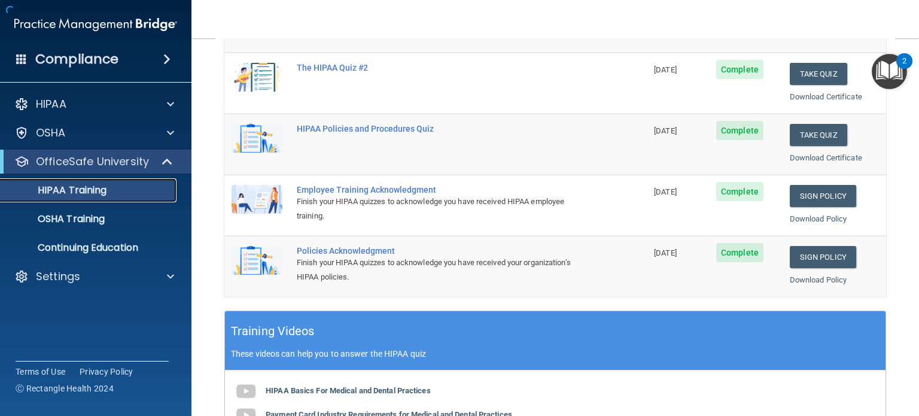
scroll to position [183, 0]
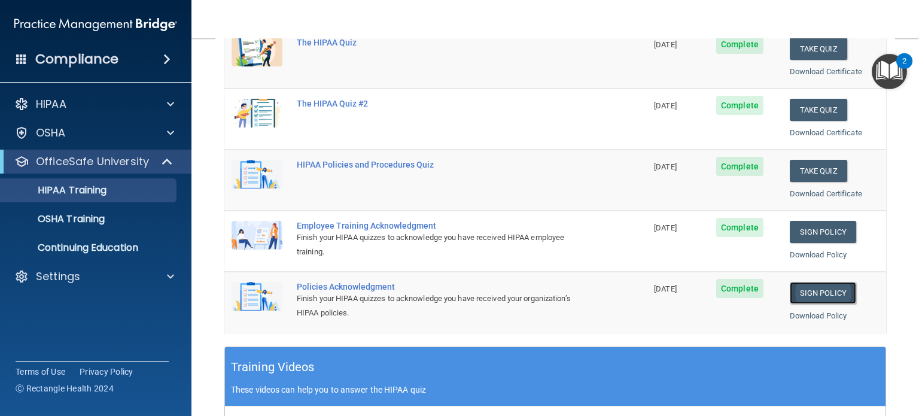
click at [801, 292] on link "Sign Policy" at bounding box center [823, 293] width 66 height 22
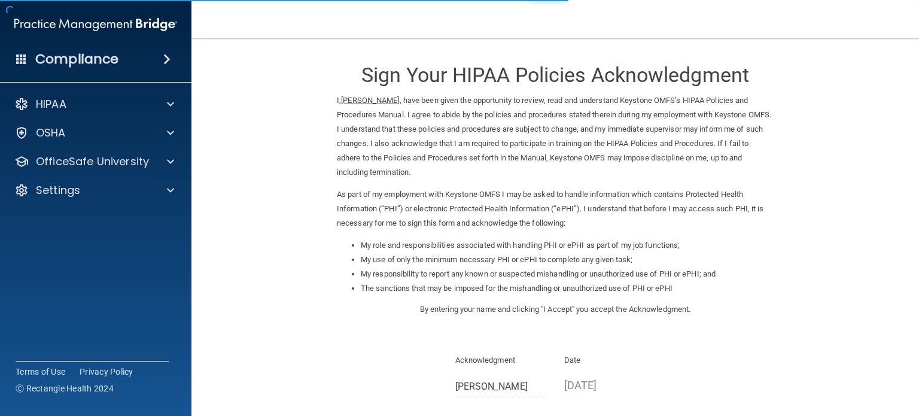
scroll to position [132, 0]
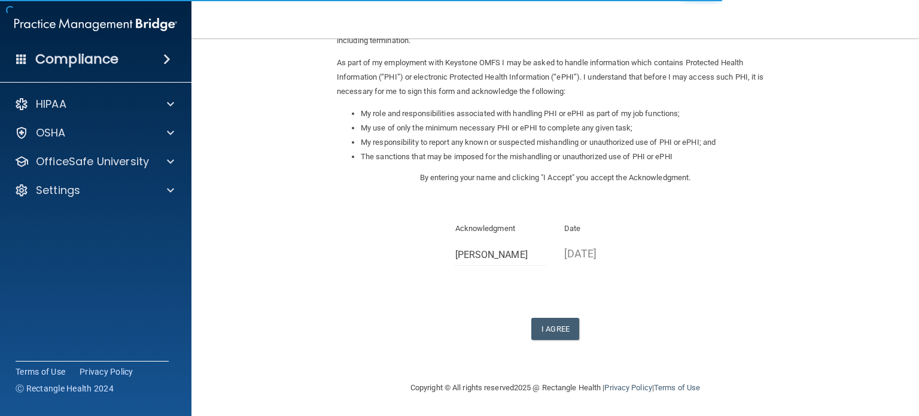
click at [535, 339] on form "Sign Your HIPAA Policies Acknowledgment I, Olivia Robinson , have been given th…" at bounding box center [555, 144] width 680 height 450
click at [534, 332] on button "I Agree" at bounding box center [555, 329] width 48 height 22
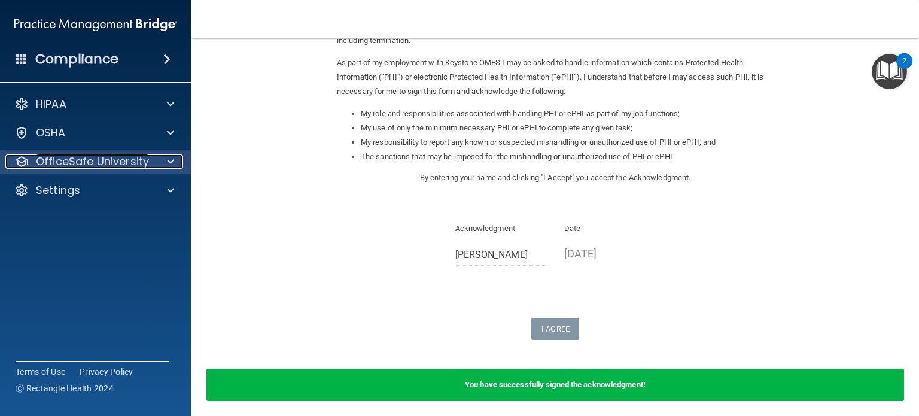
click at [86, 161] on p "OfficeSafe University" at bounding box center [92, 161] width 113 height 14
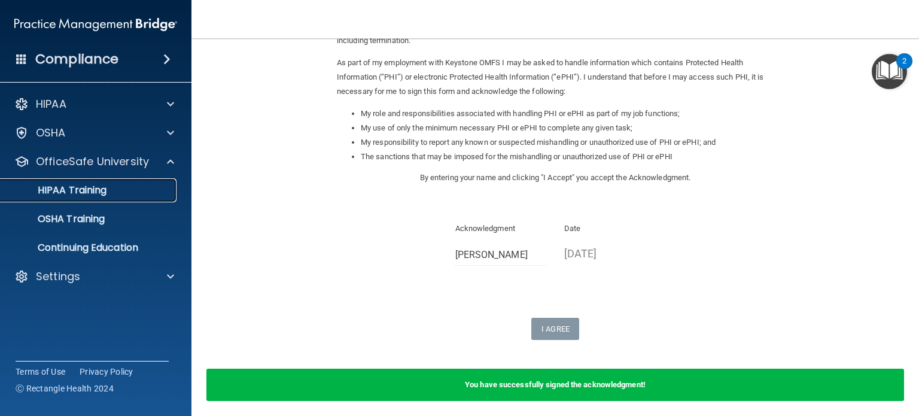
click at [87, 194] on p "HIPAA Training" at bounding box center [57, 190] width 99 height 12
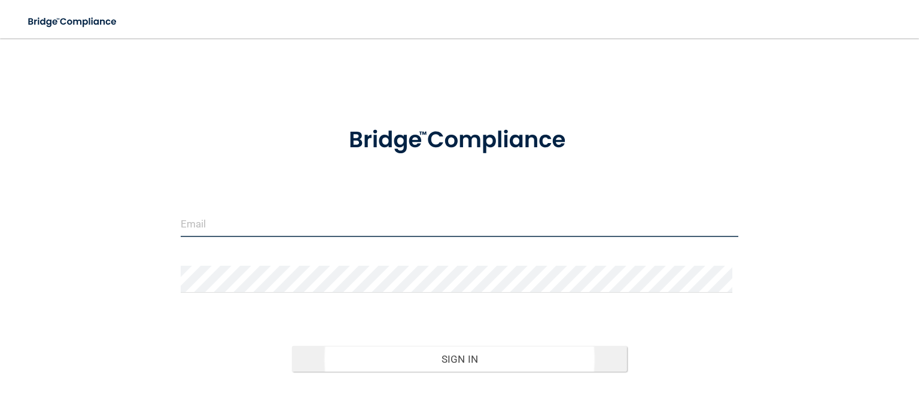
type input "[EMAIL_ADDRESS][DOMAIN_NAME]"
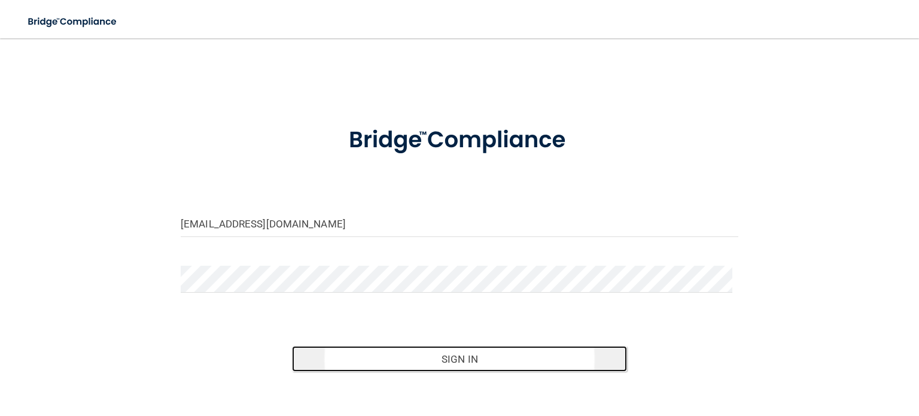
click at [511, 360] on button "Sign In" at bounding box center [459, 359] width 334 height 26
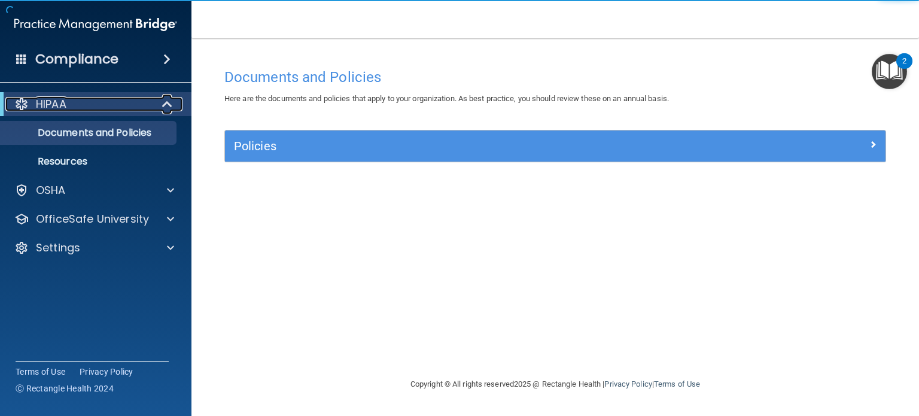
click at [56, 110] on p "HIPAA" at bounding box center [51, 104] width 31 height 14
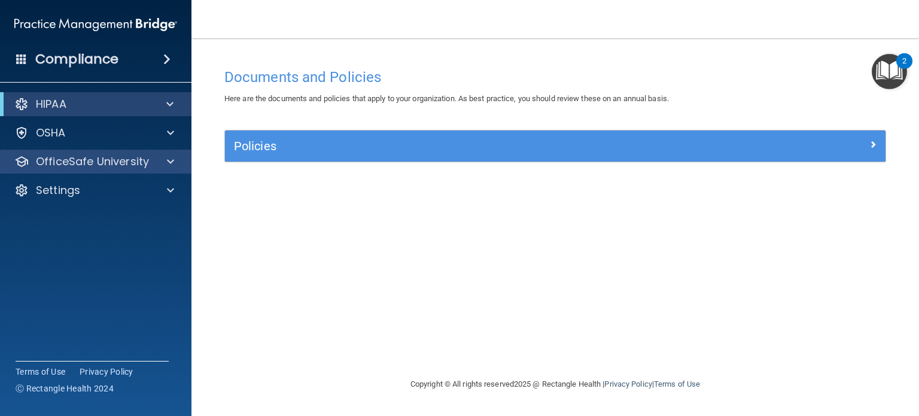
click at [77, 169] on div "OfficeSafe University" at bounding box center [96, 162] width 192 height 24
click at [172, 160] on span at bounding box center [170, 161] width 7 height 14
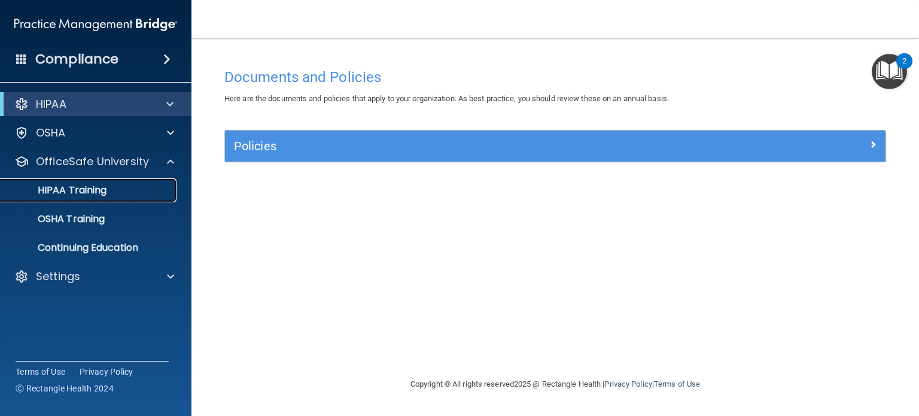
click at [66, 190] on p "HIPAA Training" at bounding box center [57, 190] width 99 height 12
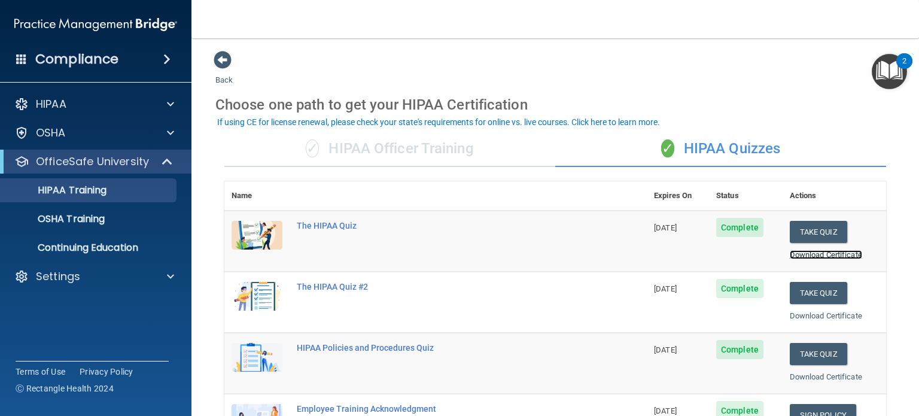
click at [799, 250] on link "Download Certificate" at bounding box center [826, 254] width 72 height 9
click at [821, 315] on link "Download Certificate" at bounding box center [826, 315] width 72 height 9
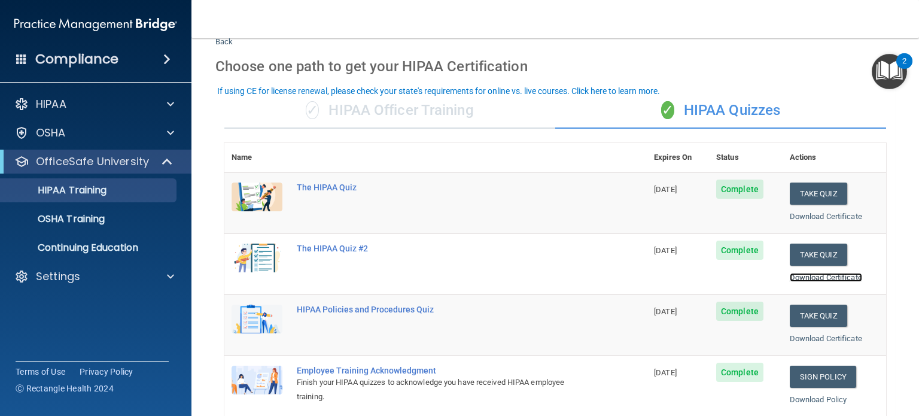
scroll to position [60, 0]
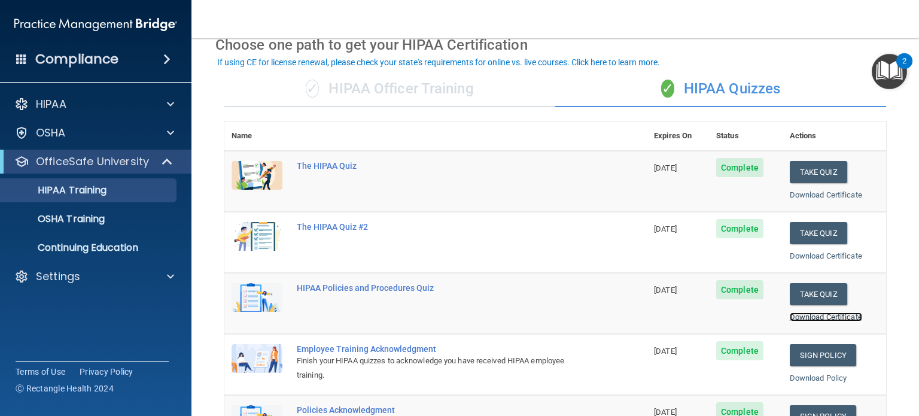
click at [814, 312] on link "Download Certificate" at bounding box center [826, 316] width 72 height 9
click at [157, 229] on link "OSHA Training" at bounding box center [82, 219] width 188 height 24
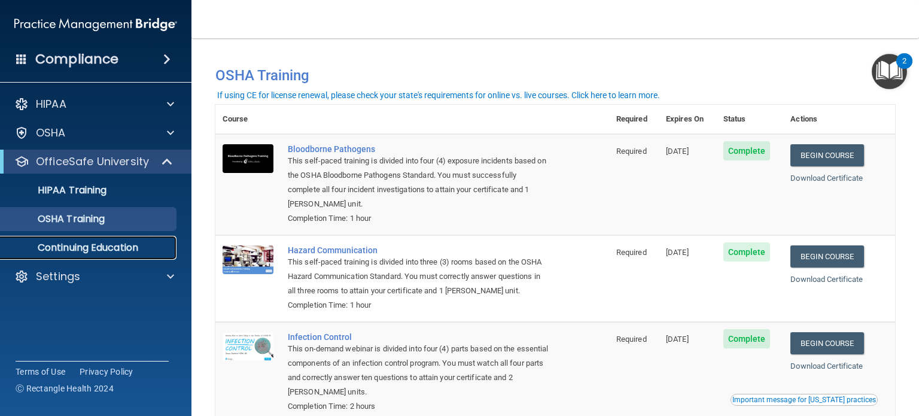
click at [74, 245] on p "Continuing Education" at bounding box center [89, 248] width 163 height 12
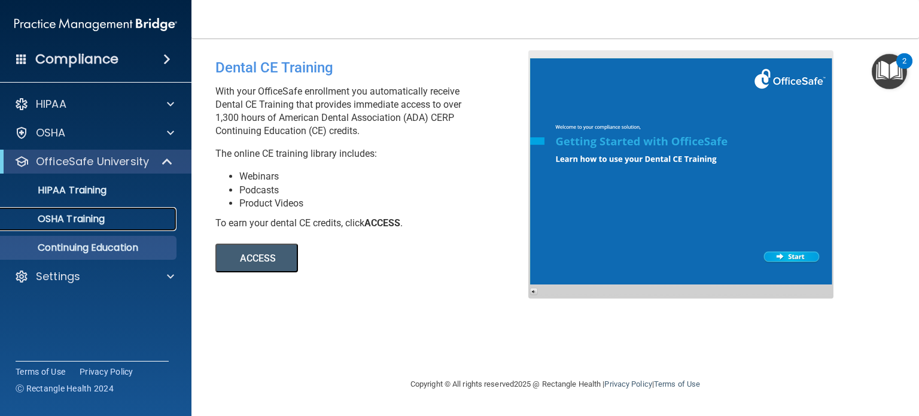
click at [72, 210] on link "OSHA Training" at bounding box center [82, 219] width 188 height 24
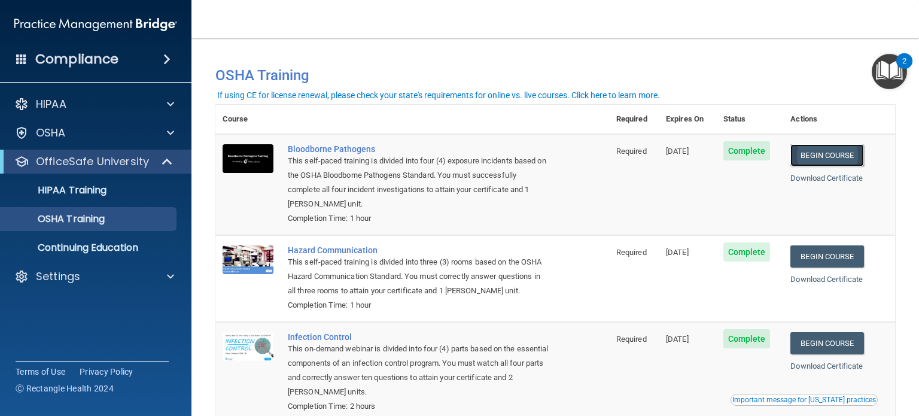
click at [840, 153] on link "Begin Course" at bounding box center [826, 155] width 73 height 22
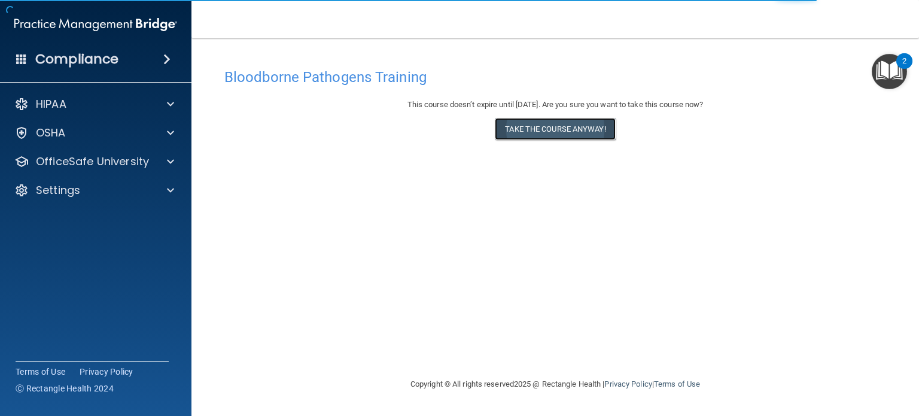
click at [544, 126] on button "Take the course anyway!" at bounding box center [555, 129] width 120 height 22
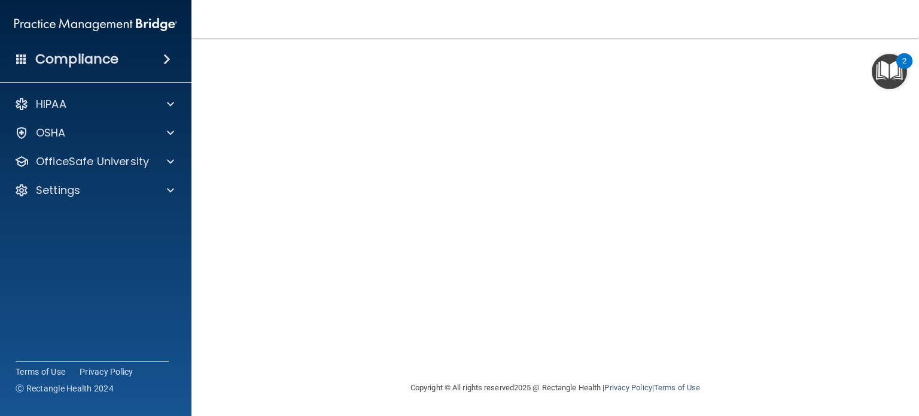
scroll to position [17, 0]
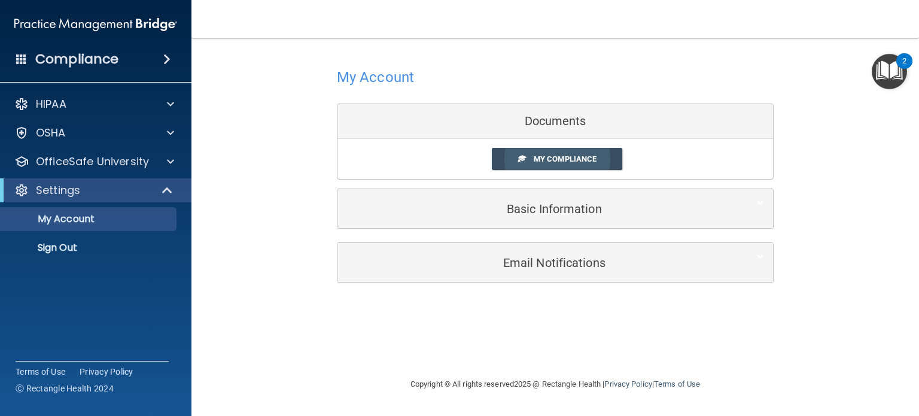
click at [569, 164] on link "My Compliance" at bounding box center [557, 159] width 131 height 22
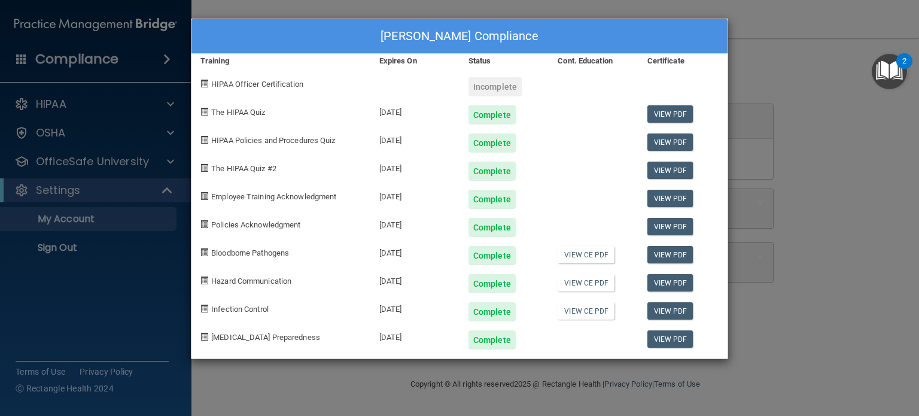
click at [790, 189] on div "[PERSON_NAME] Compliance Training Expires On Status Cont. Education Certificate…" at bounding box center [459, 208] width 919 height 416
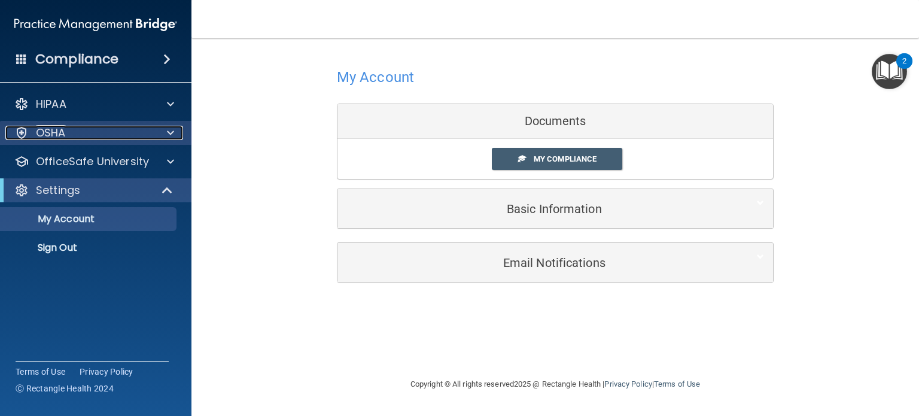
click at [93, 129] on div "OSHA" at bounding box center [79, 133] width 148 height 14
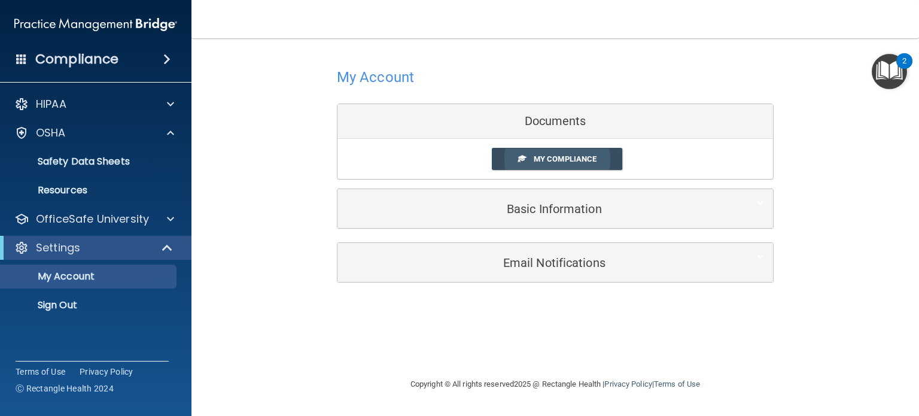
click at [553, 152] on link "My Compliance" at bounding box center [557, 159] width 131 height 22
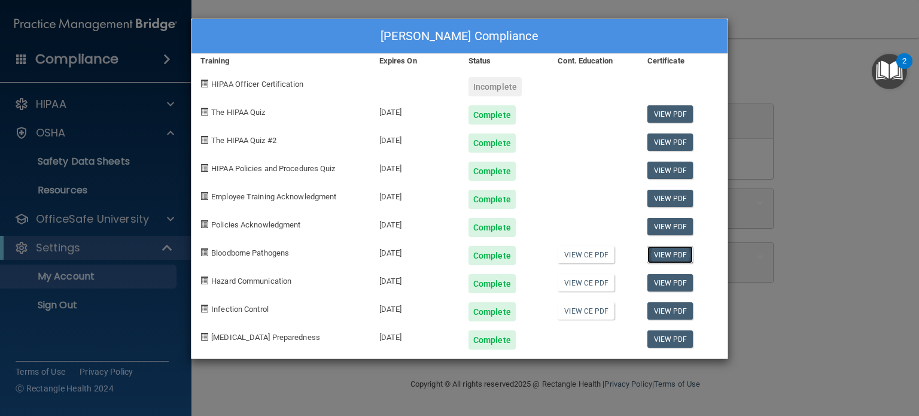
click at [664, 251] on link "View PDF" at bounding box center [670, 254] width 46 height 17
click at [797, 117] on div "[PERSON_NAME] Compliance Training Expires On Status Cont. Education Certificate…" at bounding box center [459, 208] width 919 height 416
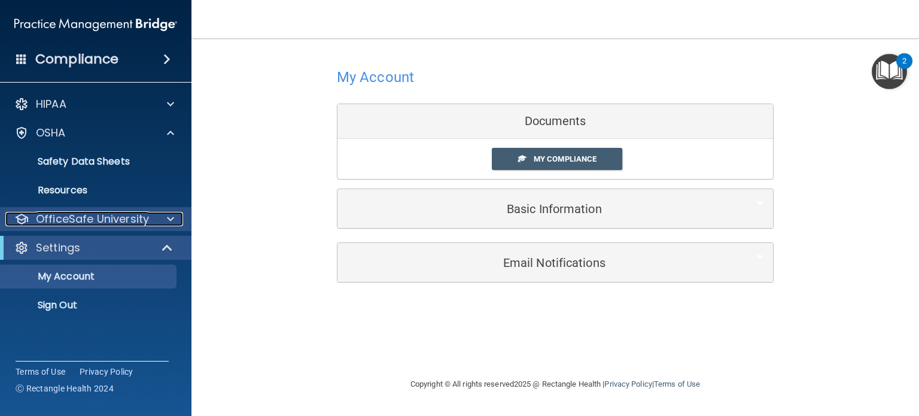
click at [89, 212] on p "OfficeSafe University" at bounding box center [92, 219] width 113 height 14
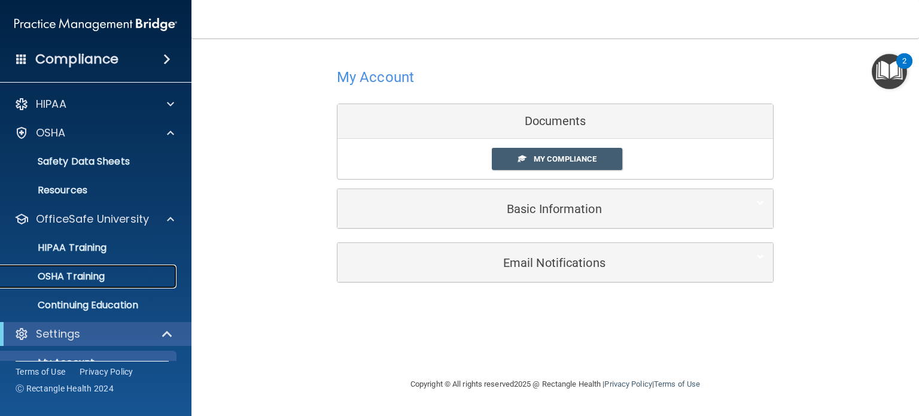
click at [91, 266] on link "OSHA Training" at bounding box center [82, 276] width 188 height 24
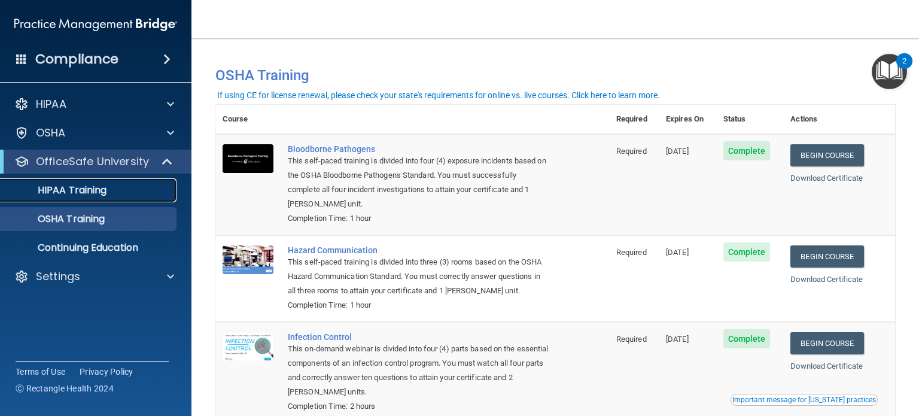
click at [80, 191] on p "HIPAA Training" at bounding box center [57, 190] width 99 height 12
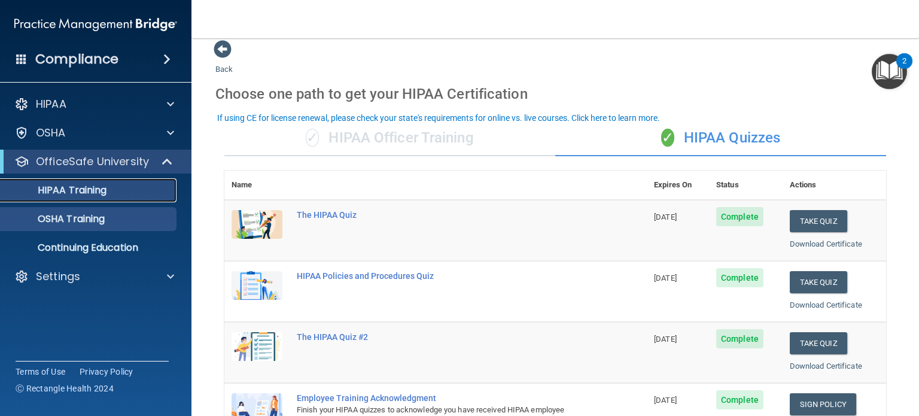
scroll to position [4, 0]
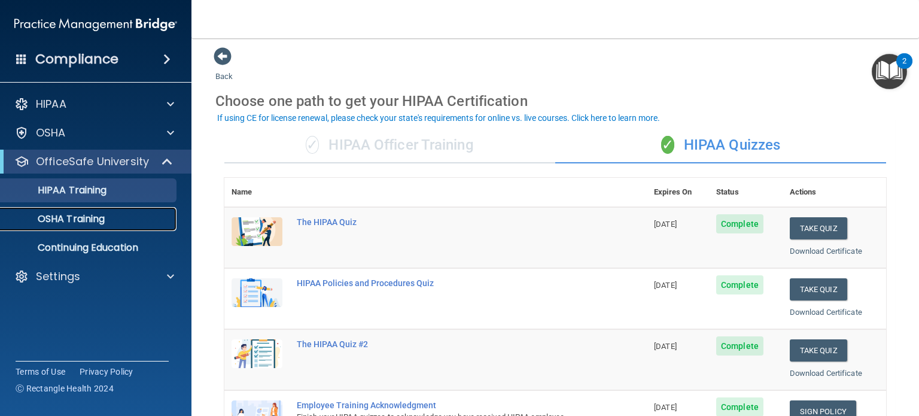
click at [74, 219] on p "OSHA Training" at bounding box center [56, 219] width 97 height 12
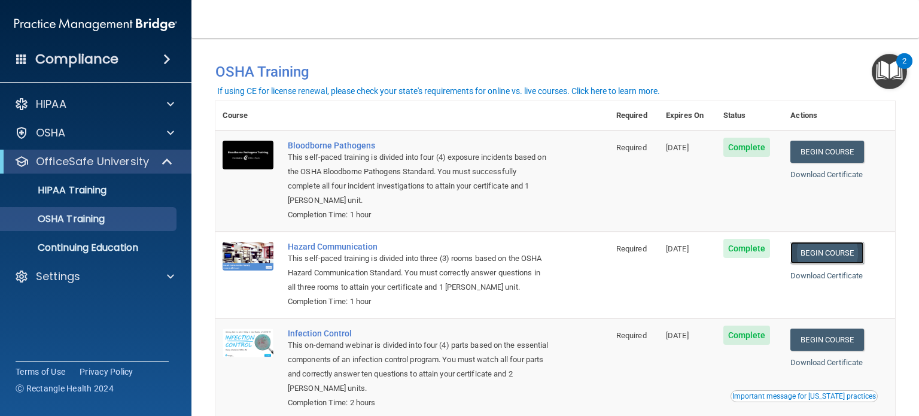
click at [833, 253] on link "Begin Course" at bounding box center [826, 253] width 73 height 22
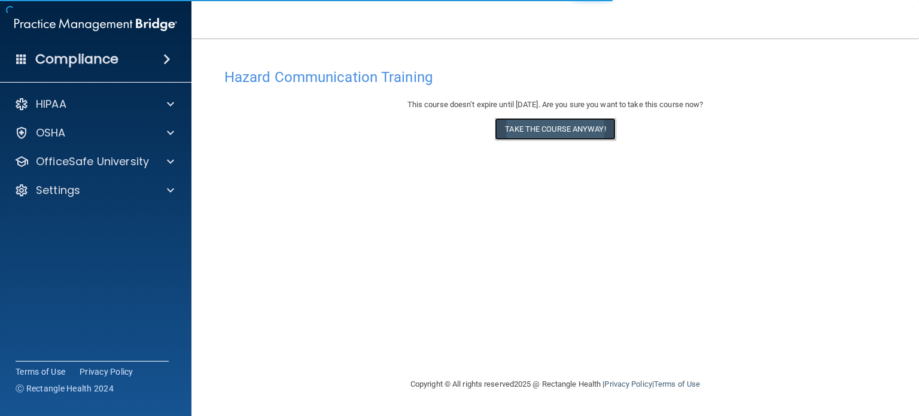
click at [594, 126] on button "Take the course anyway!" at bounding box center [555, 129] width 120 height 22
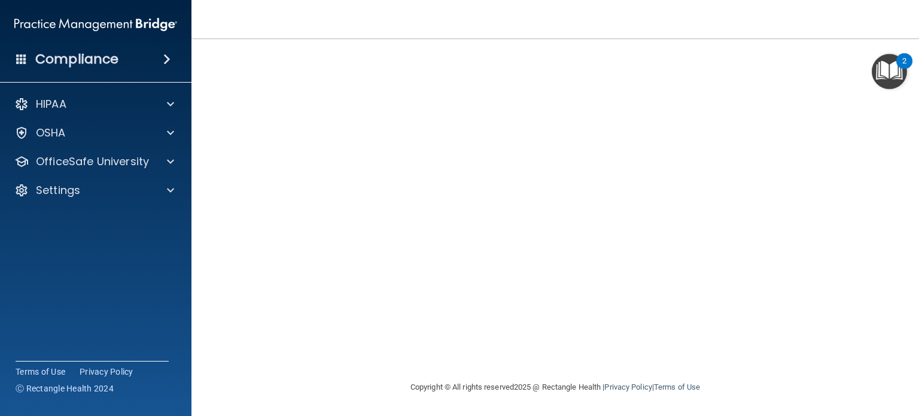
scroll to position [34, 0]
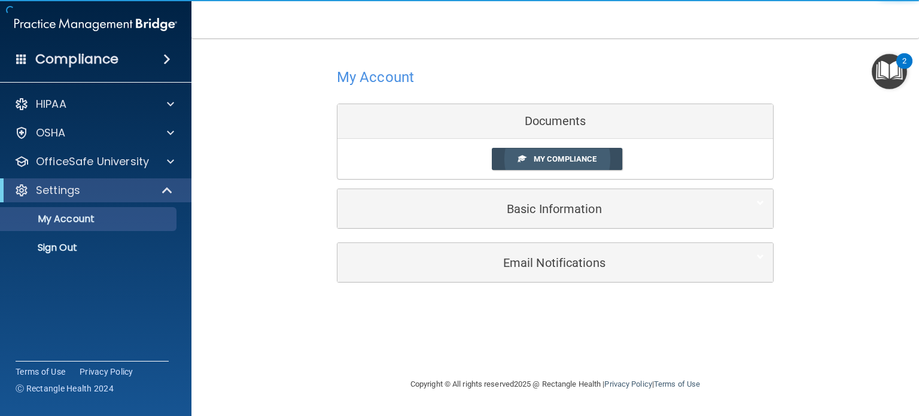
click at [570, 160] on span "My Compliance" at bounding box center [565, 158] width 63 height 9
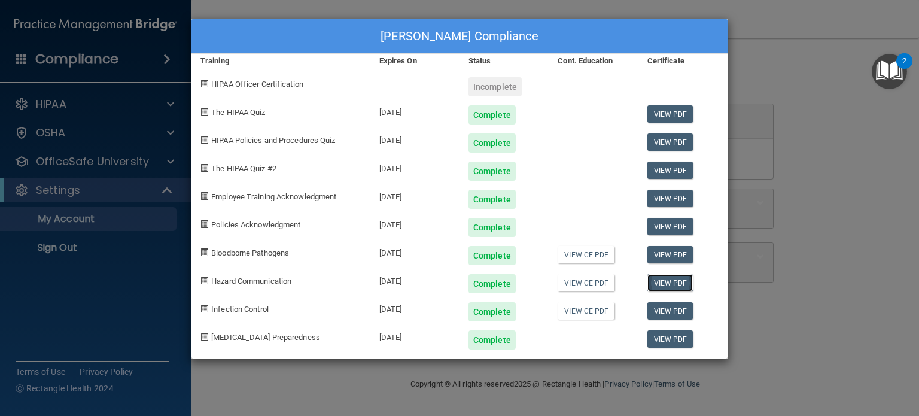
click at [666, 283] on link "View PDF" at bounding box center [670, 282] width 46 height 17
click at [882, 150] on div "Olivia Robinson's Compliance Training Expires On Status Cont. Education Certifi…" at bounding box center [459, 208] width 919 height 416
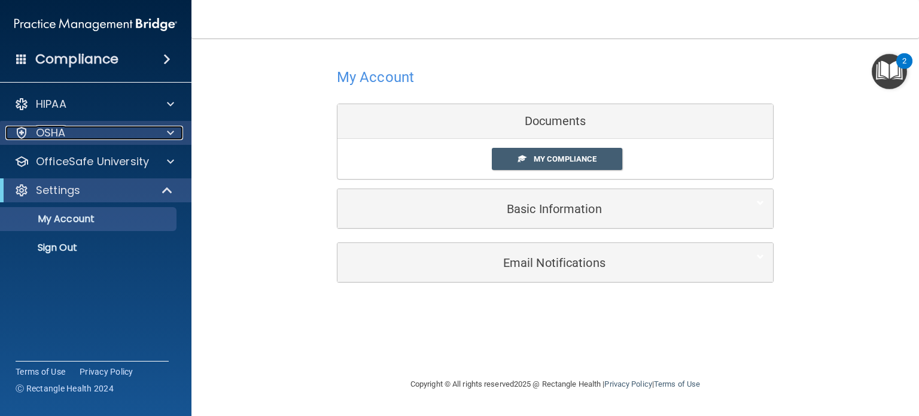
click at [74, 133] on div "OSHA" at bounding box center [79, 133] width 148 height 14
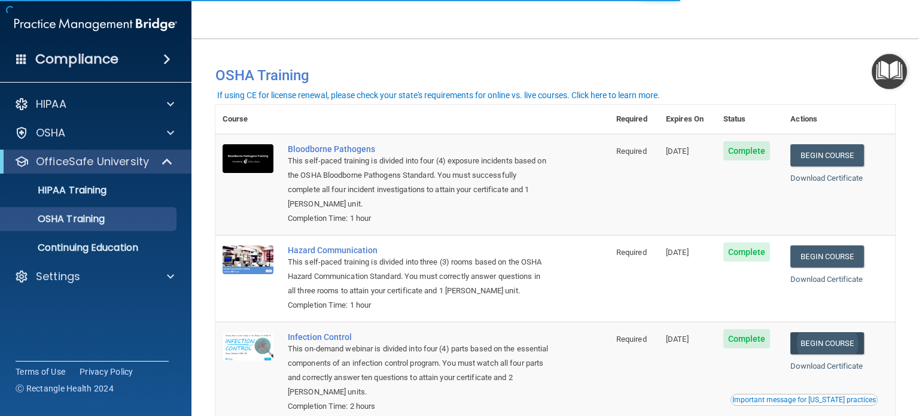
scroll to position [157, 0]
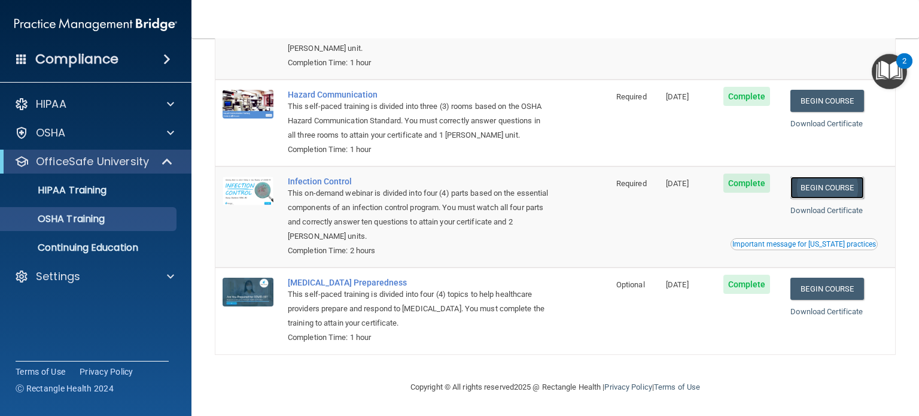
click at [826, 187] on link "Begin Course" at bounding box center [826, 188] width 73 height 22
click at [812, 282] on link "Begin Course" at bounding box center [826, 289] width 73 height 22
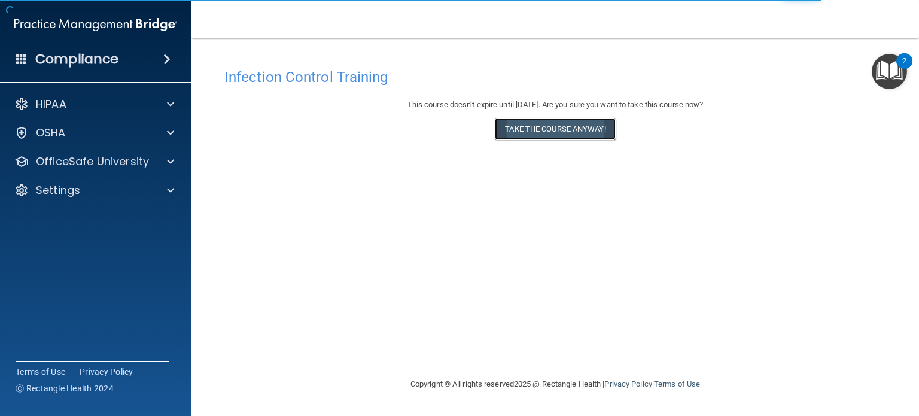
click at [589, 126] on button "Take the course anyway!" at bounding box center [555, 129] width 120 height 22
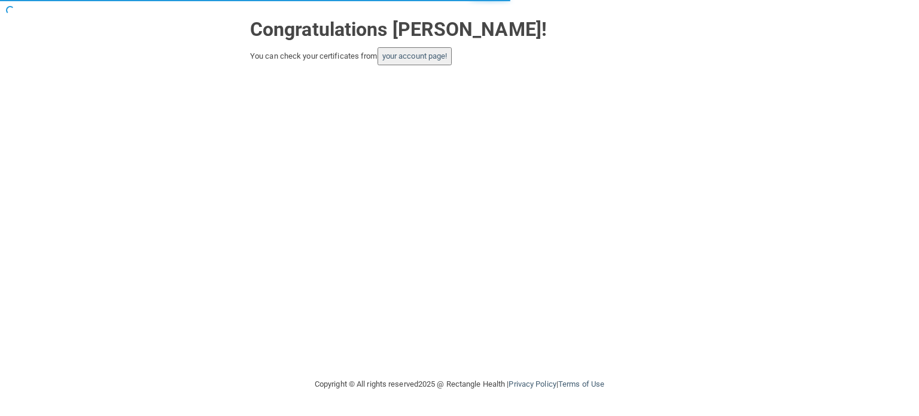
click at [413, 45] on div "Congratulations [PERSON_NAME]! You can check your certificates from your accoun…" at bounding box center [459, 38] width 437 height 53
click at [414, 53] on link "your account page!" at bounding box center [414, 55] width 65 height 9
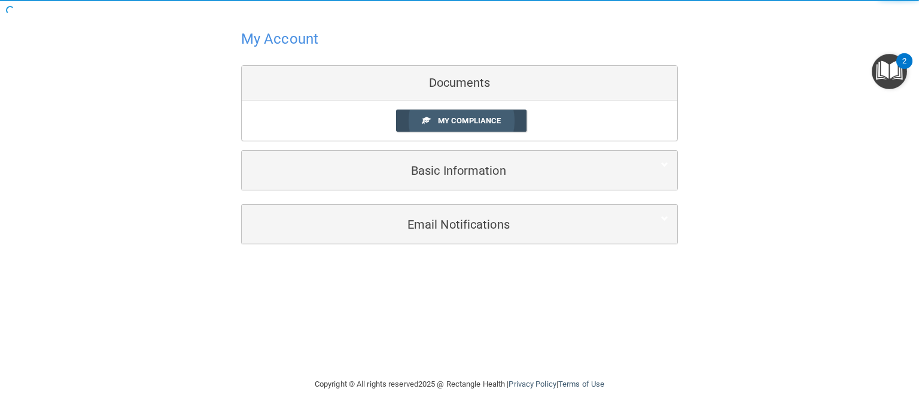
click at [464, 119] on span "My Compliance" at bounding box center [469, 120] width 63 height 9
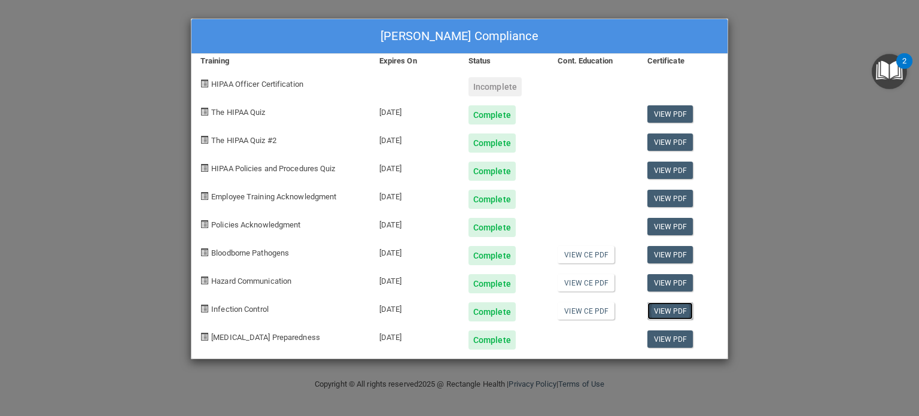
click at [684, 314] on link "View PDF" at bounding box center [670, 310] width 46 height 17
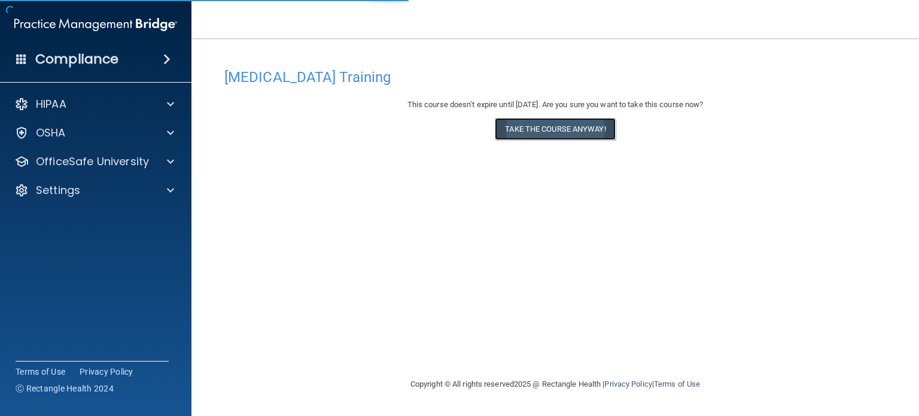
click at [539, 127] on button "Take the course anyway!" at bounding box center [555, 129] width 120 height 22
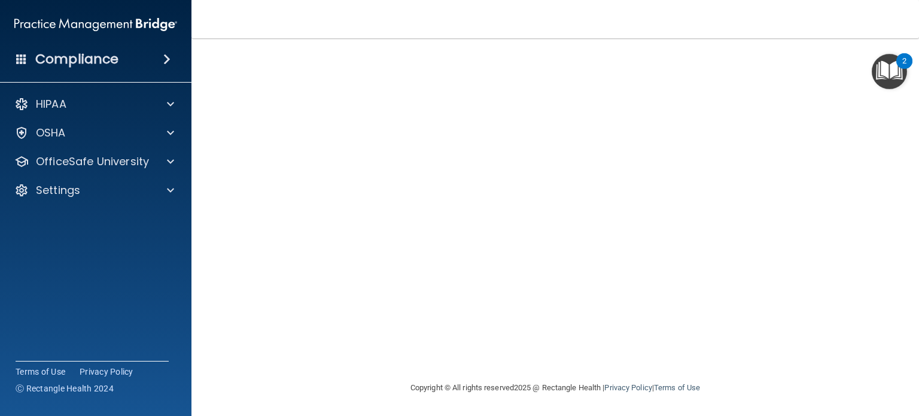
scroll to position [7, 0]
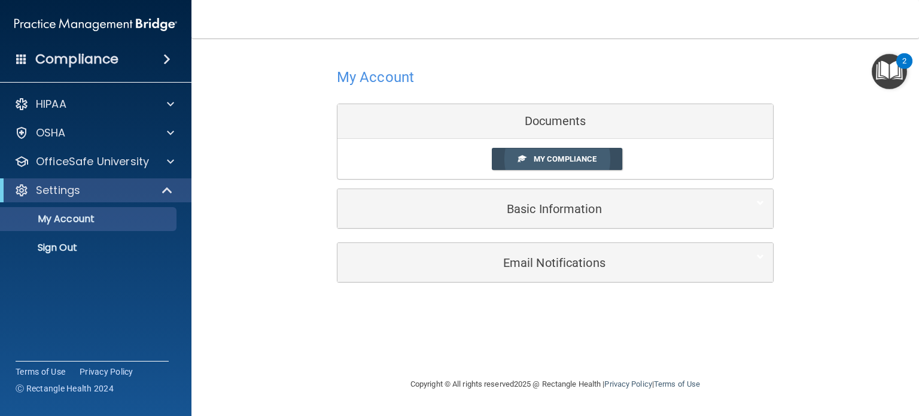
click at [601, 149] on link "My Compliance" at bounding box center [557, 159] width 131 height 22
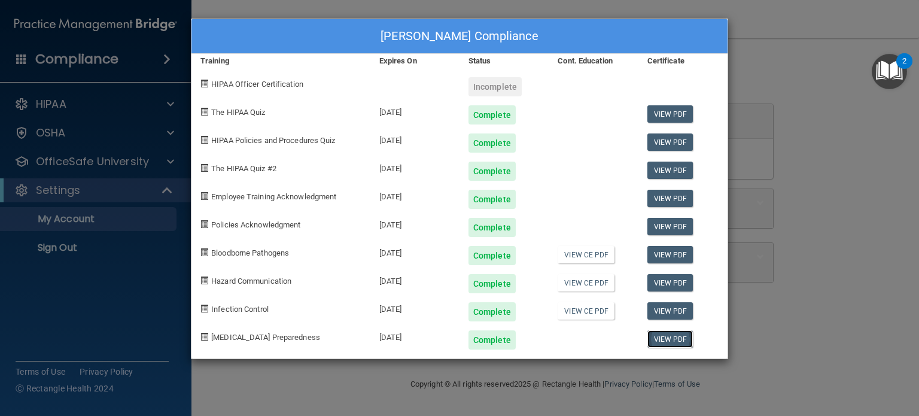
click at [666, 342] on link "View PDF" at bounding box center [670, 338] width 46 height 17
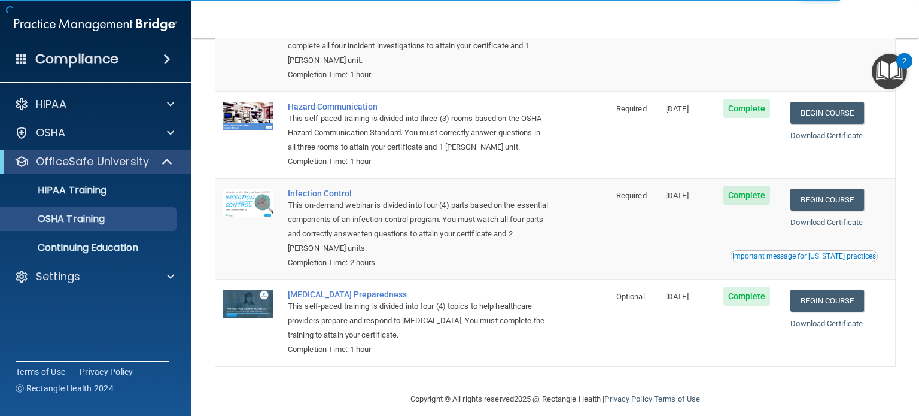
scroll to position [157, 0]
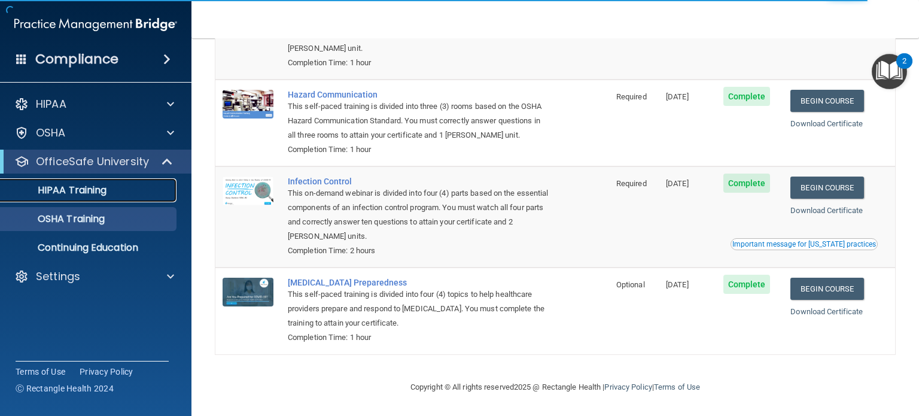
click at [127, 191] on div "HIPAA Training" at bounding box center [89, 190] width 163 height 12
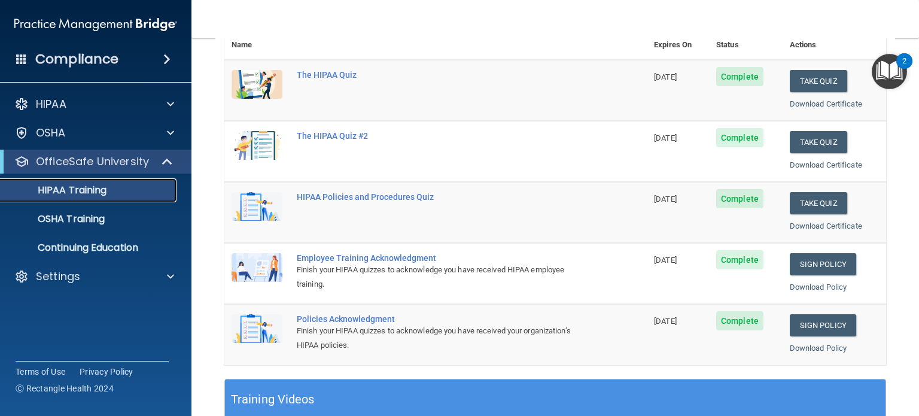
scroll to position [179, 0]
